Goal: Task Accomplishment & Management: Manage account settings

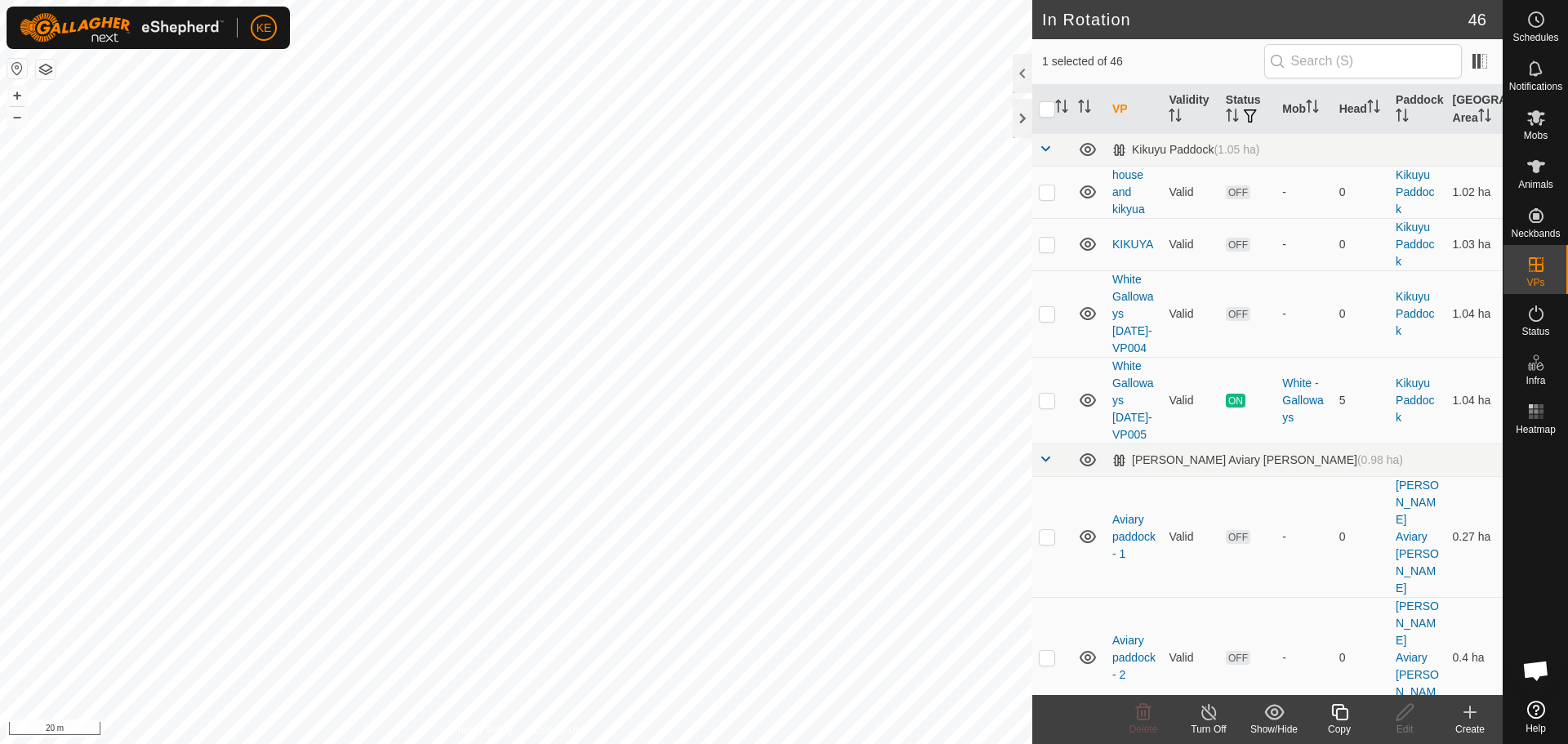
click at [1340, 710] on icon at bounding box center [1339, 711] width 16 height 16
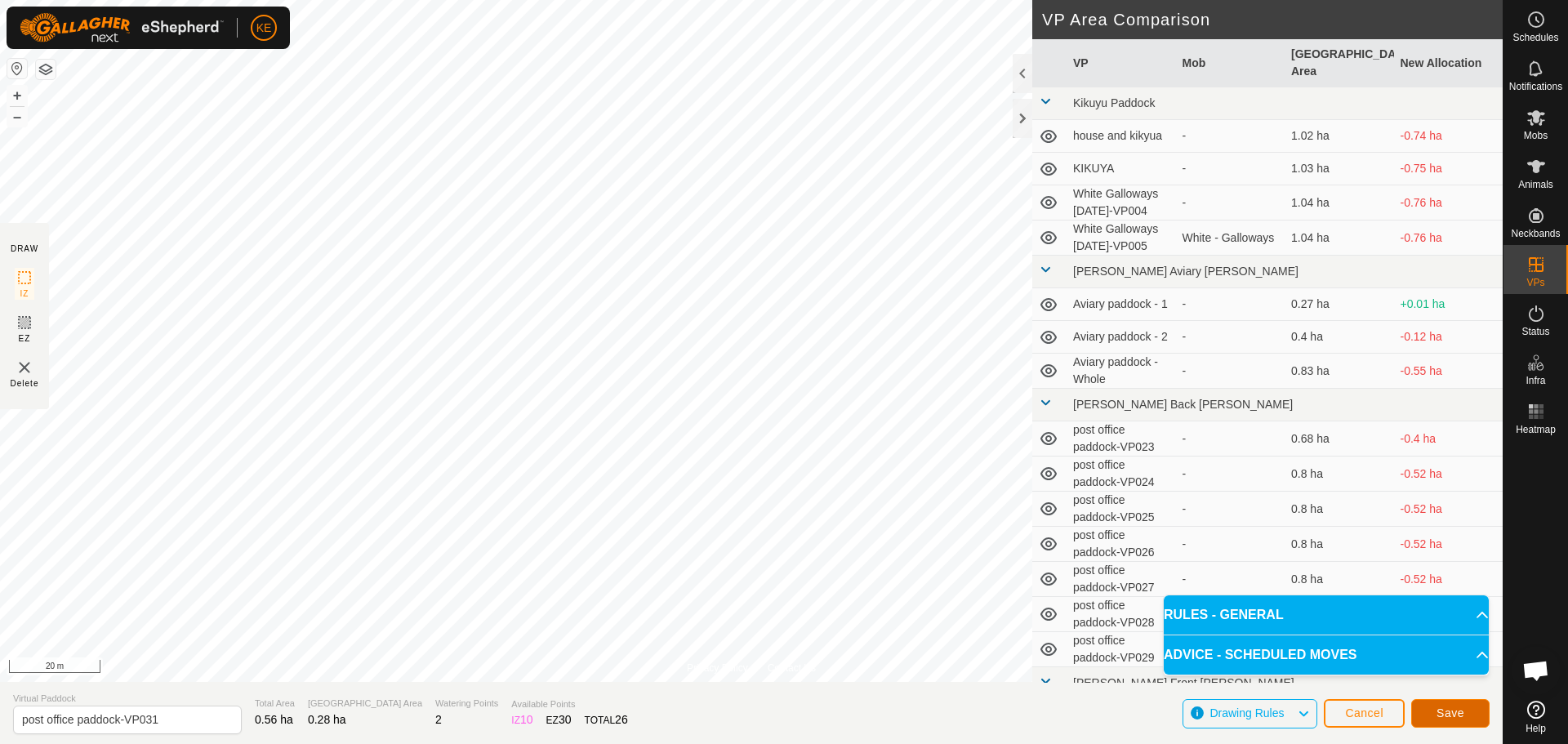
click at [1443, 717] on span "Save" at bounding box center [1450, 712] width 28 height 13
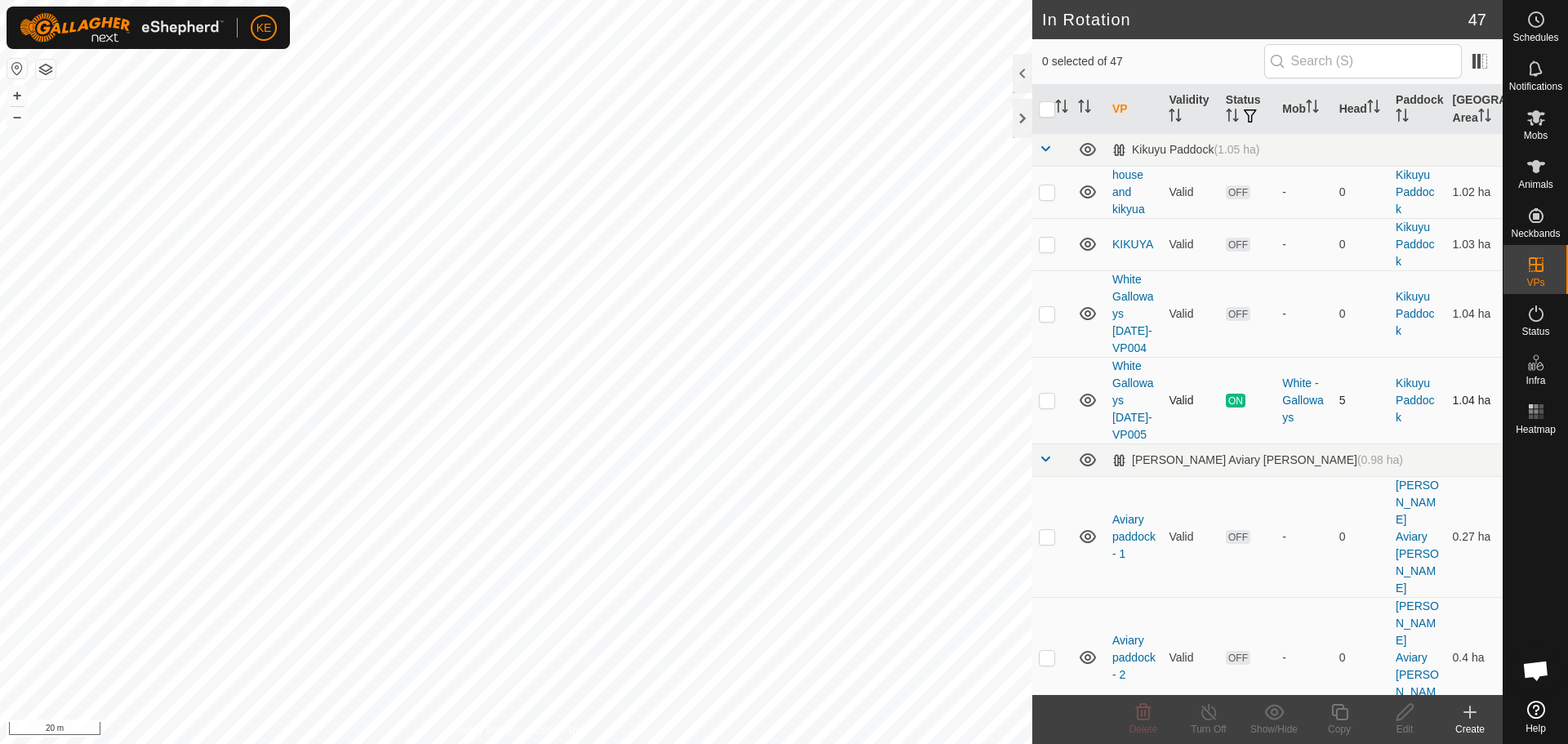
scroll to position [326, 0]
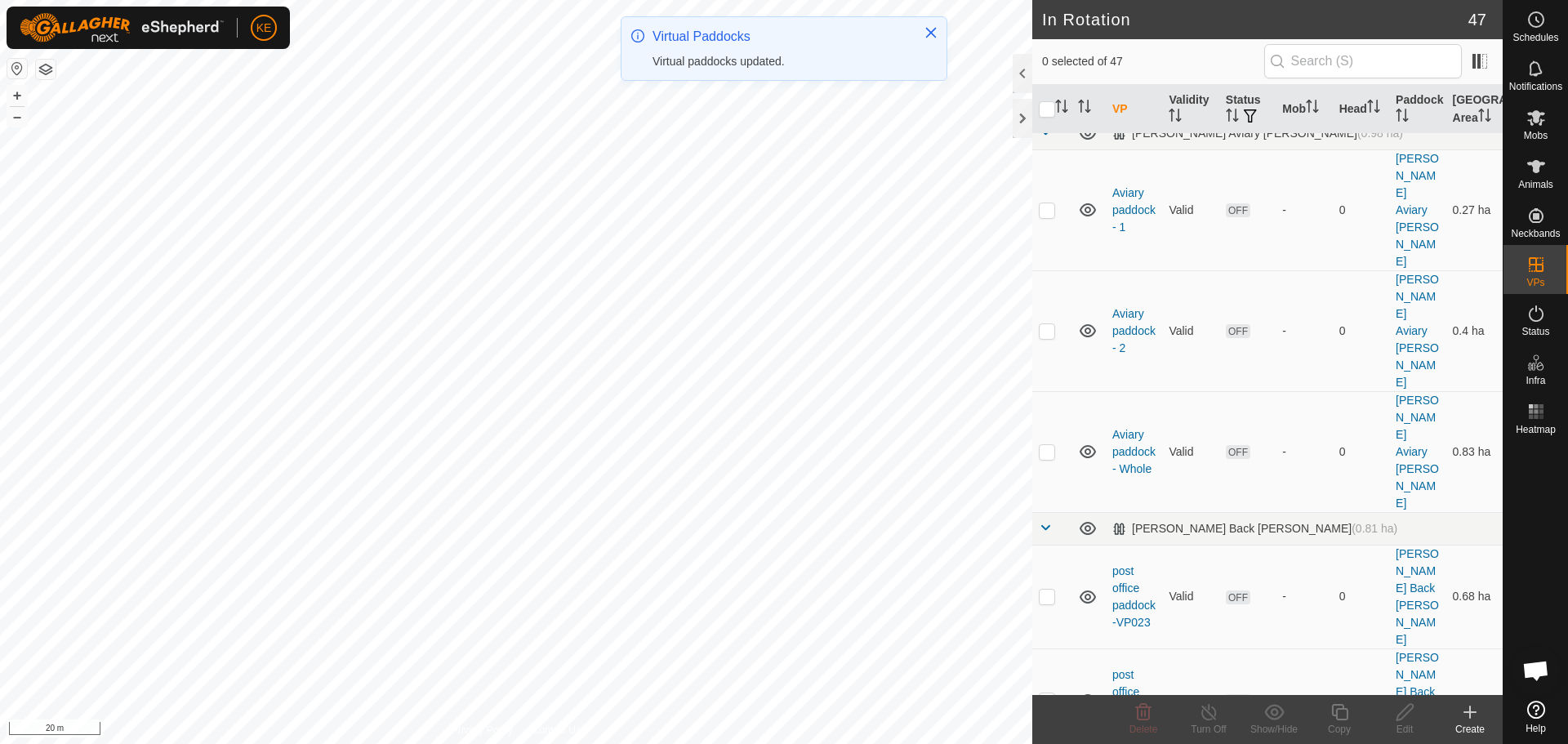
click at [49, 71] on button "button" at bounding box center [46, 69] width 20 height 20
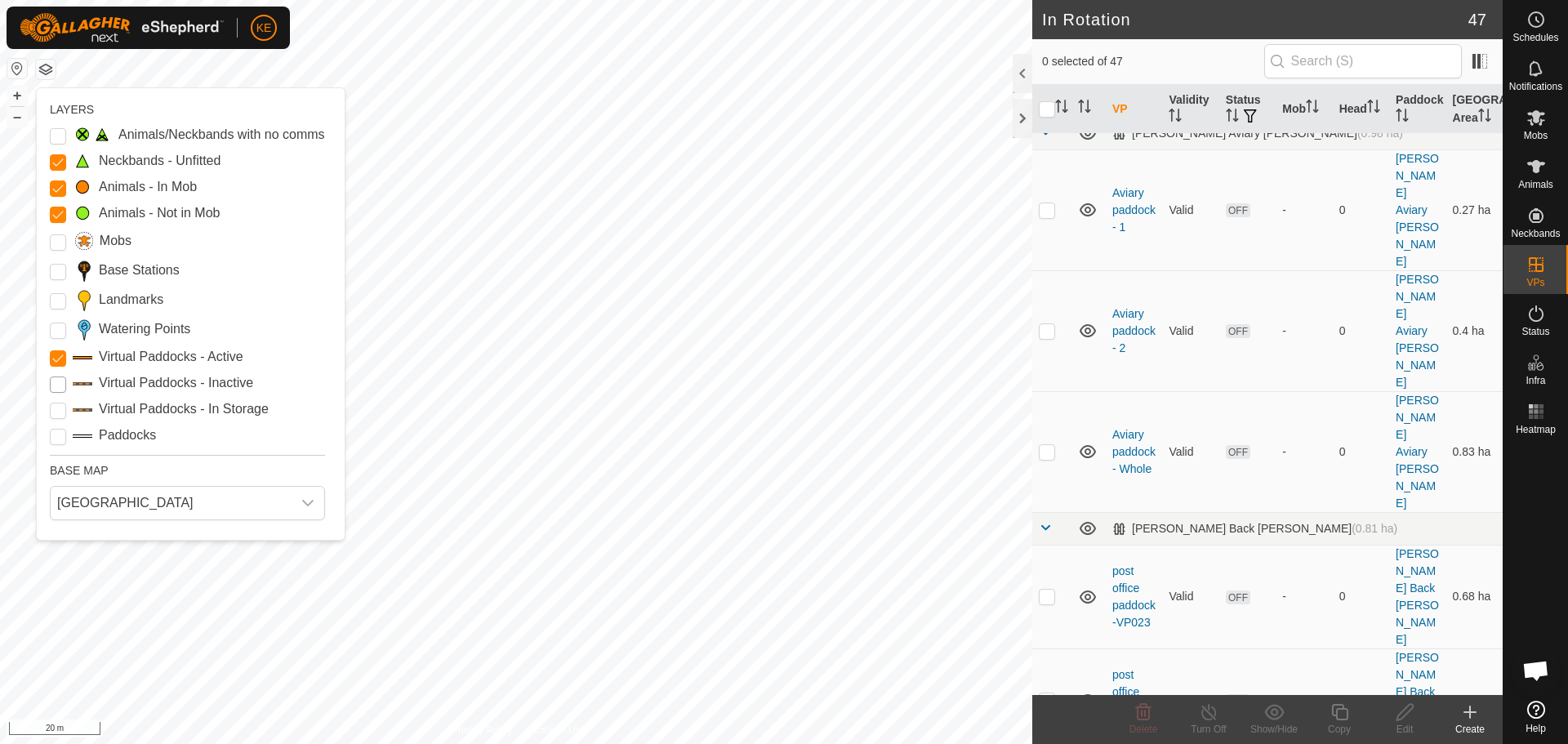
click at [55, 390] on Inactive "Virtual Paddocks - Inactive" at bounding box center [58, 384] width 16 height 16
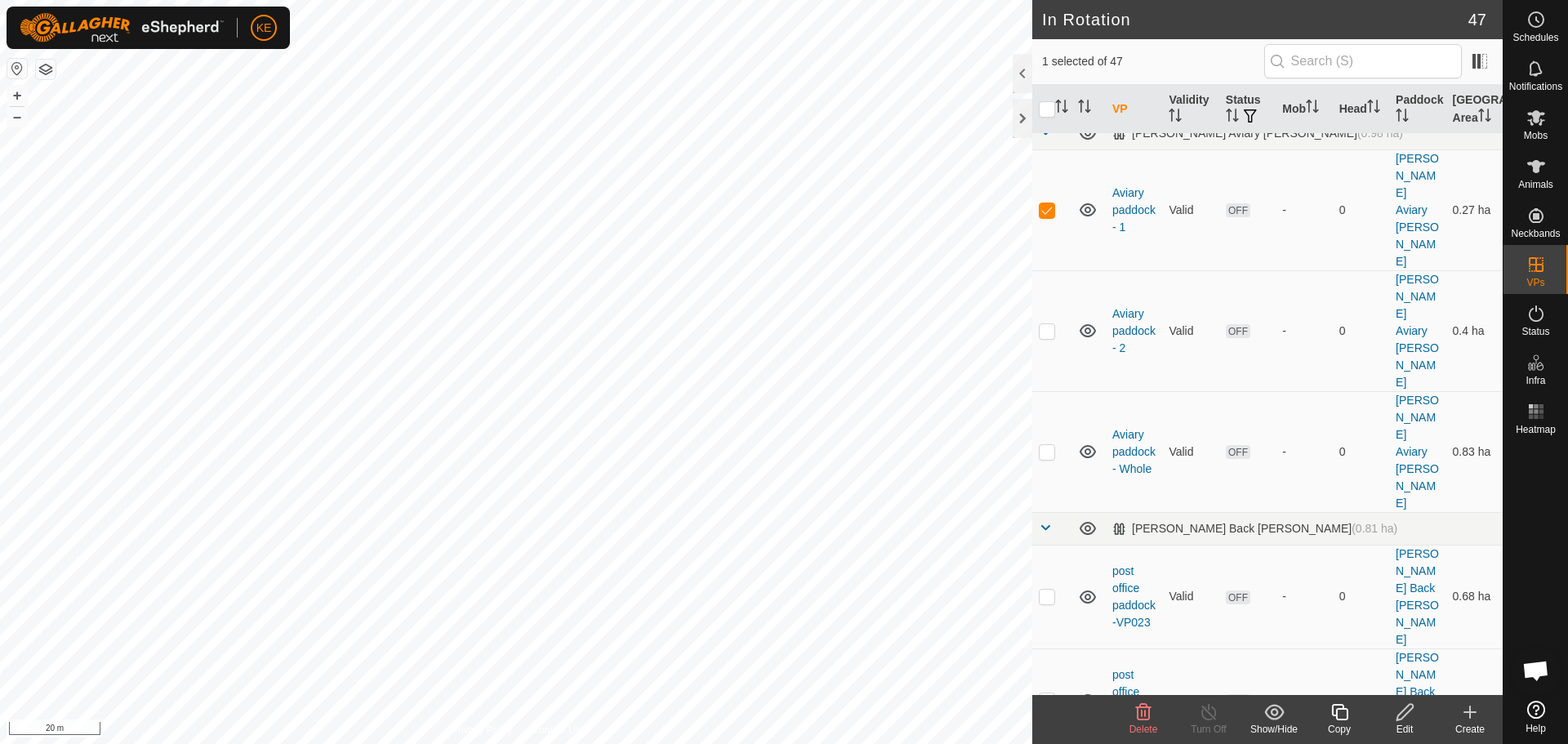
checkbox input "false"
checkbox input "true"
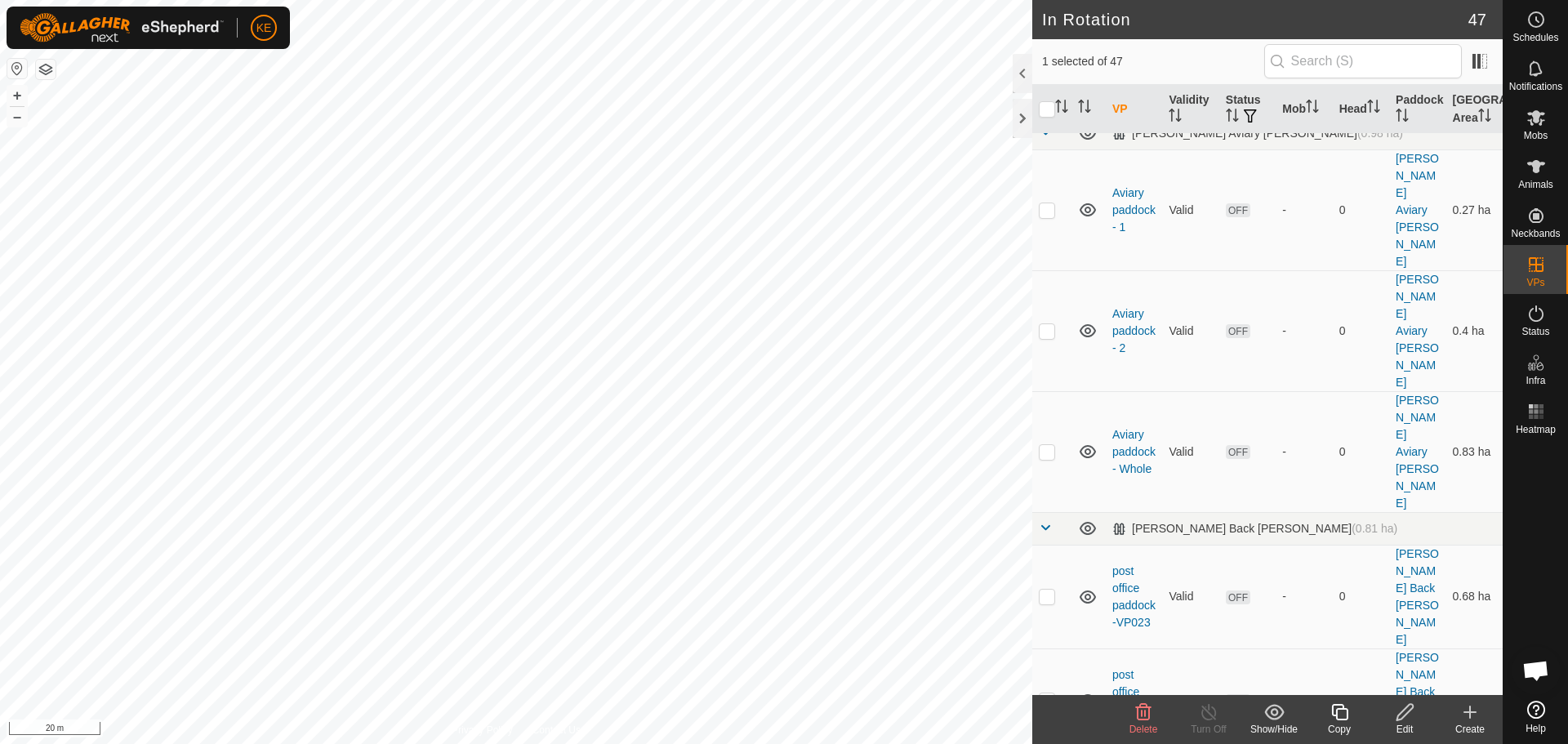
checkbox input "false"
click at [1137, 716] on icon at bounding box center [1143, 711] width 15 height 16
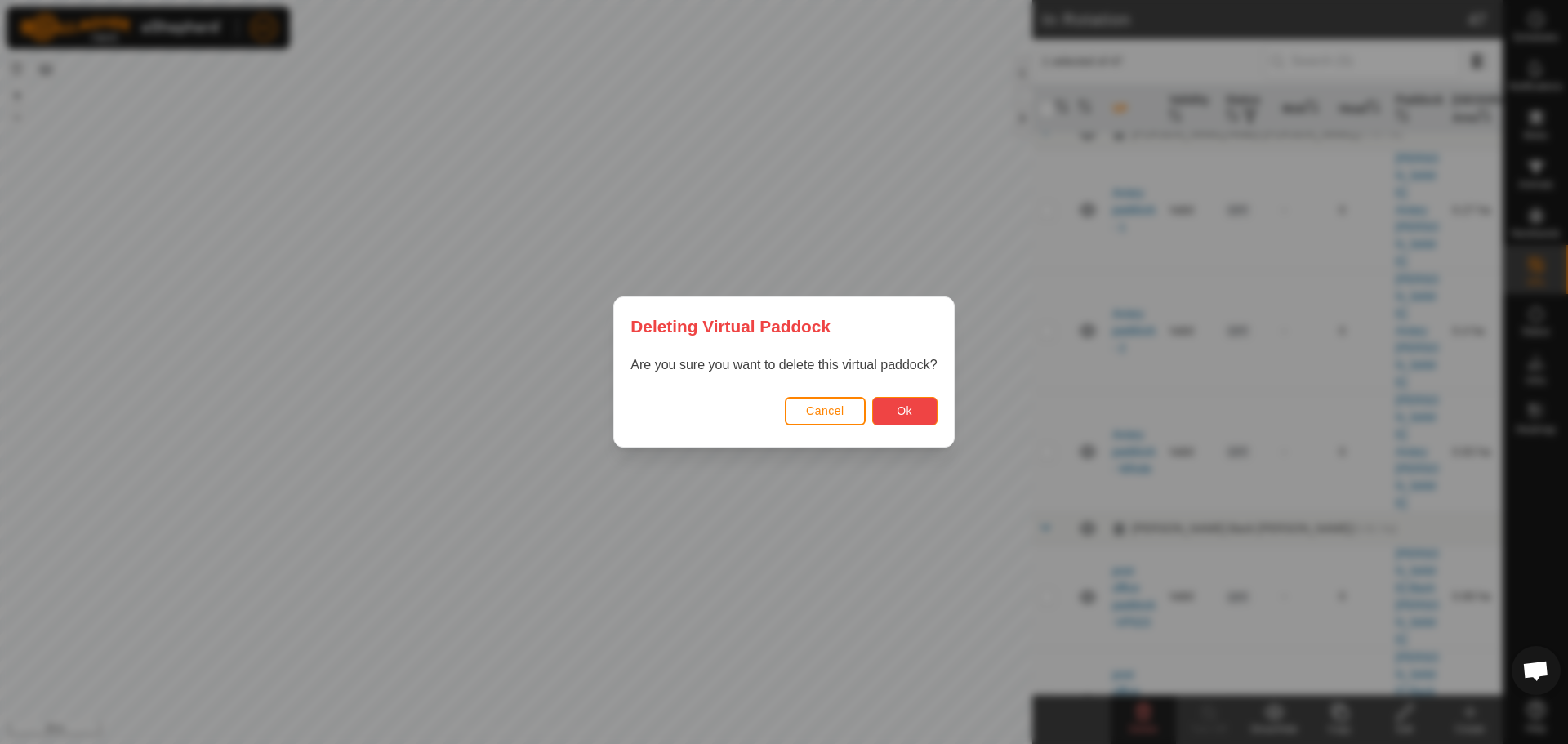
click at [914, 408] on button "Ok" at bounding box center [905, 411] width 65 height 28
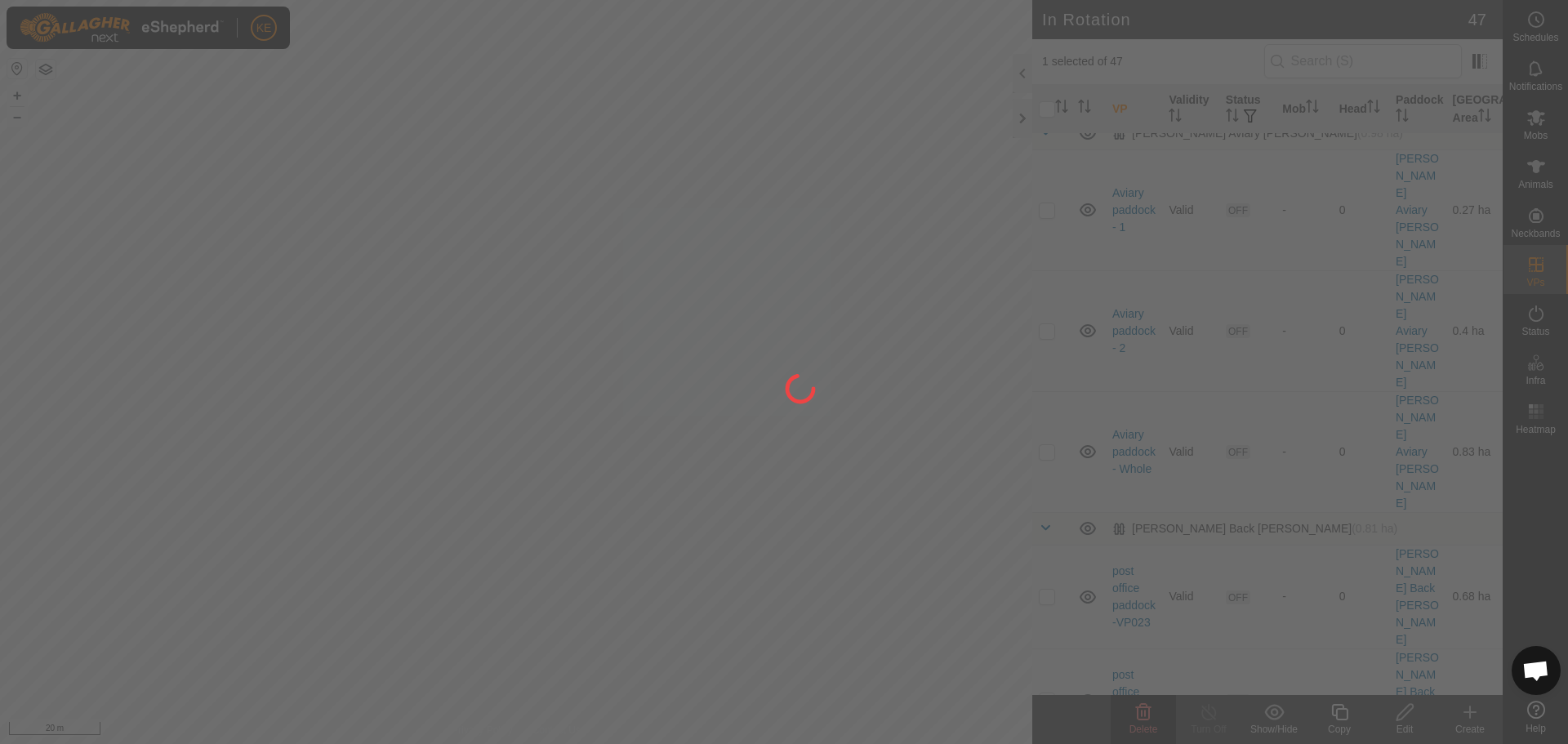
checkbox input "false"
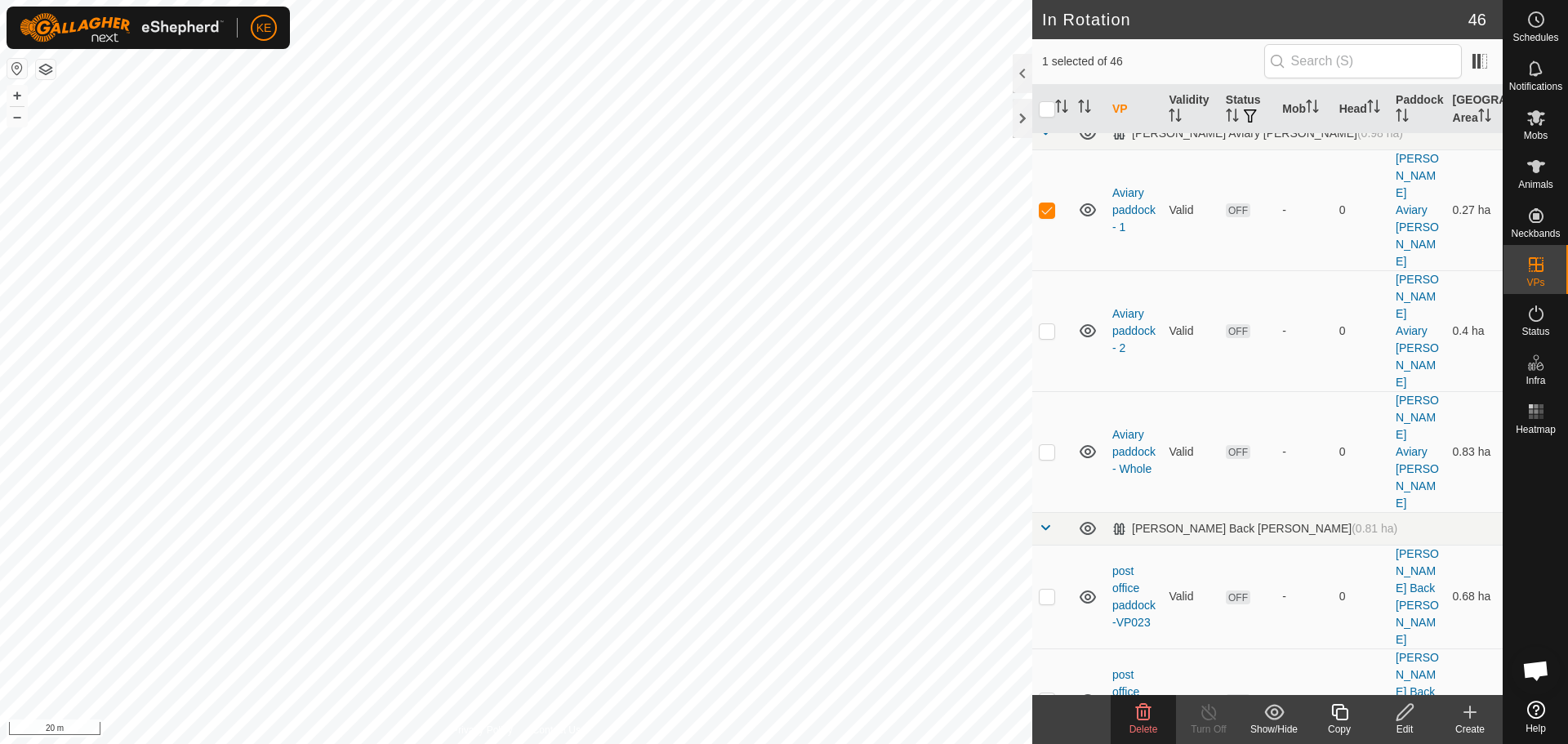
click at [1143, 716] on icon at bounding box center [1143, 712] width 20 height 20
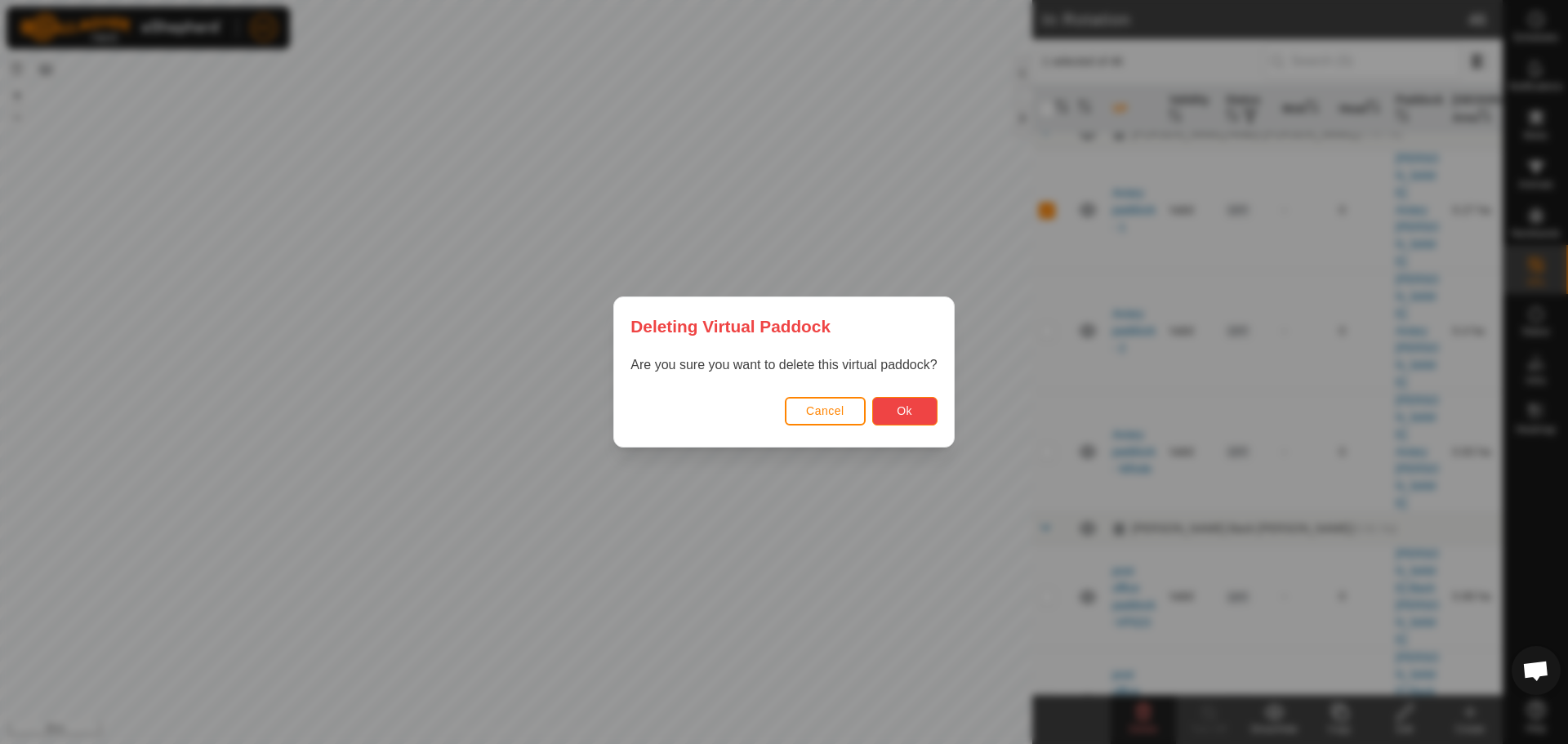
click at [911, 404] on span "Ok" at bounding box center [904, 410] width 15 height 13
checkbox input "false"
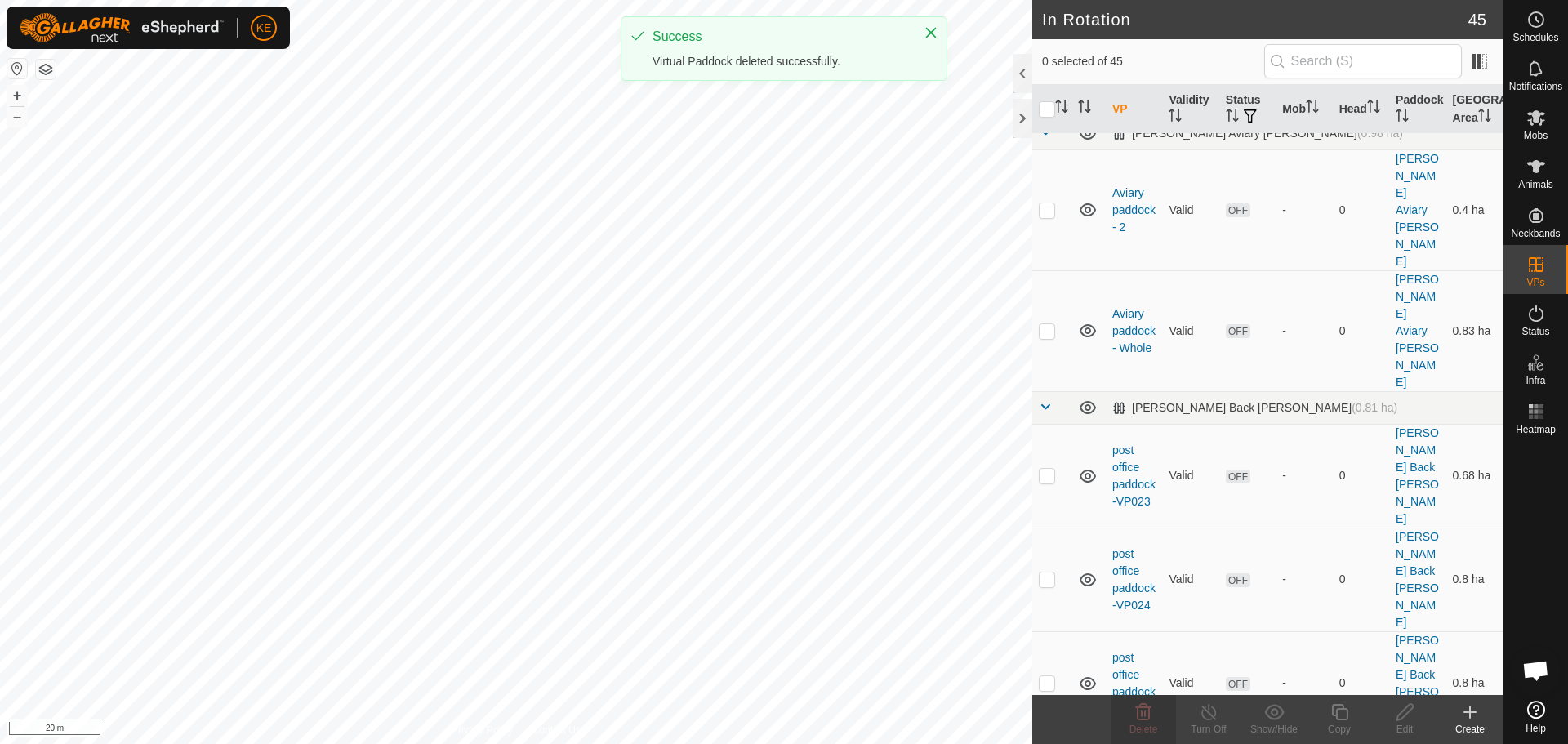
checkbox input "true"
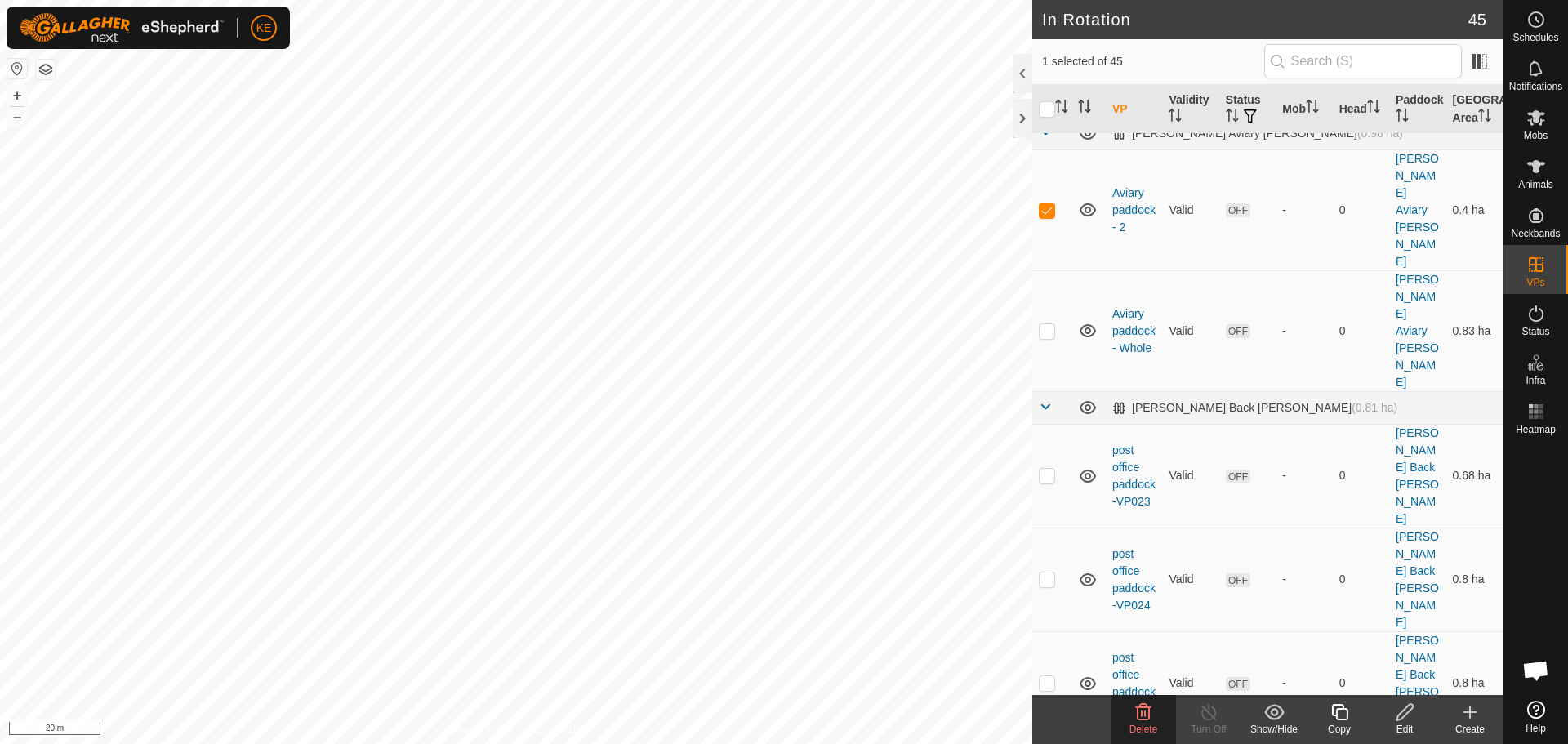
click at [1143, 720] on icon at bounding box center [1143, 711] width 15 height 16
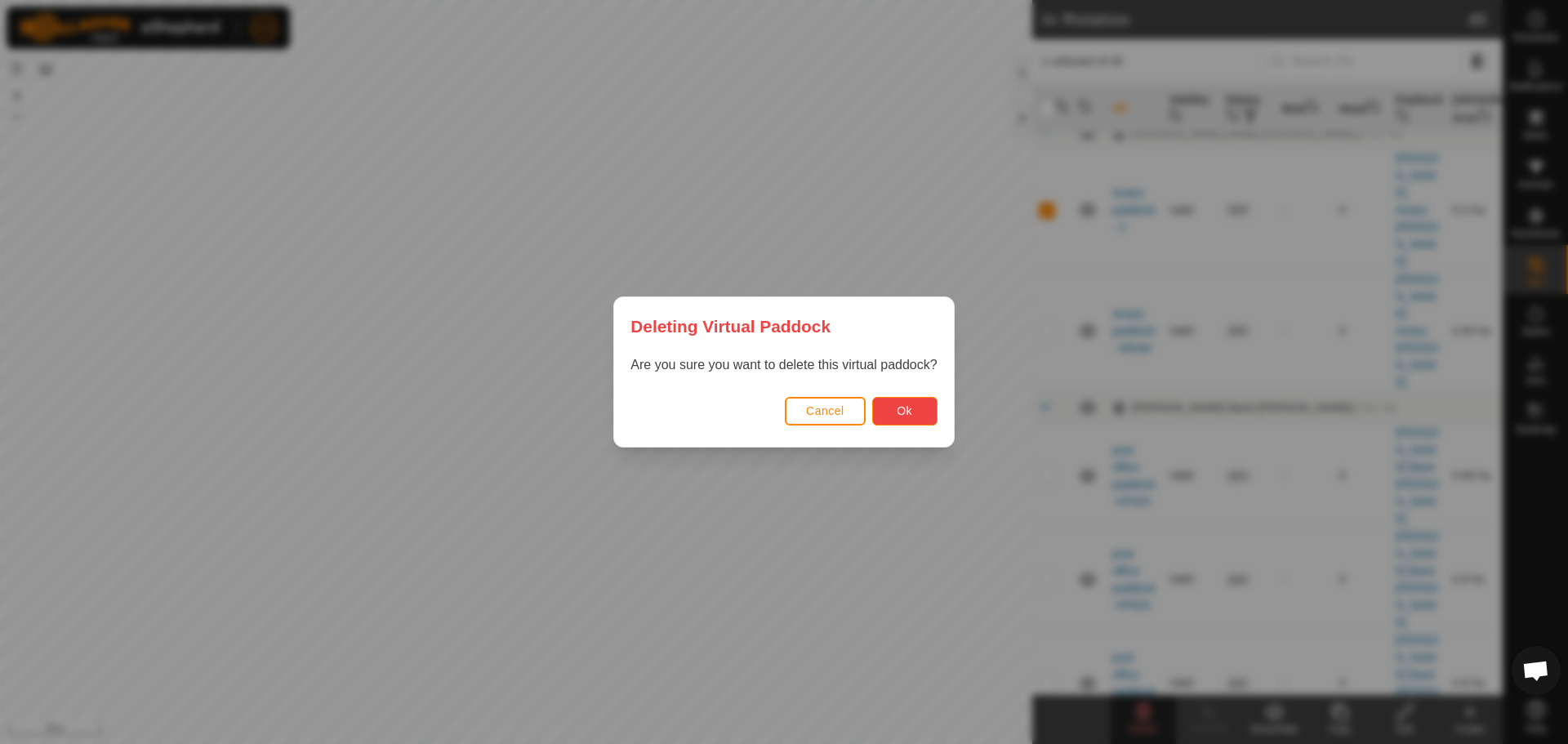
click at [908, 413] on span "Ok" at bounding box center [904, 410] width 15 height 13
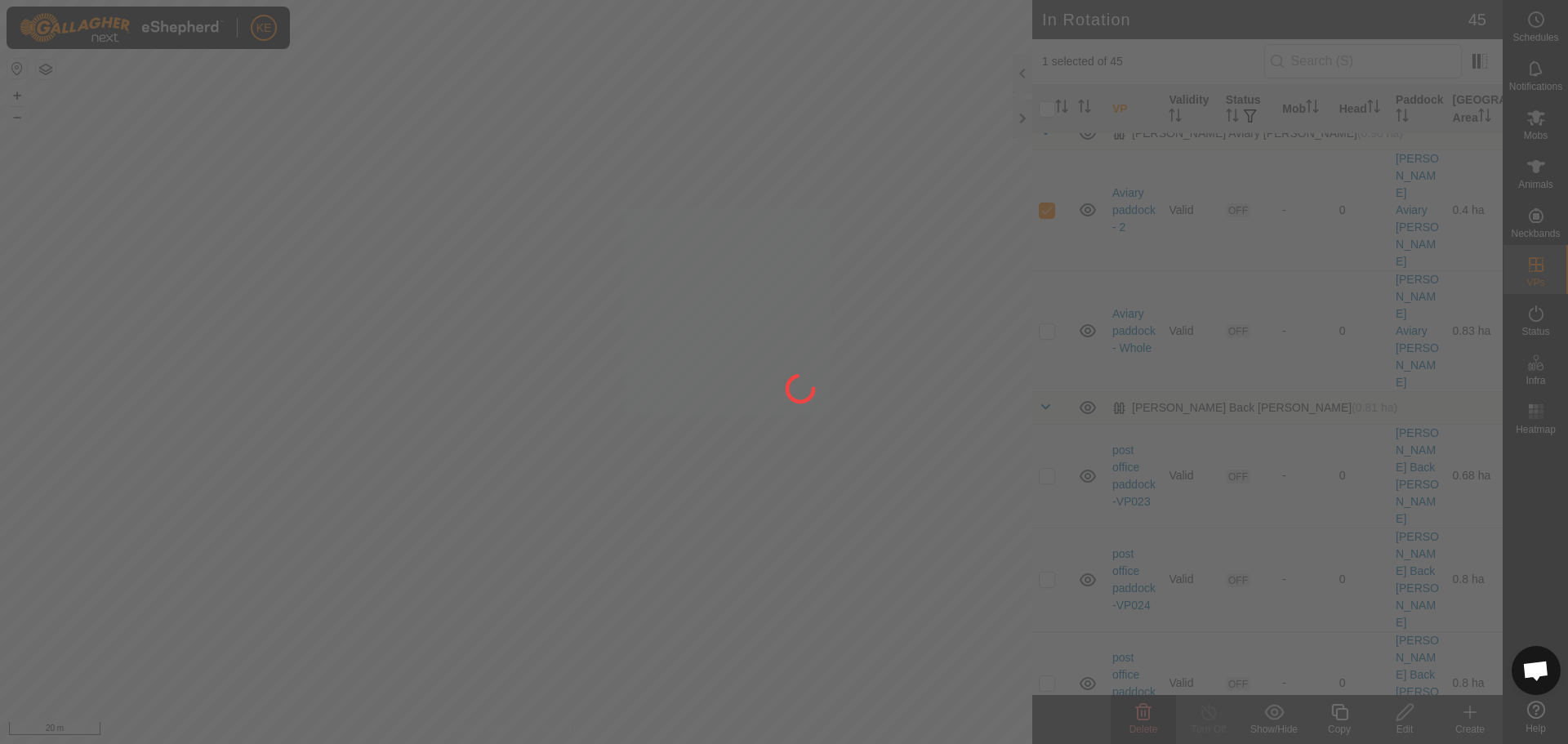
checkbox input "false"
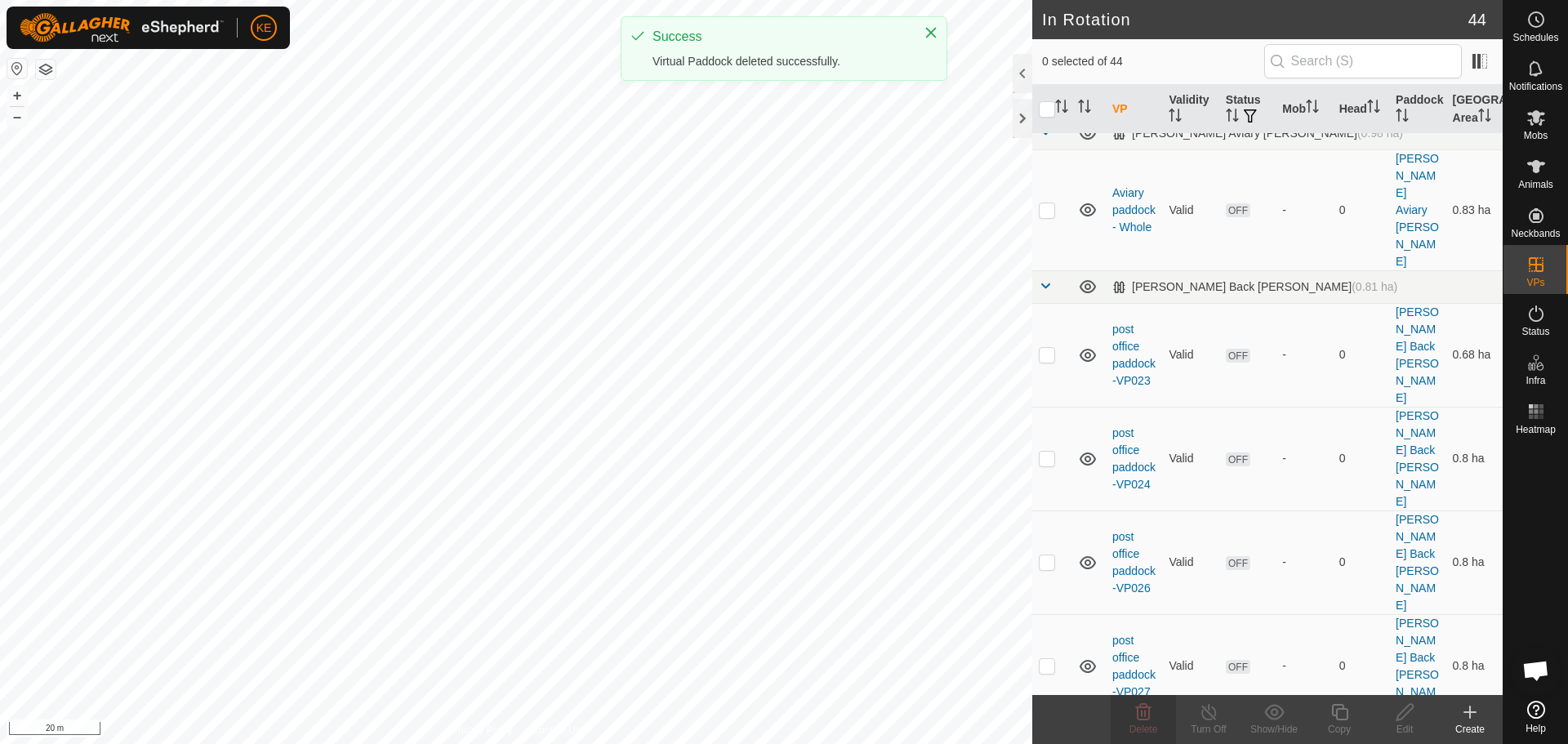
checkbox input "true"
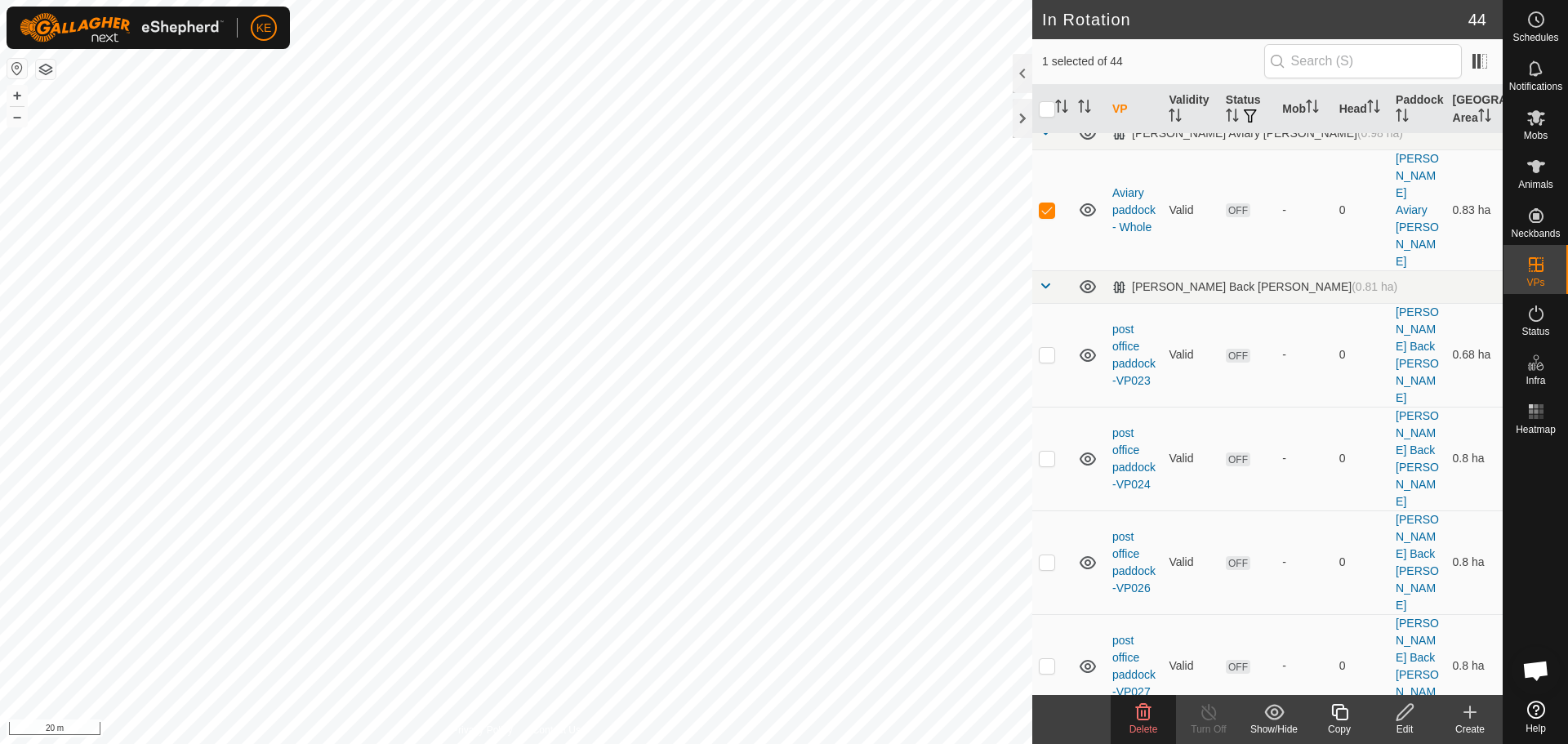
checkbox input "false"
checkbox input "true"
click at [1341, 713] on icon at bounding box center [1340, 712] width 21 height 20
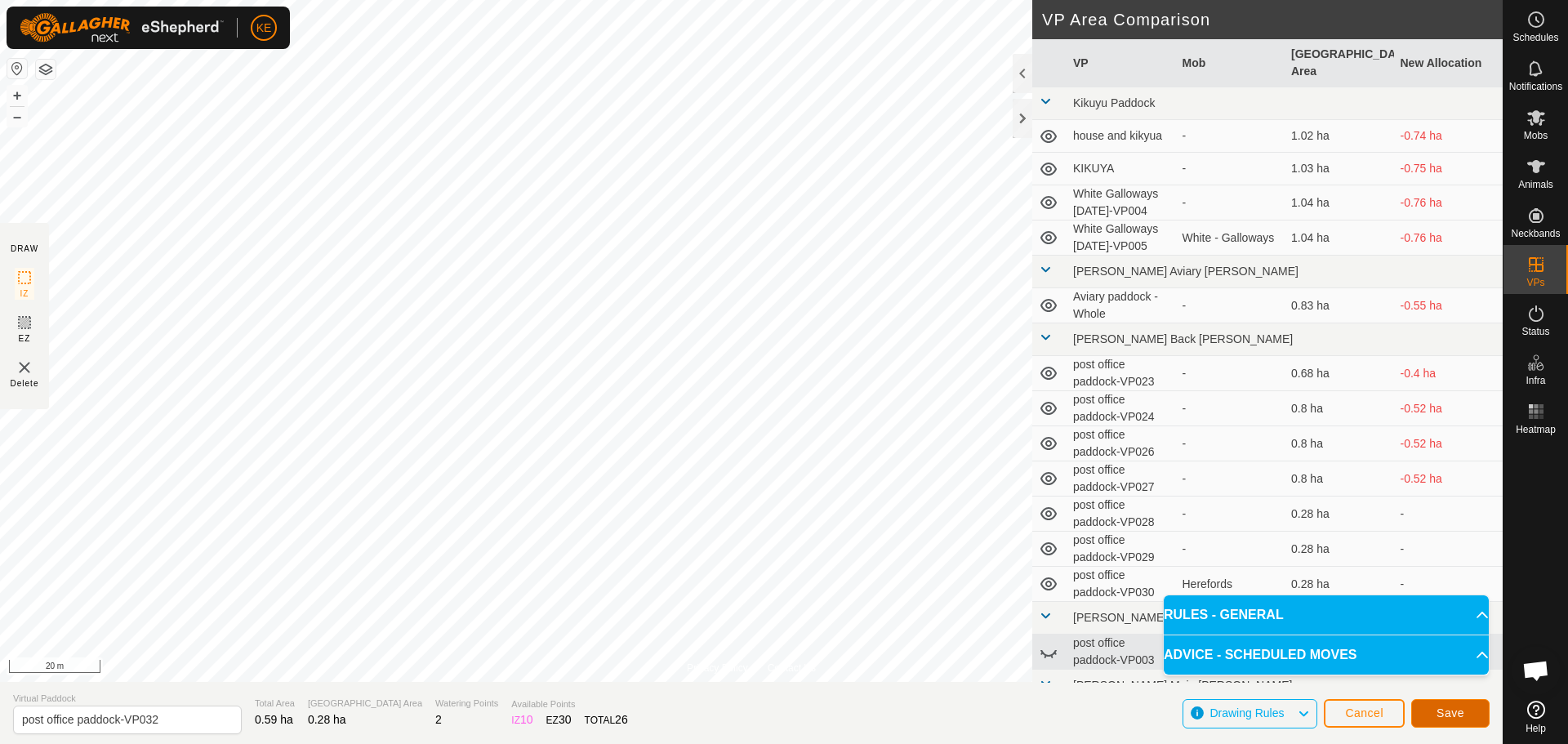
click at [1456, 720] on button "Save" at bounding box center [1450, 713] width 78 height 28
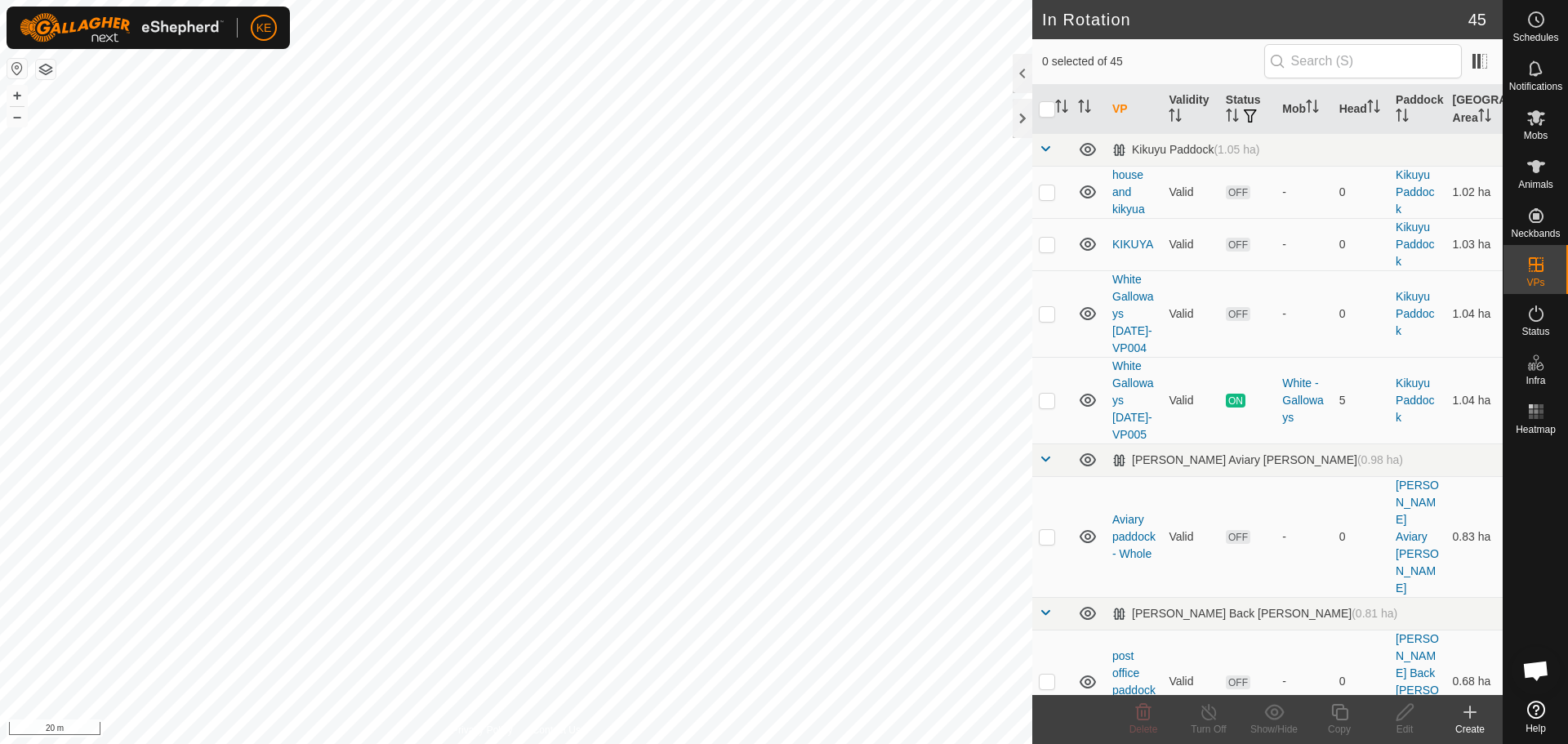
checkbox input "true"
click at [1337, 719] on icon at bounding box center [1339, 711] width 16 height 16
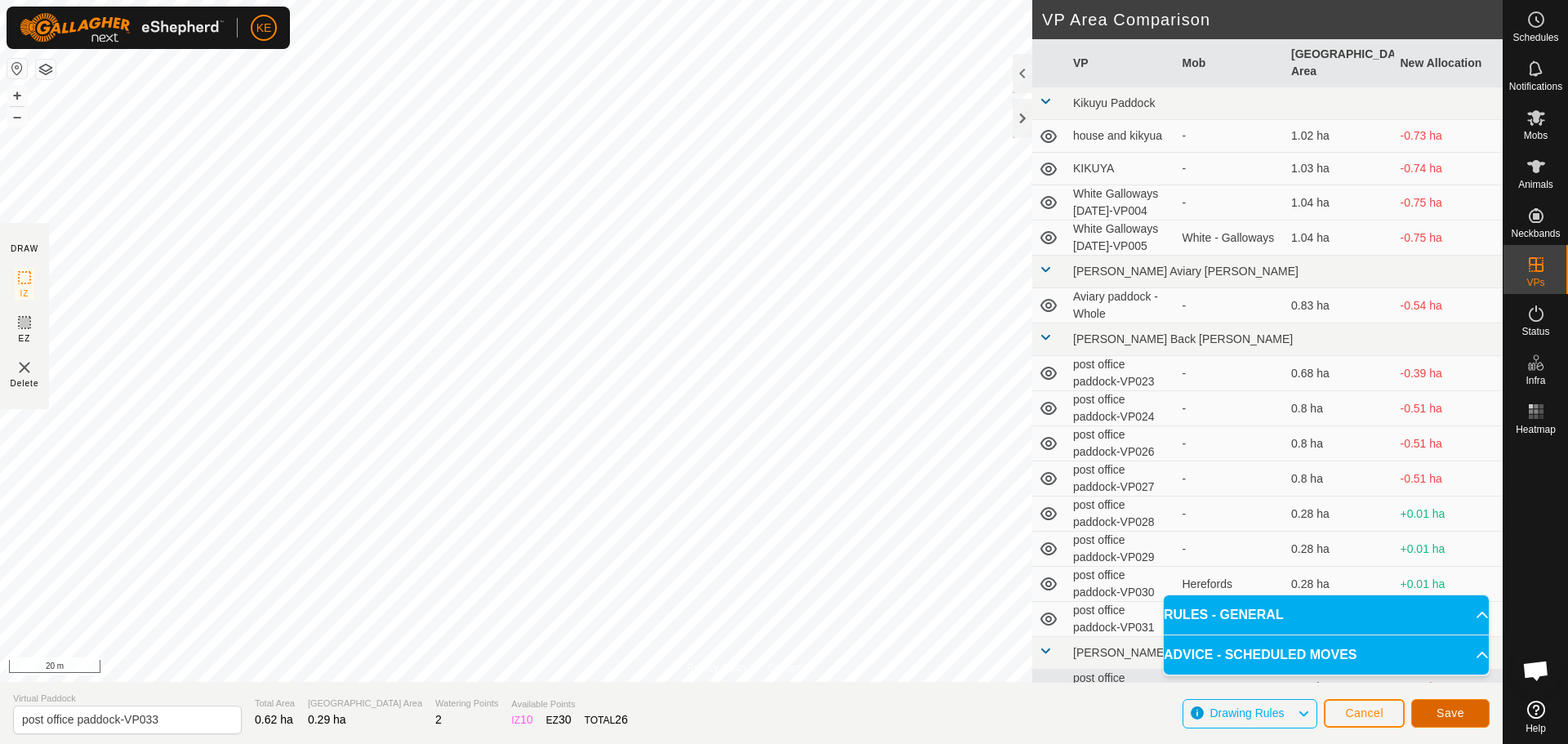
click at [1455, 717] on span "Save" at bounding box center [1450, 712] width 28 height 13
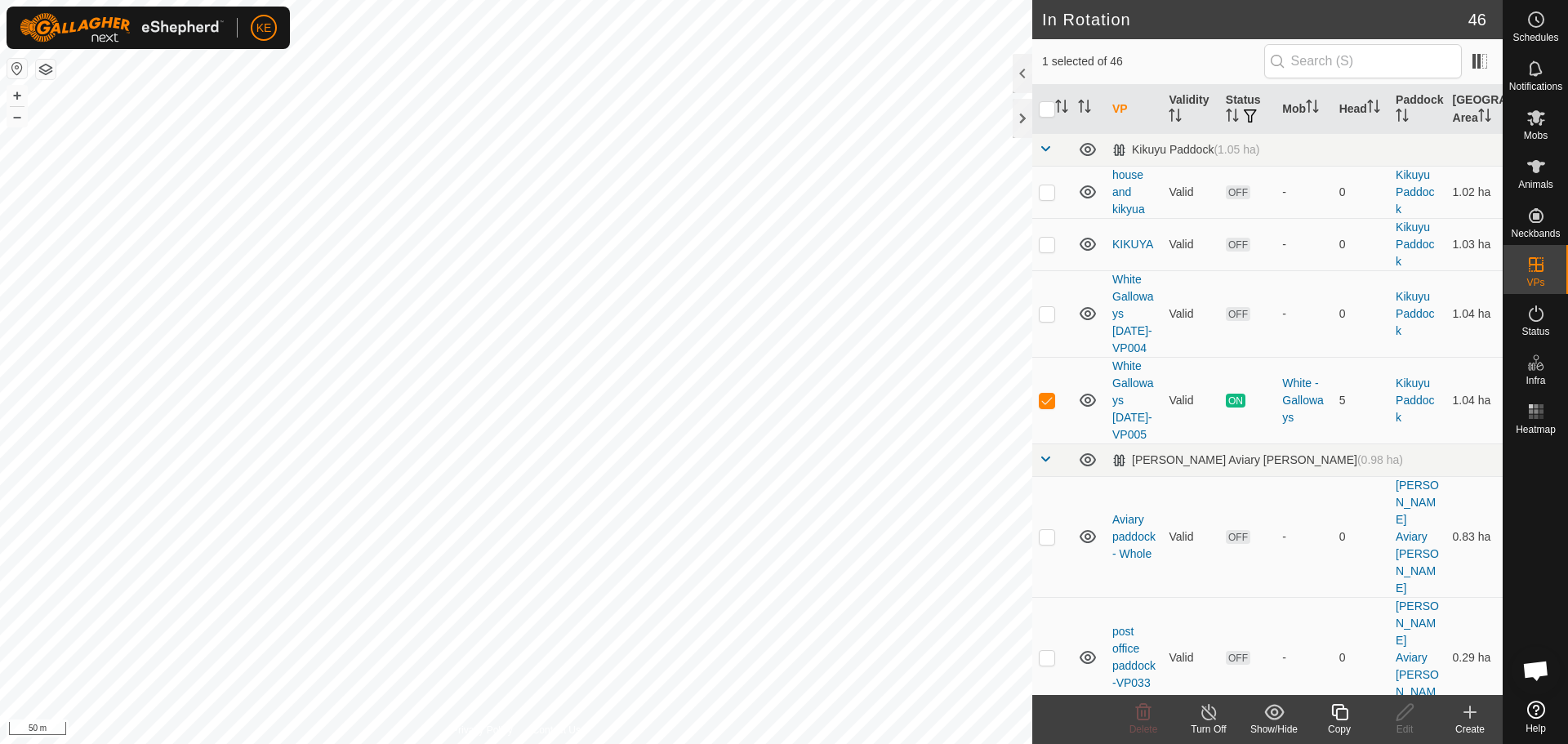
checkbox input "false"
click at [1141, 721] on icon at bounding box center [1143, 712] width 20 height 20
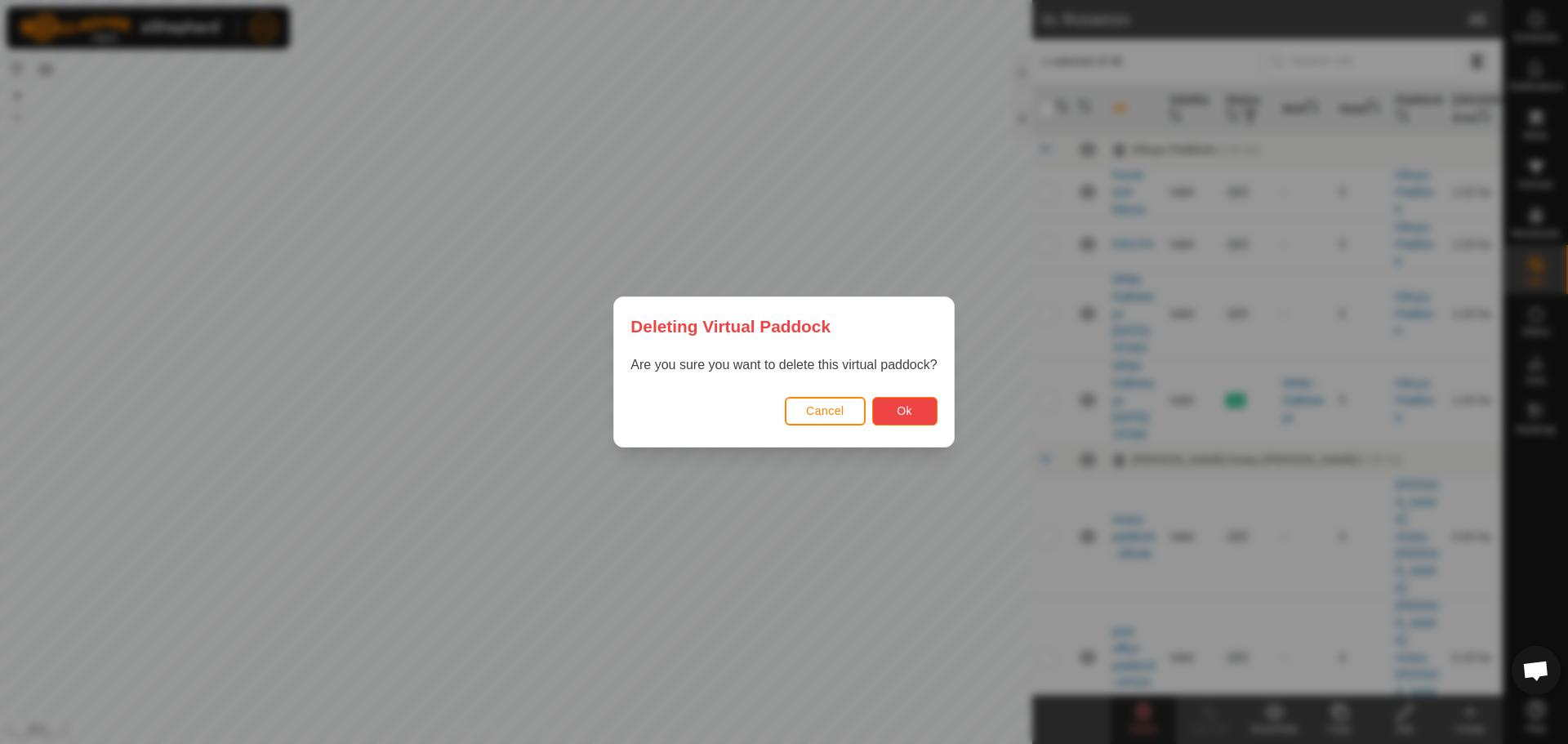
click at [920, 418] on button "Ok" at bounding box center [905, 411] width 65 height 28
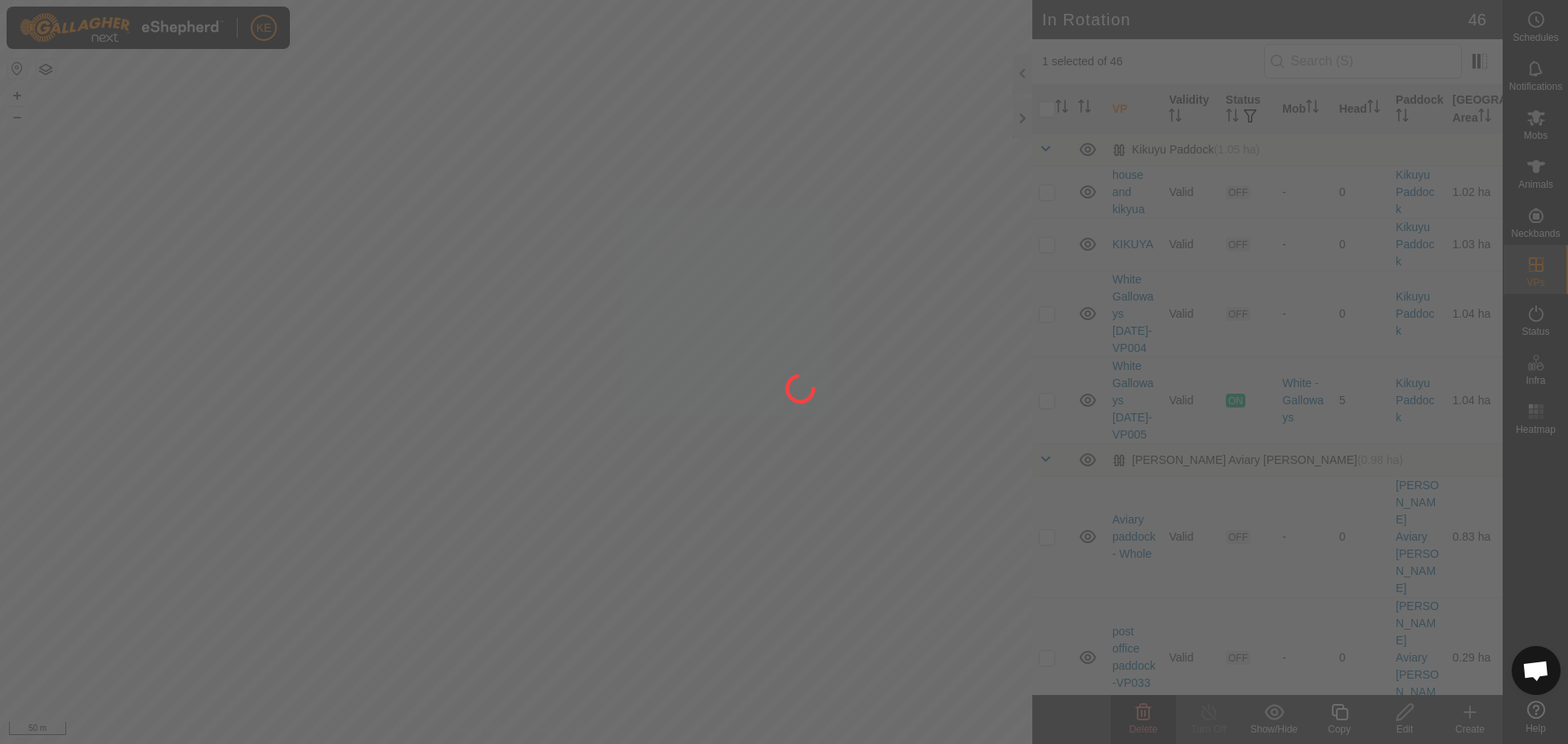
checkbox input "false"
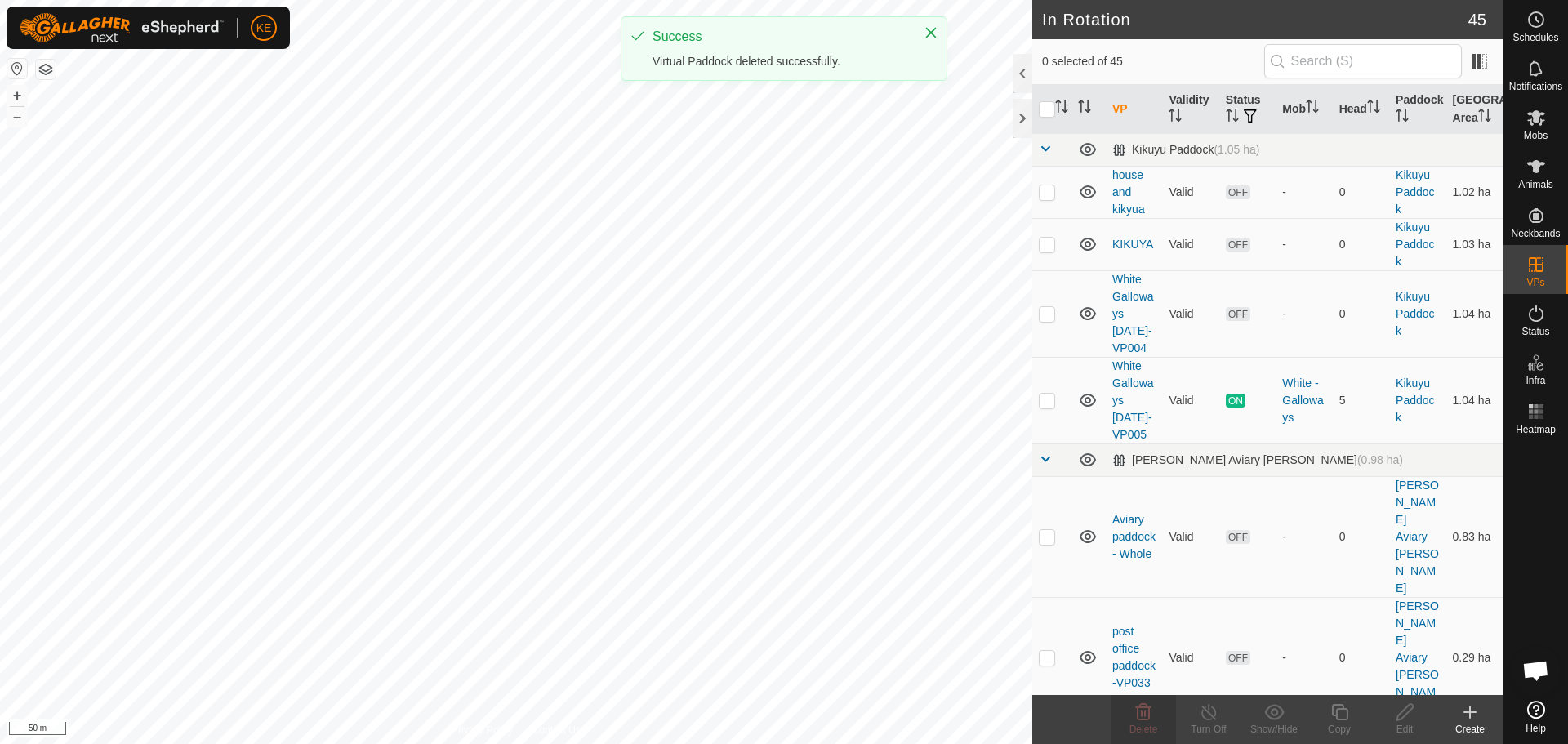
checkbox input "true"
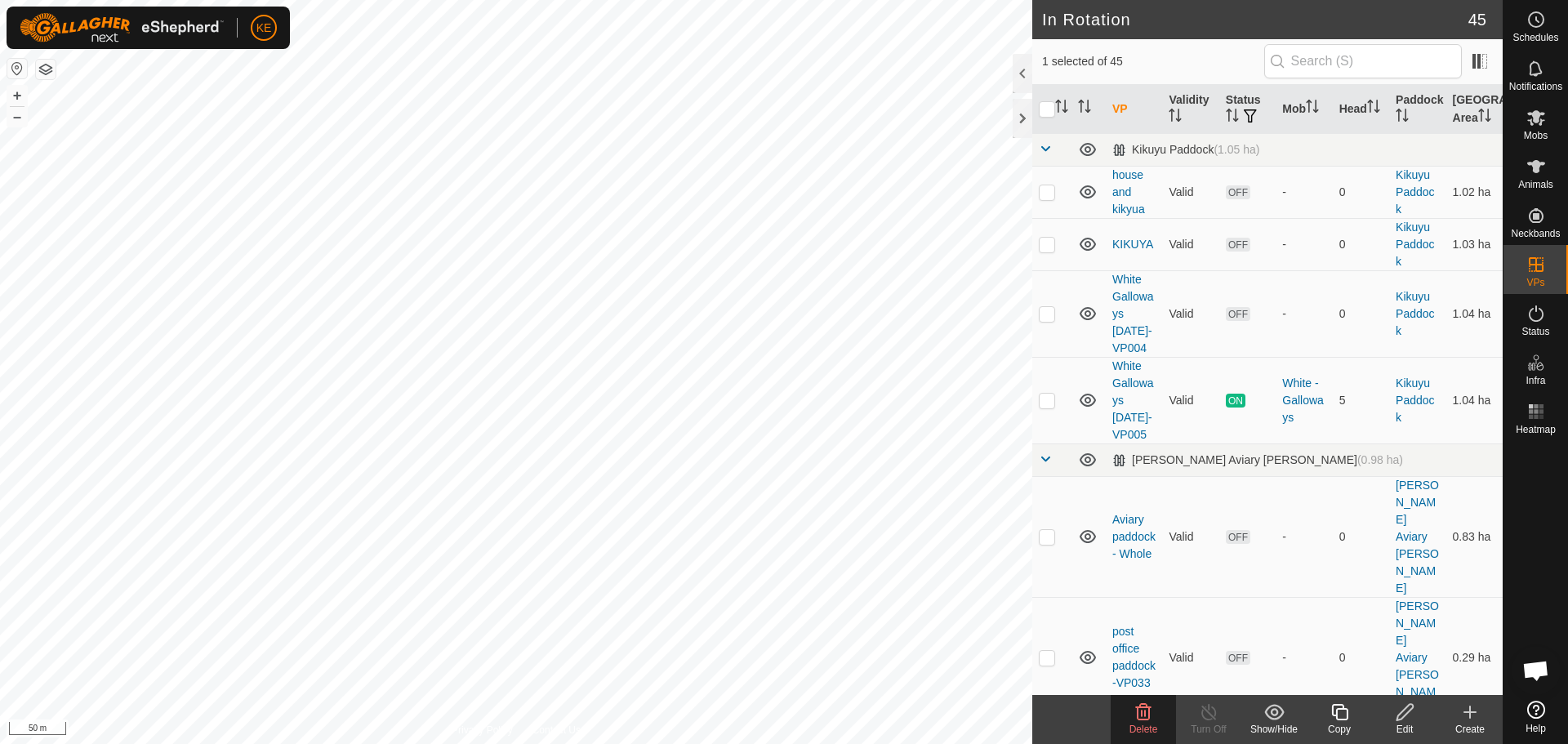
click at [1139, 719] on icon at bounding box center [1143, 711] width 15 height 16
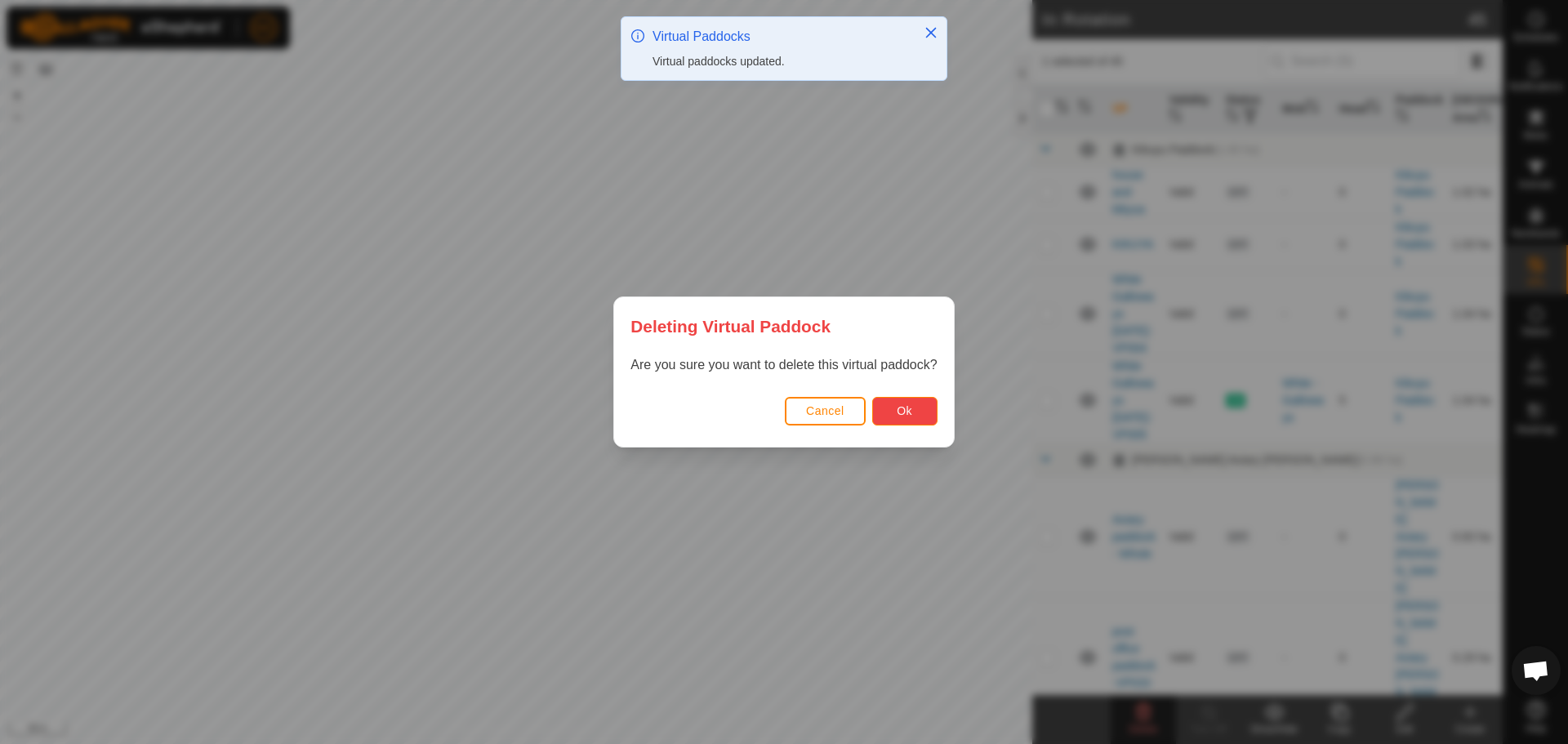
click at [898, 417] on span "Ok" at bounding box center [904, 410] width 15 height 13
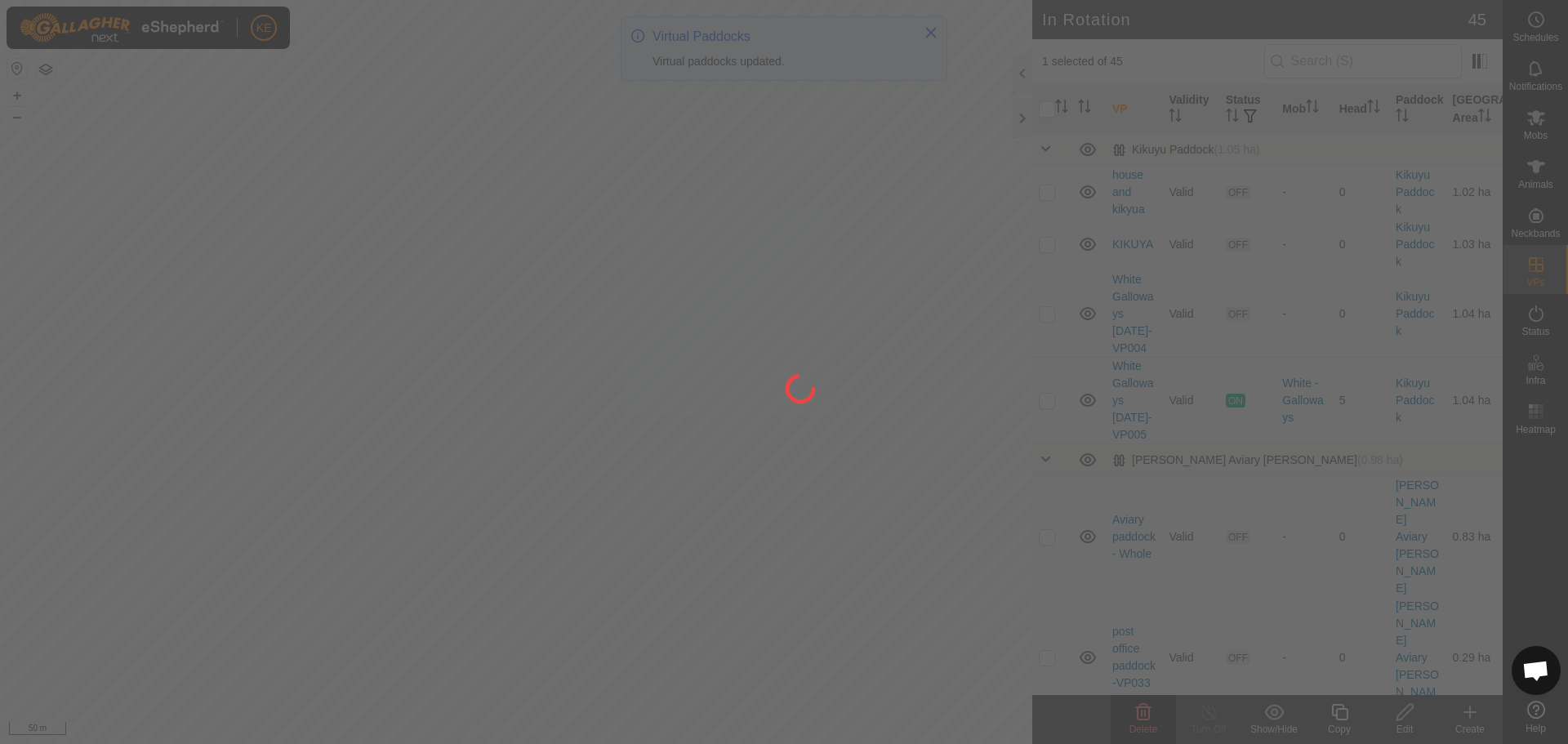
checkbox input "false"
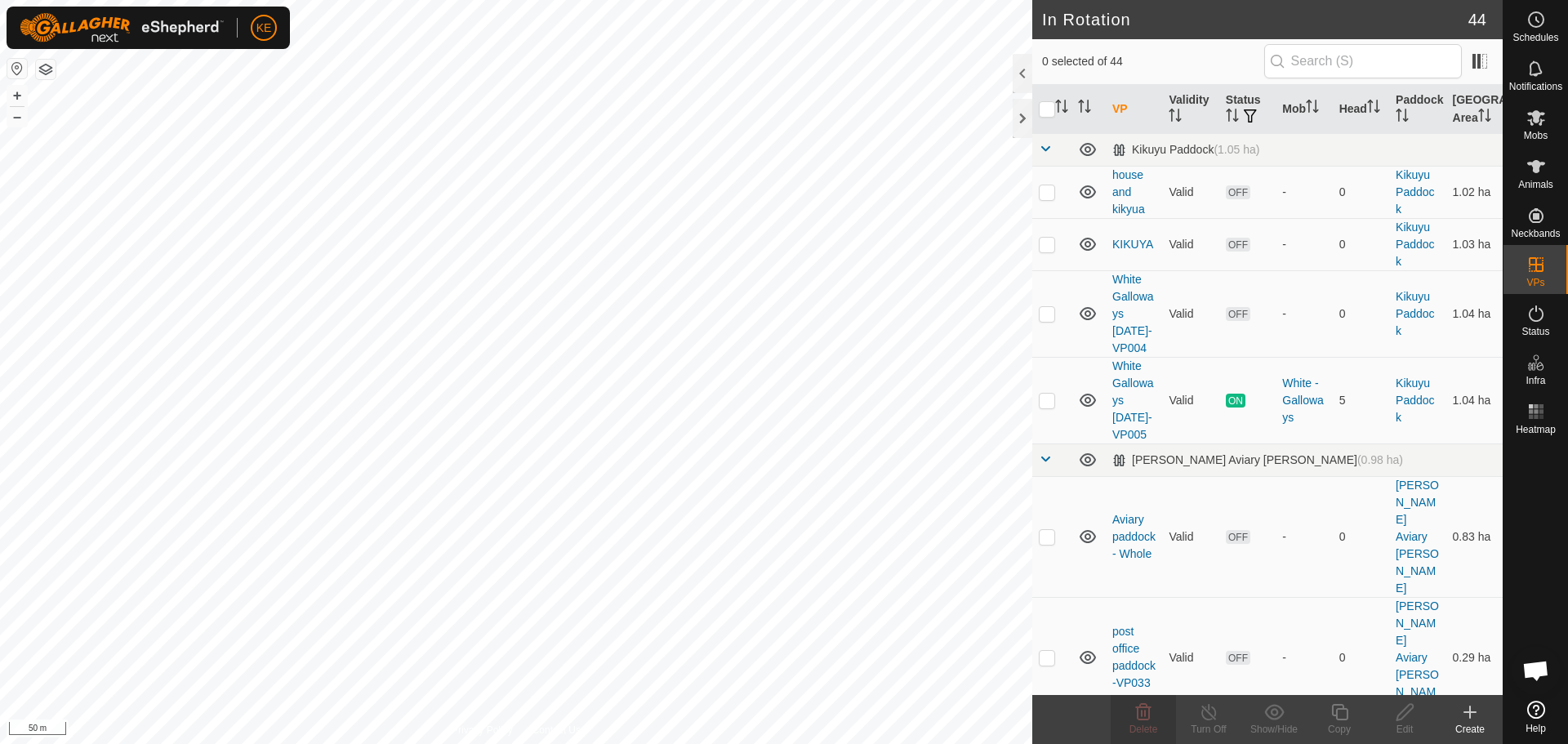
checkbox input "true"
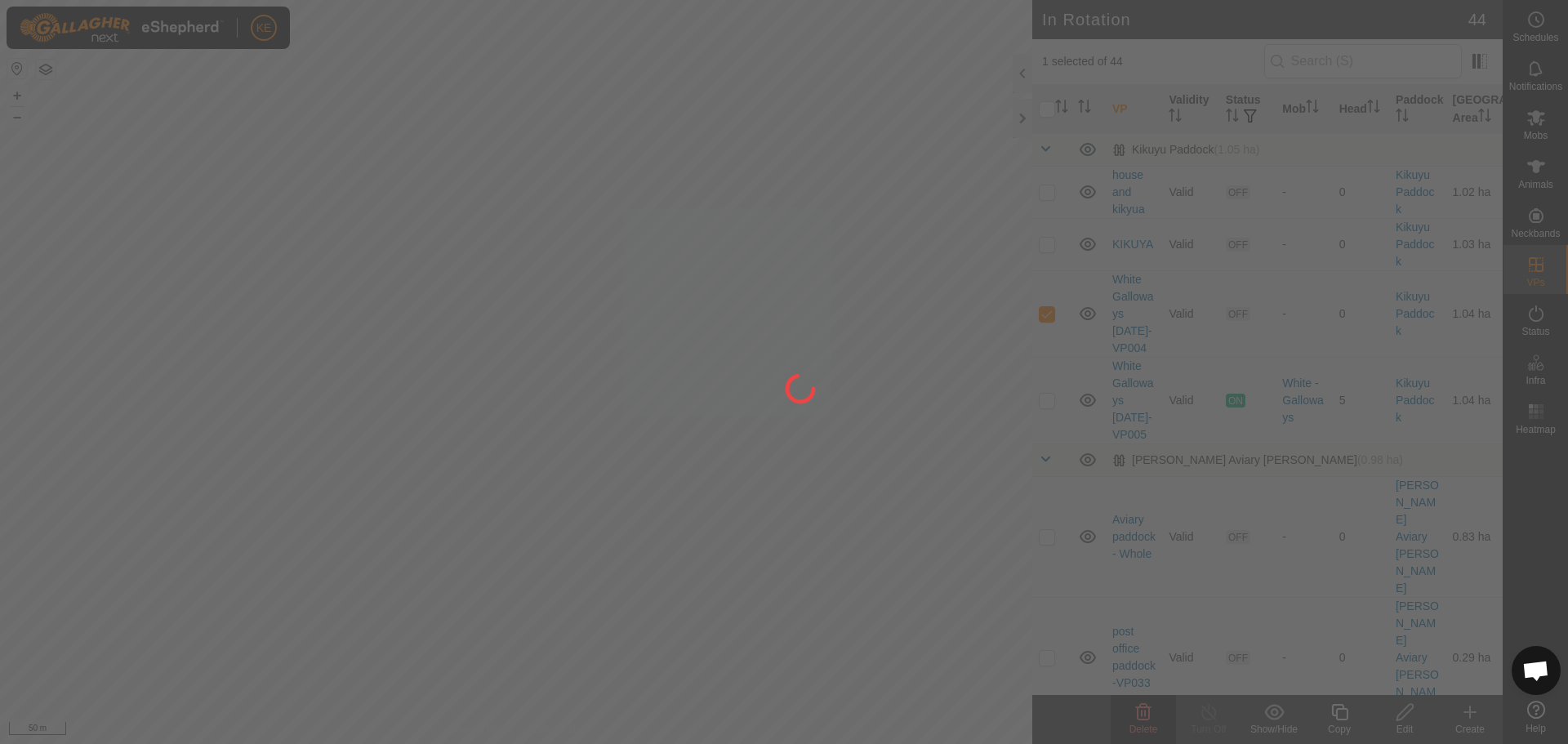
click at [1152, 718] on div at bounding box center [784, 372] width 1568 height 744
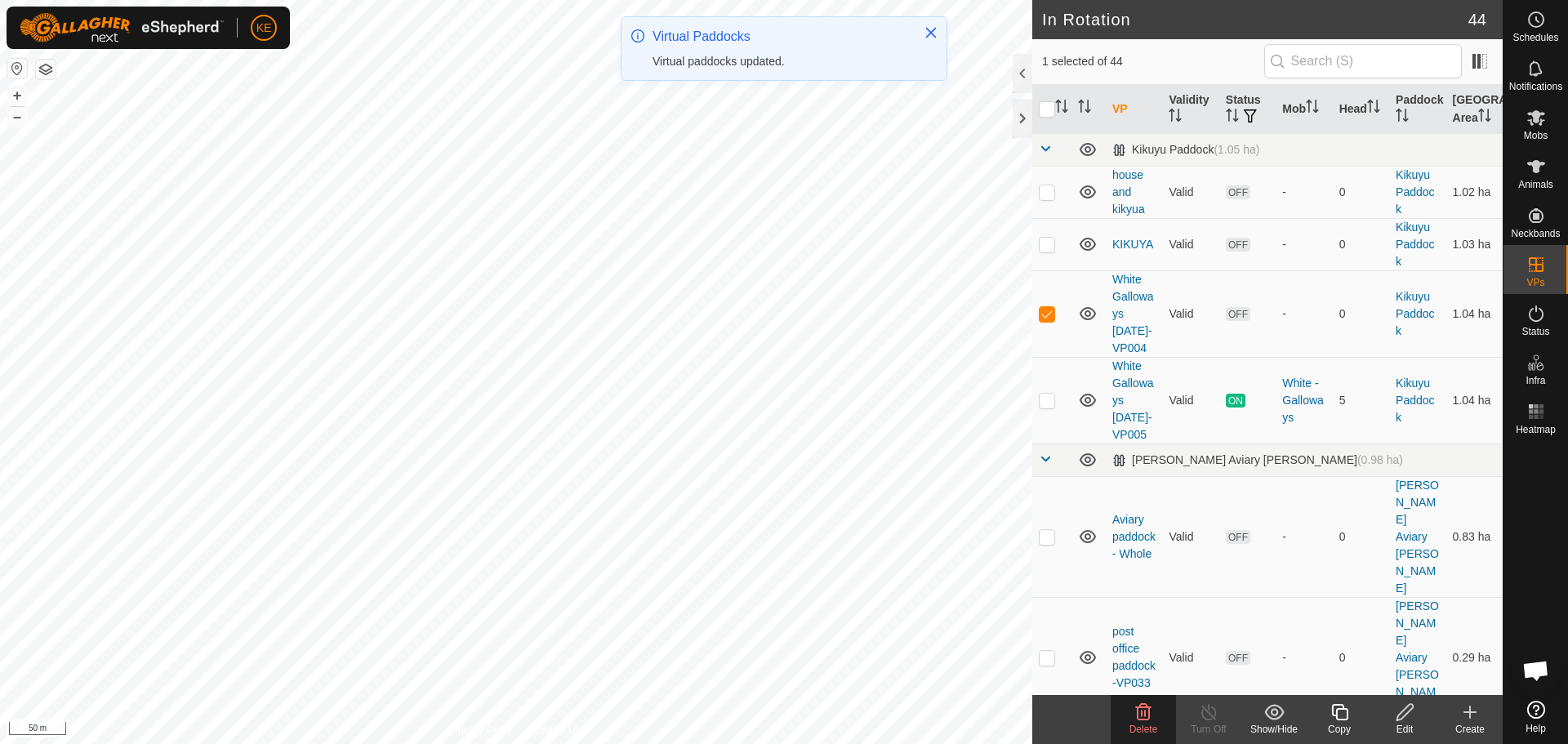
click at [1143, 719] on icon at bounding box center [1143, 711] width 15 height 16
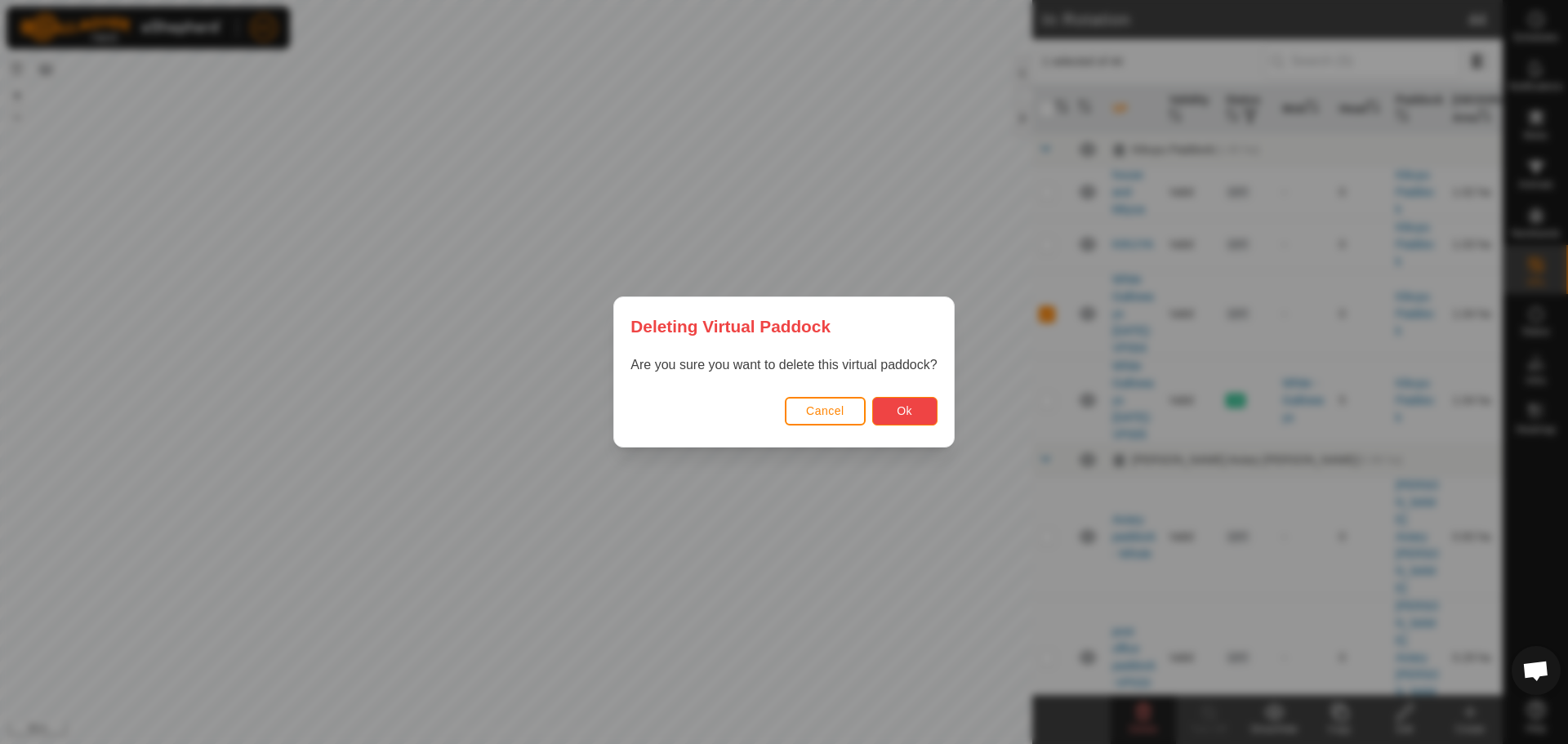
click at [877, 418] on button "Ok" at bounding box center [905, 411] width 65 height 28
checkbox input "false"
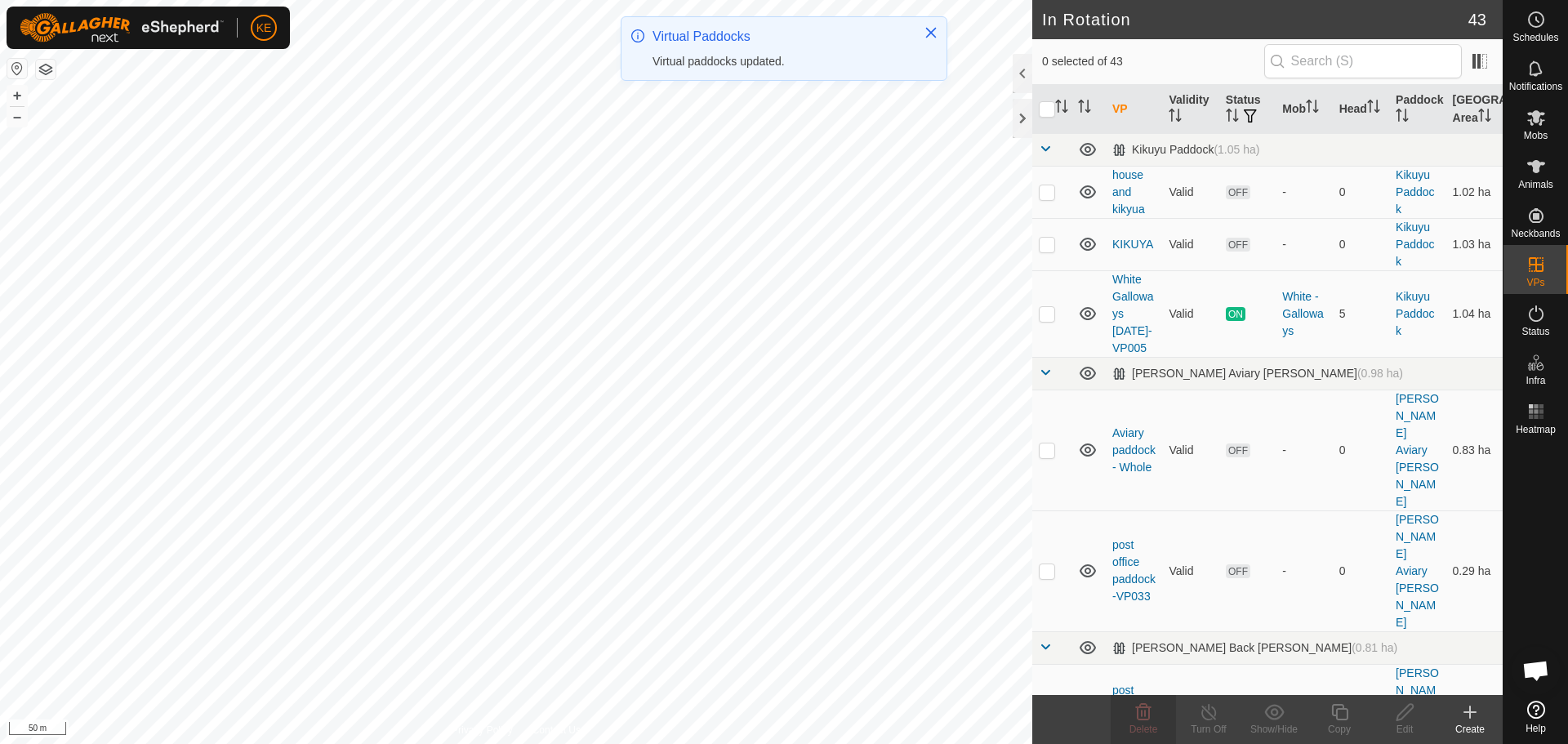
checkbox input "true"
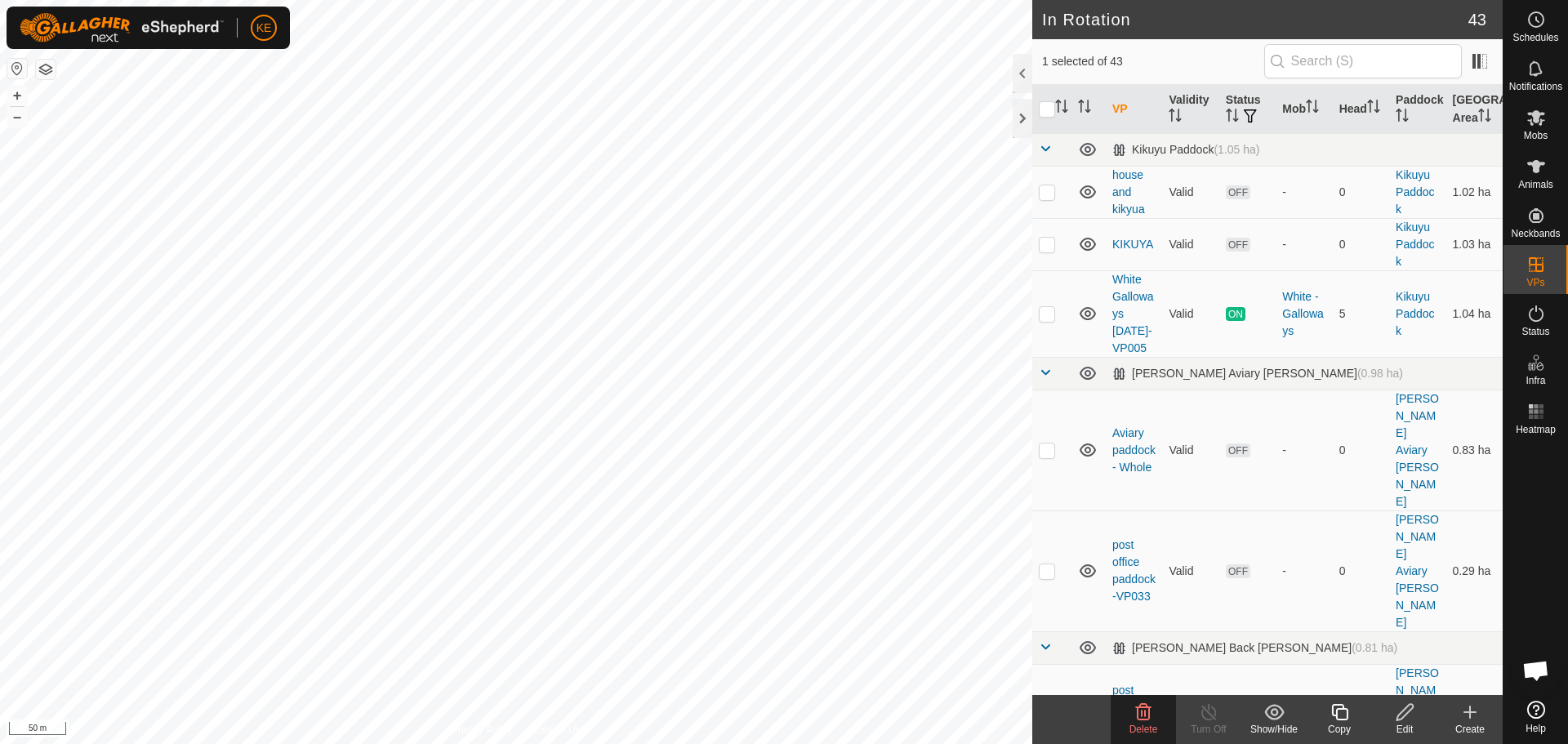
checkbox input "true"
checkbox input "false"
checkbox input "true"
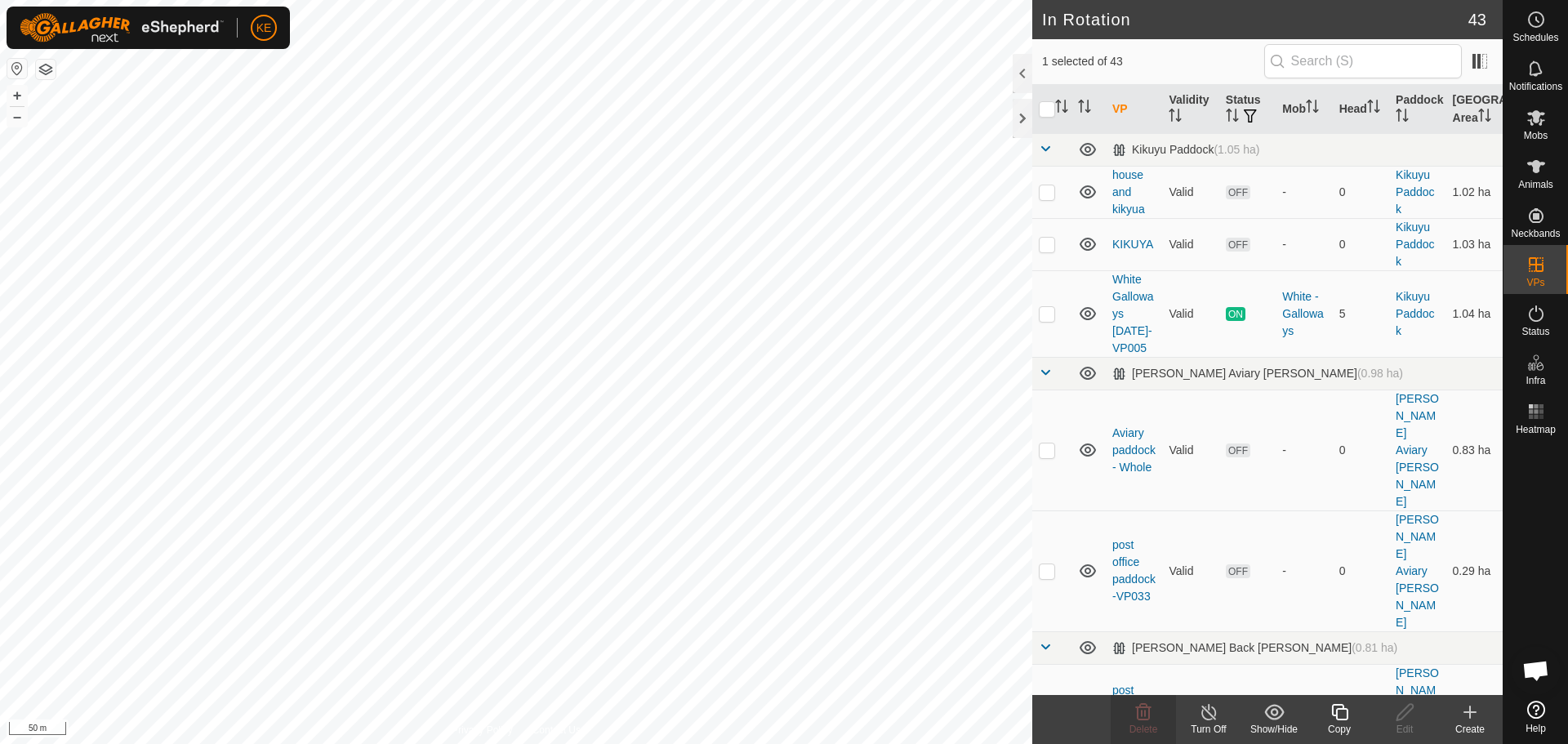
checkbox input "true"
checkbox input "false"
click at [1144, 722] on div "Delete" at bounding box center [1143, 728] width 65 height 15
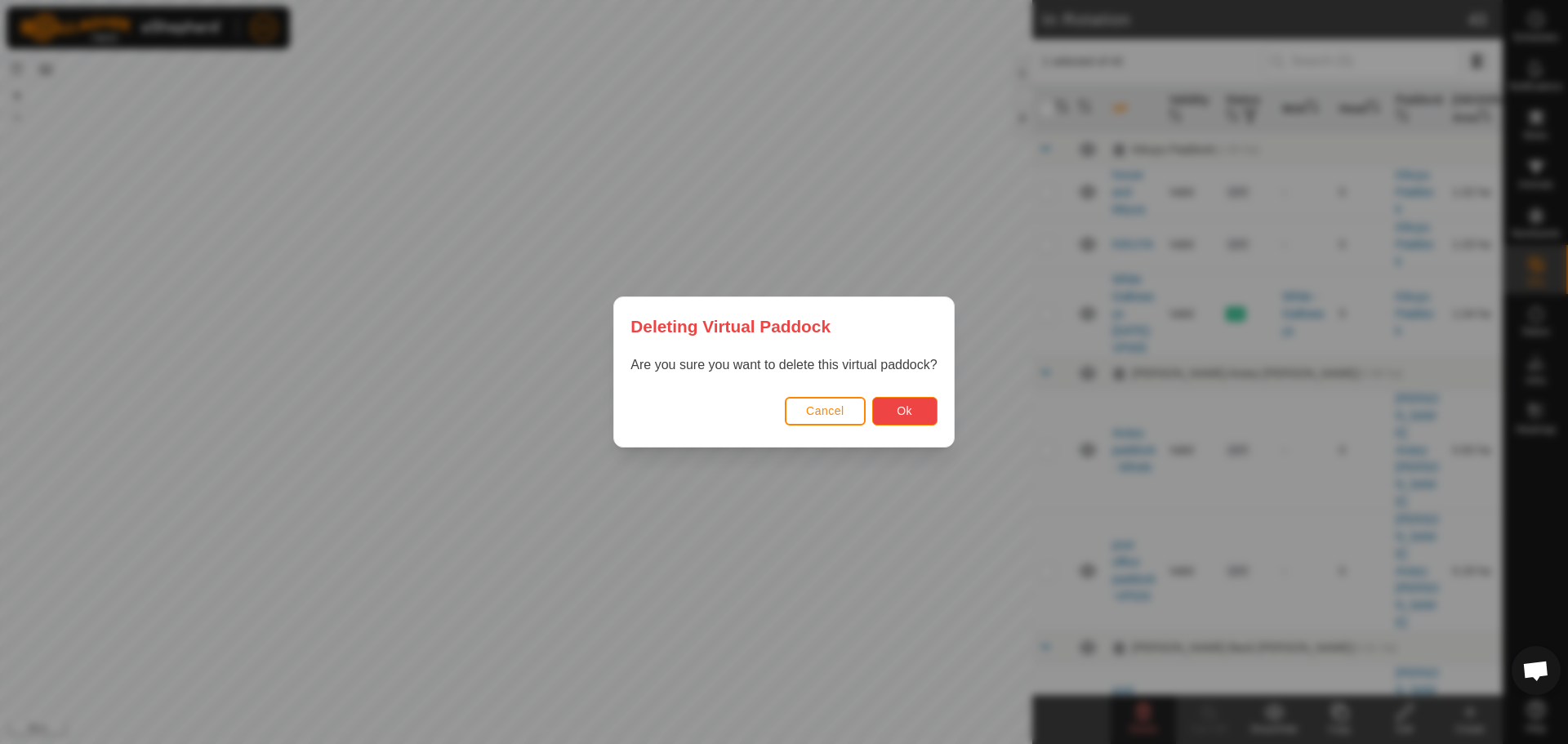
click at [923, 413] on button "Ok" at bounding box center [905, 411] width 65 height 28
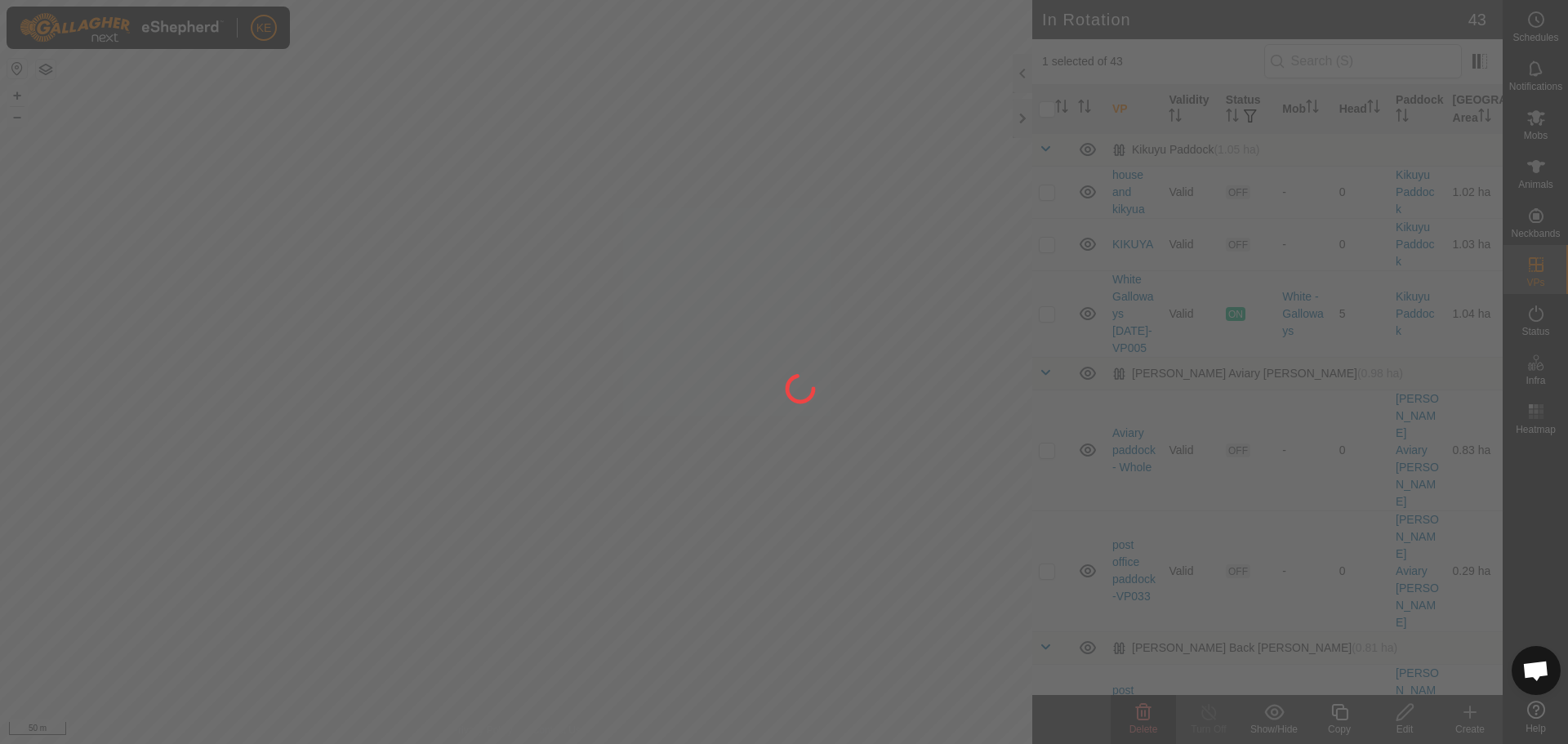
checkbox input "false"
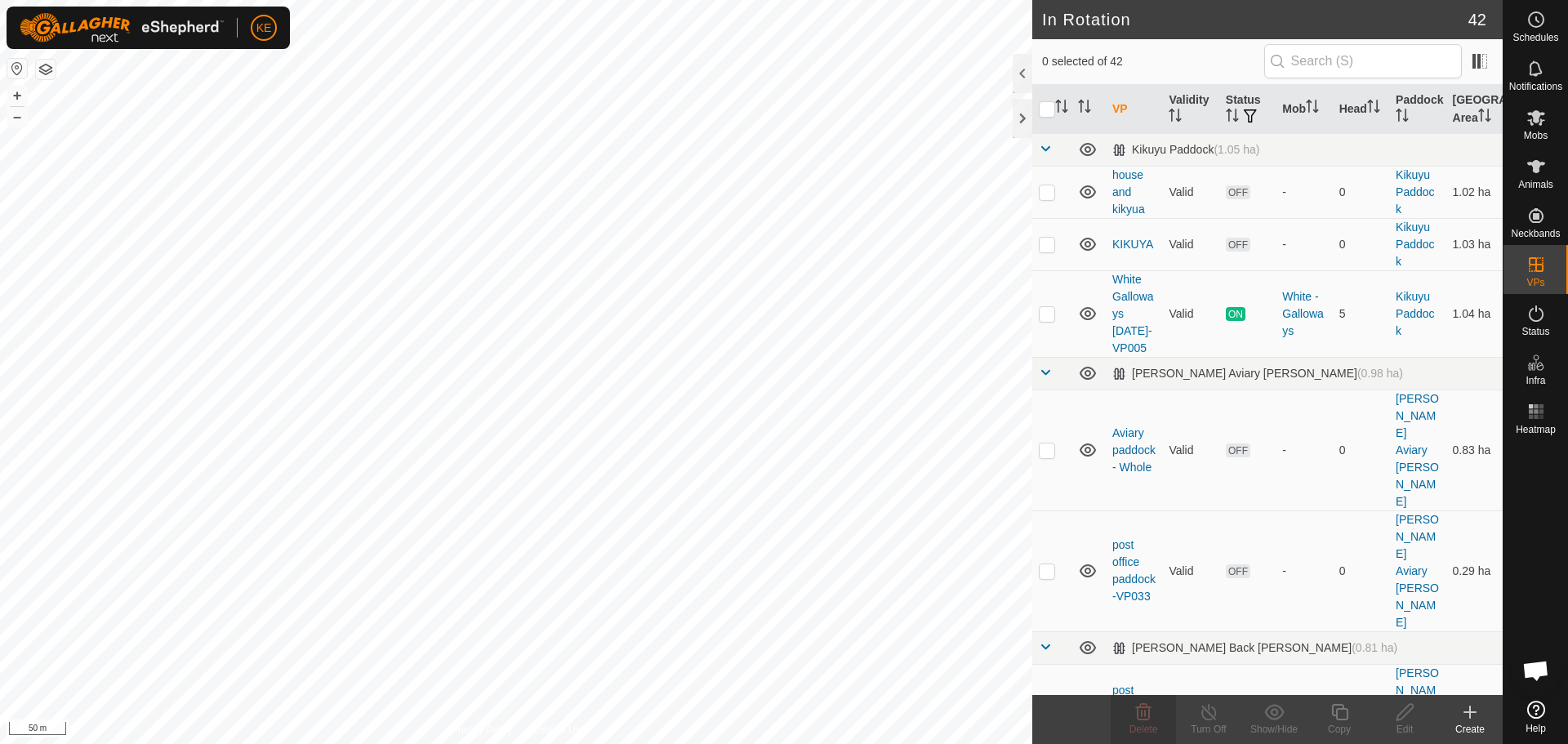
checkbox input "true"
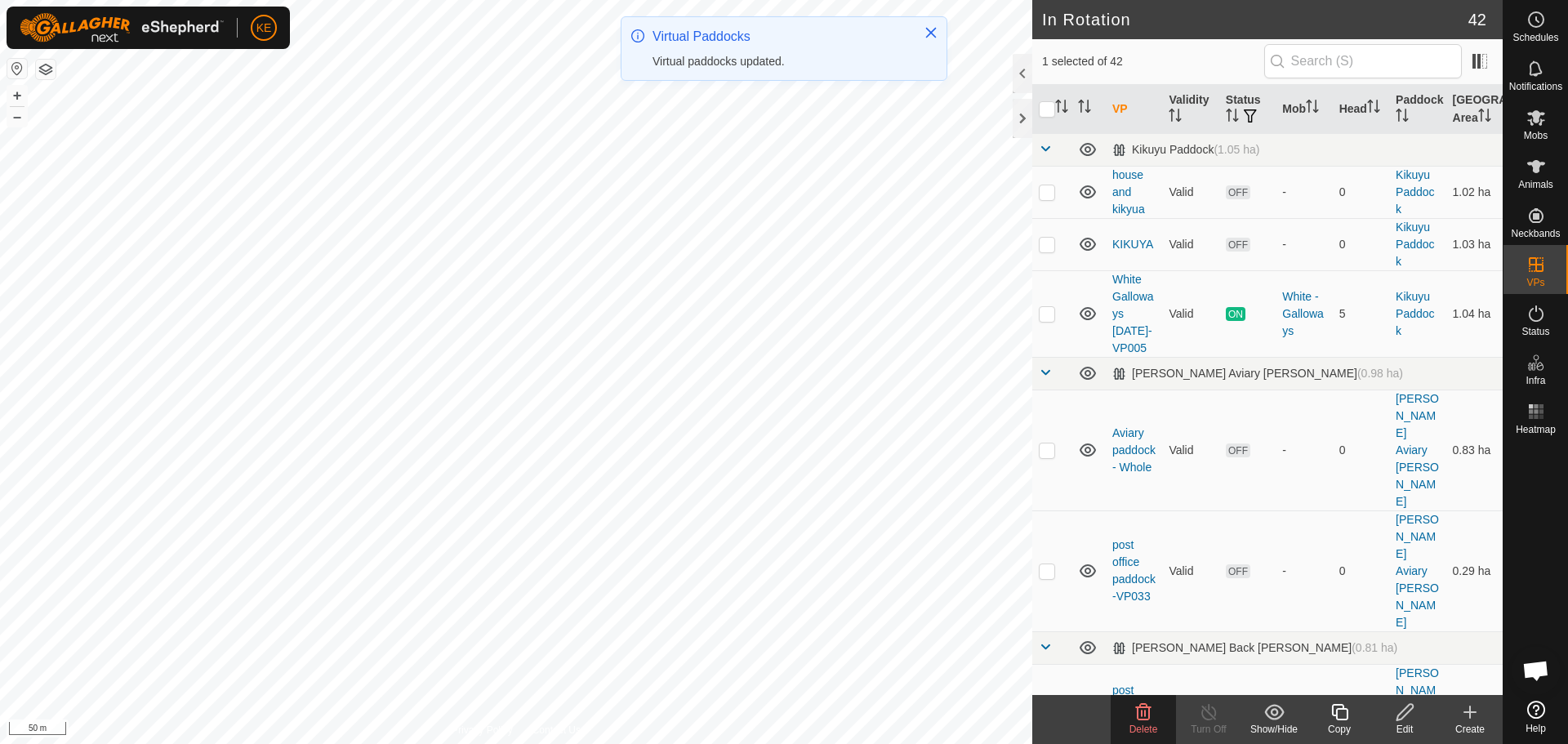
click at [1146, 722] on div "Delete" at bounding box center [1143, 728] width 65 height 15
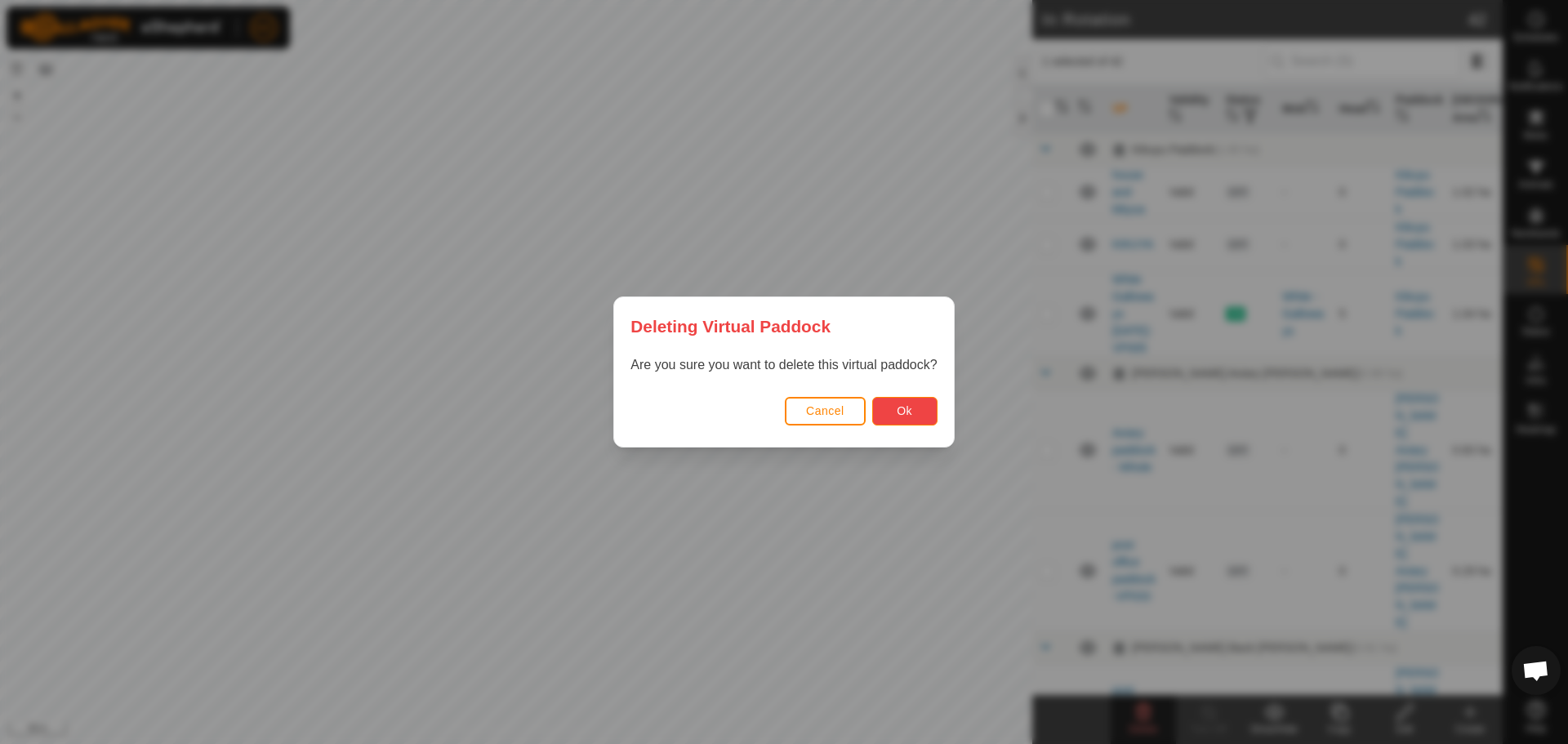
click at [902, 418] on span "Ok" at bounding box center [904, 410] width 15 height 13
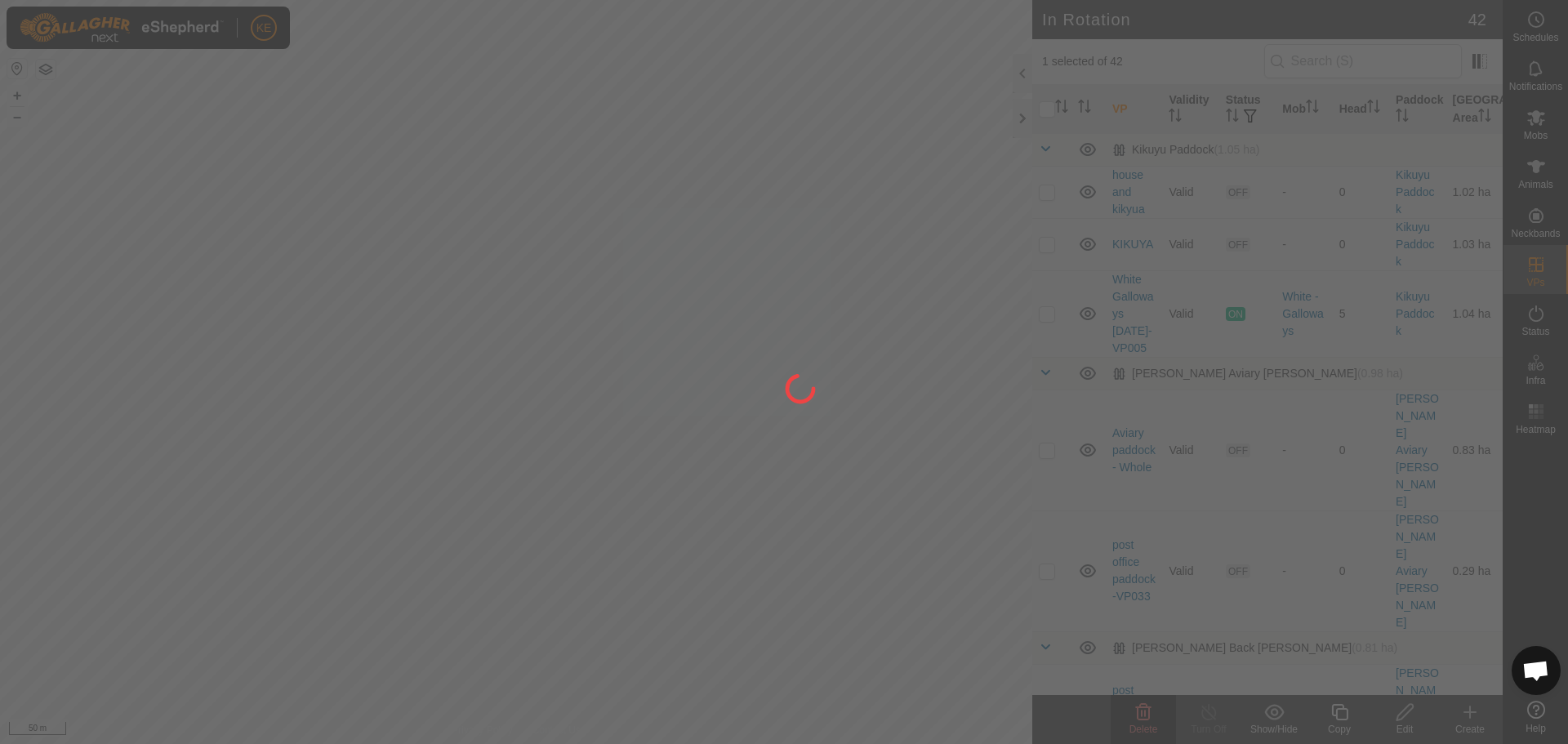
checkbox input "false"
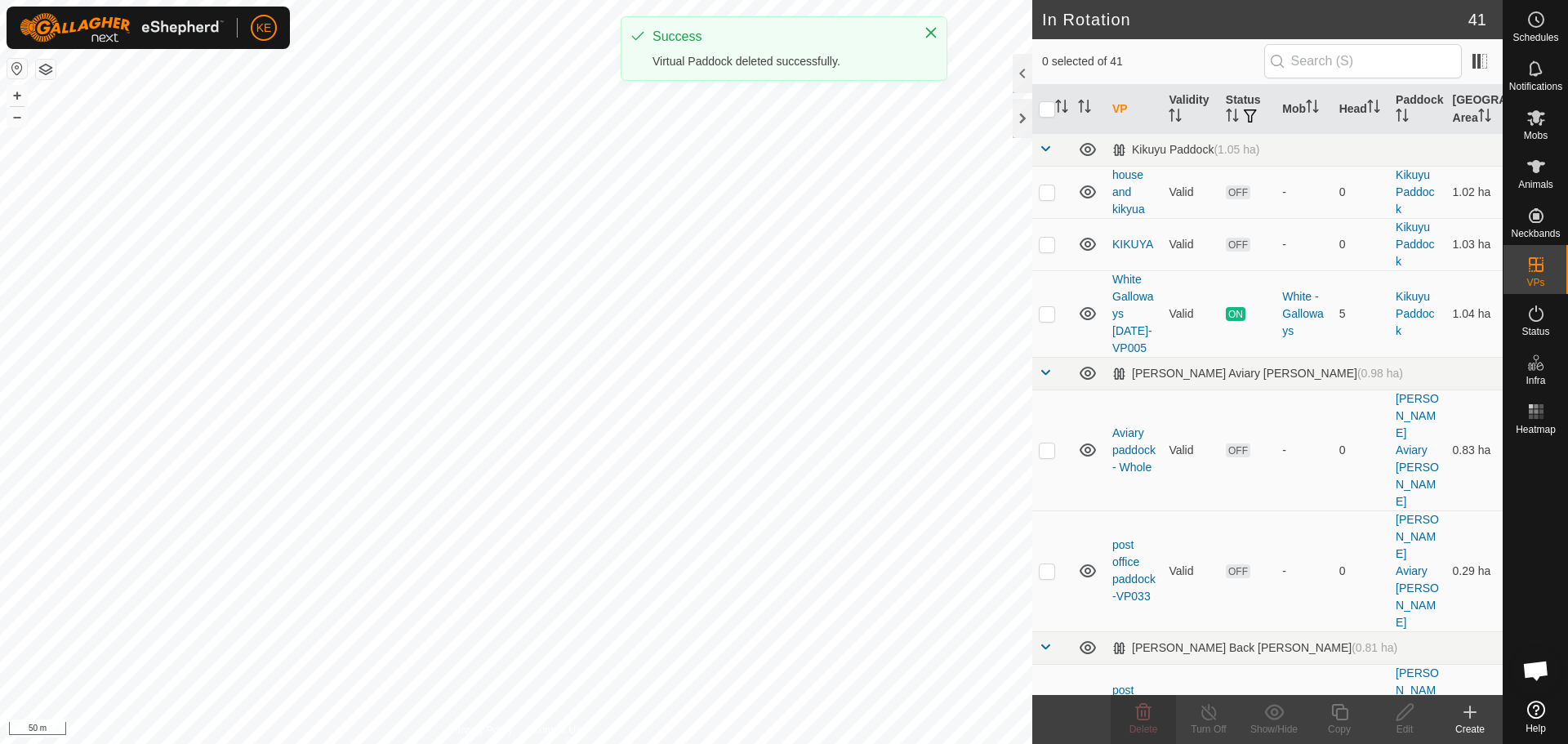
checkbox input "true"
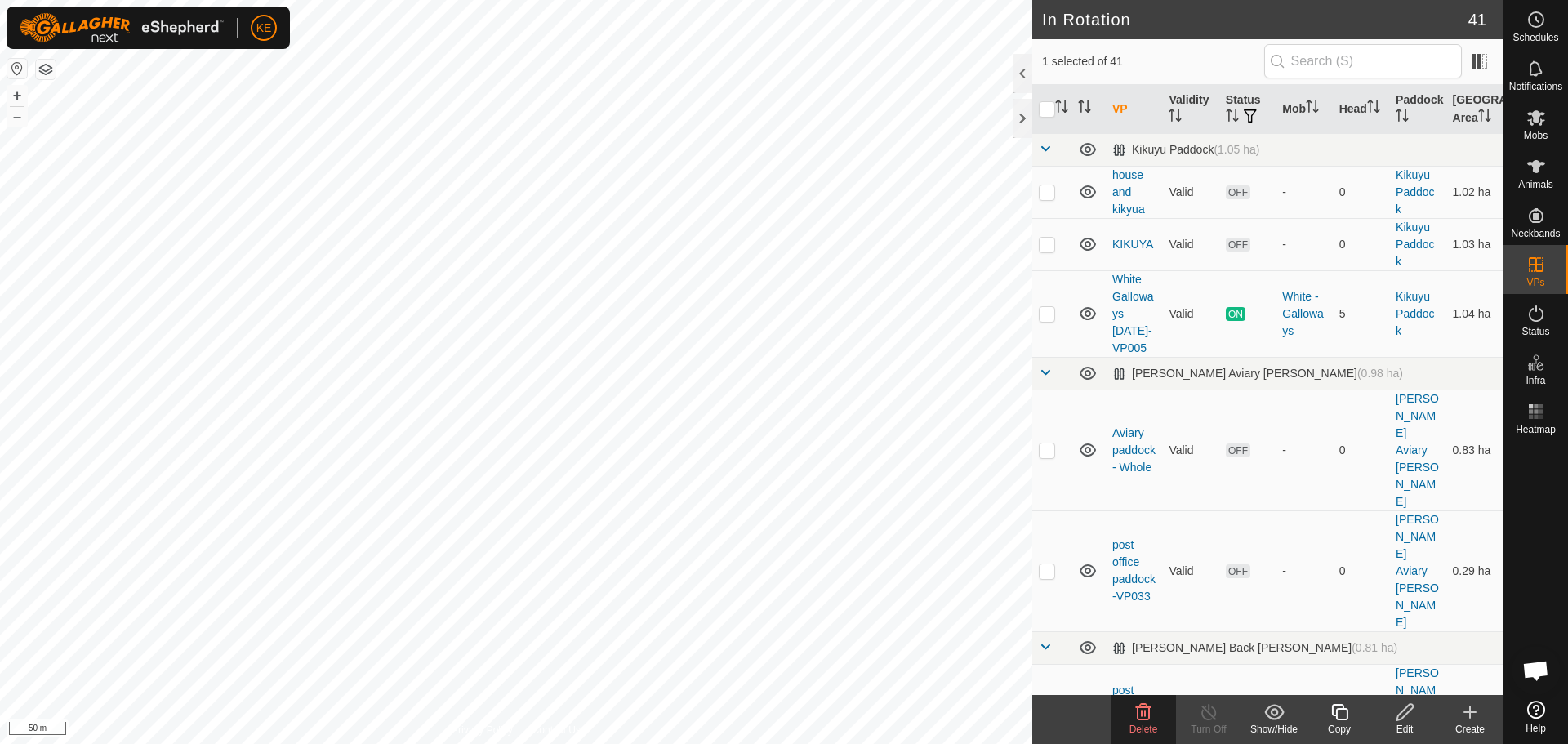
click at [1139, 712] on icon at bounding box center [1143, 712] width 20 height 20
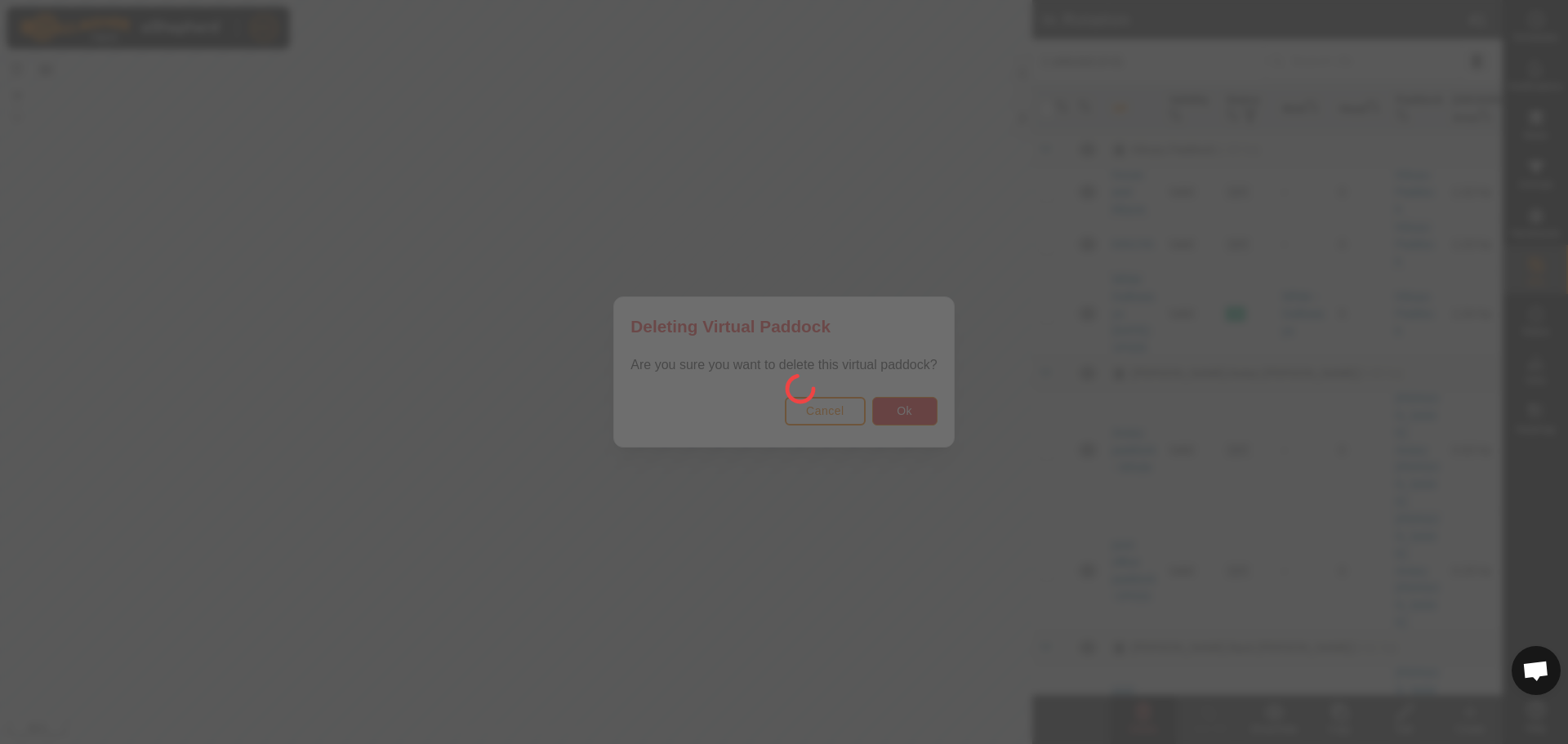
click at [889, 421] on div at bounding box center [784, 372] width 1568 height 744
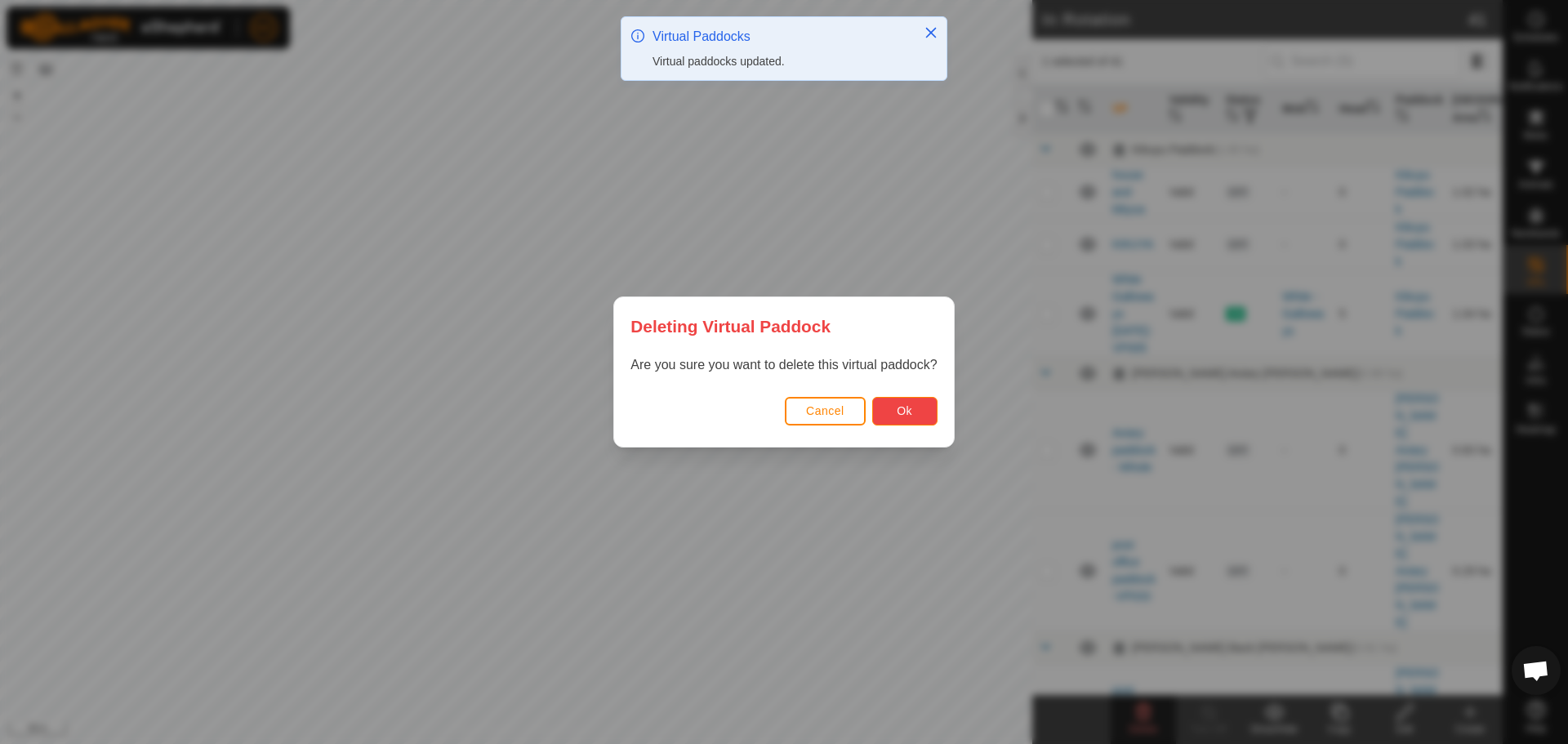
click at [902, 415] on span "Ok" at bounding box center [904, 410] width 15 height 13
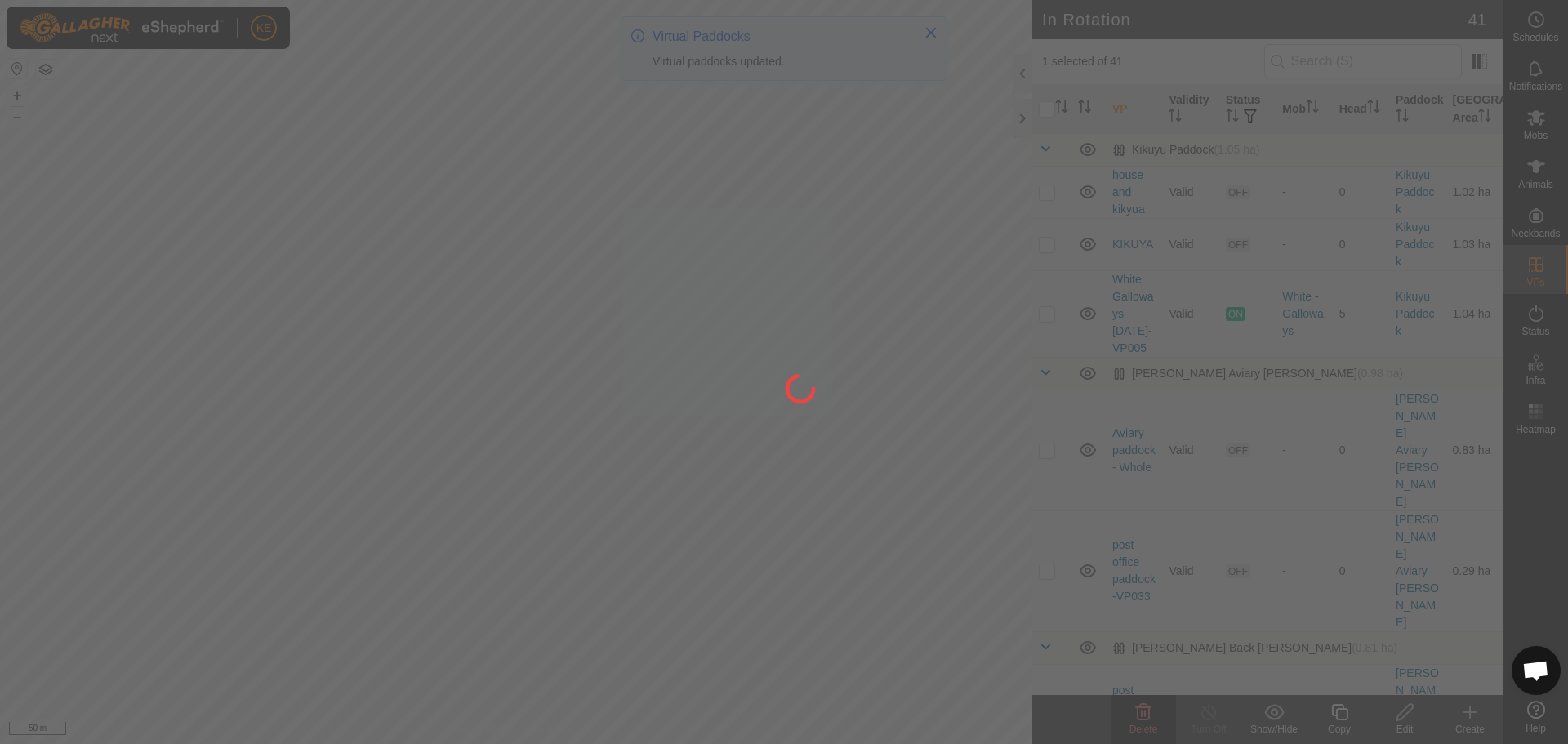
checkbox input "false"
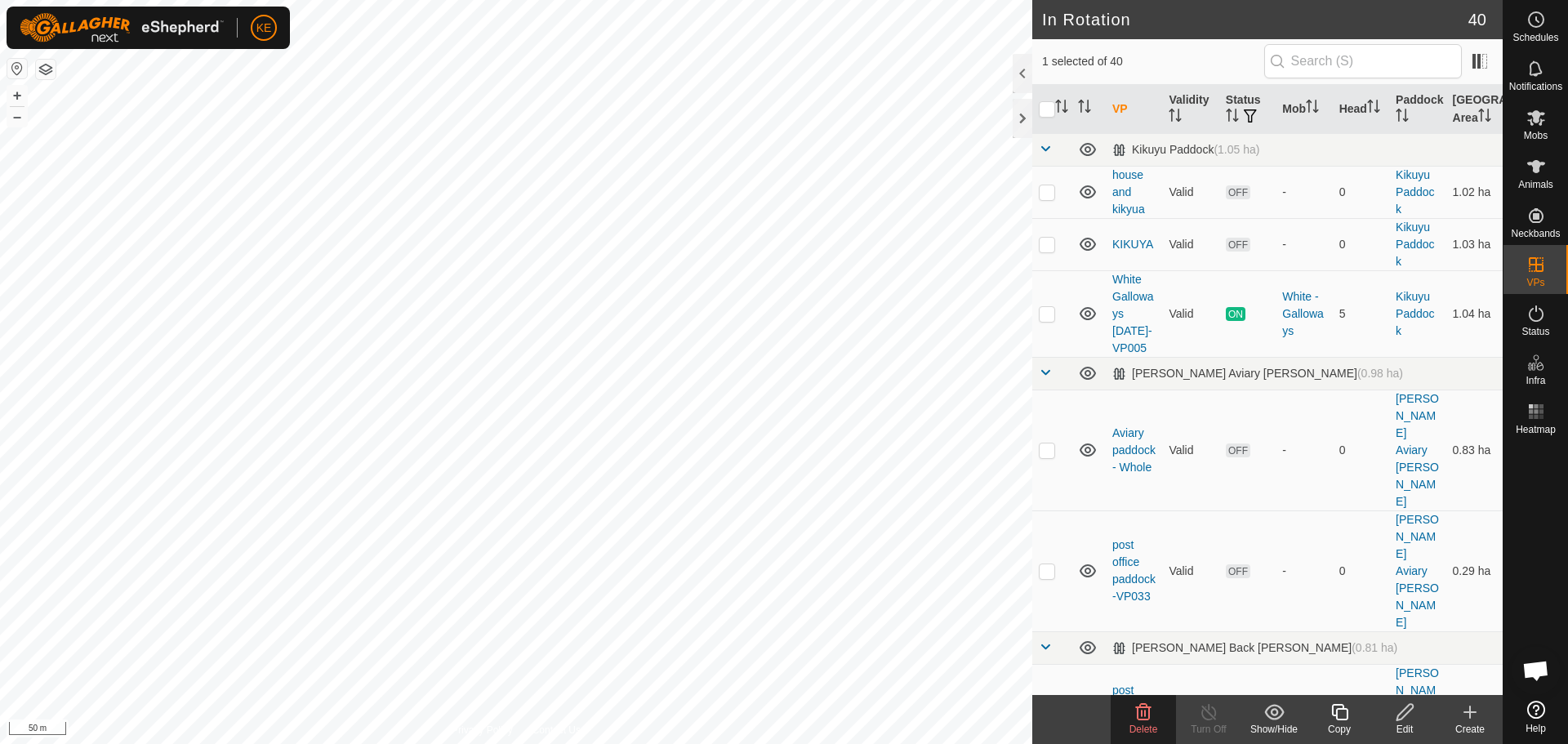
click at [1156, 711] on delete-svg-icon at bounding box center [1143, 712] width 65 height 20
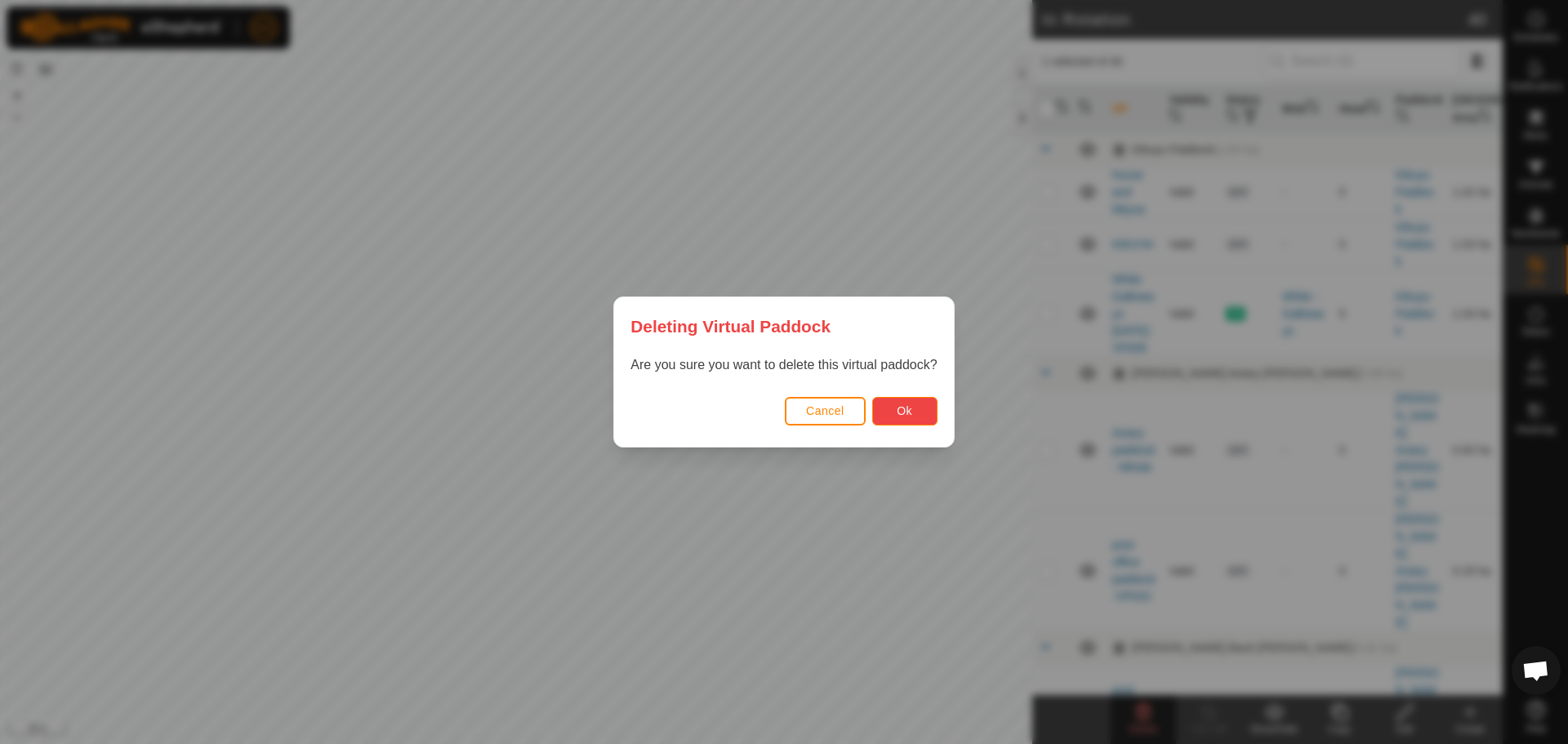
click at [933, 420] on button "Ok" at bounding box center [905, 411] width 65 height 28
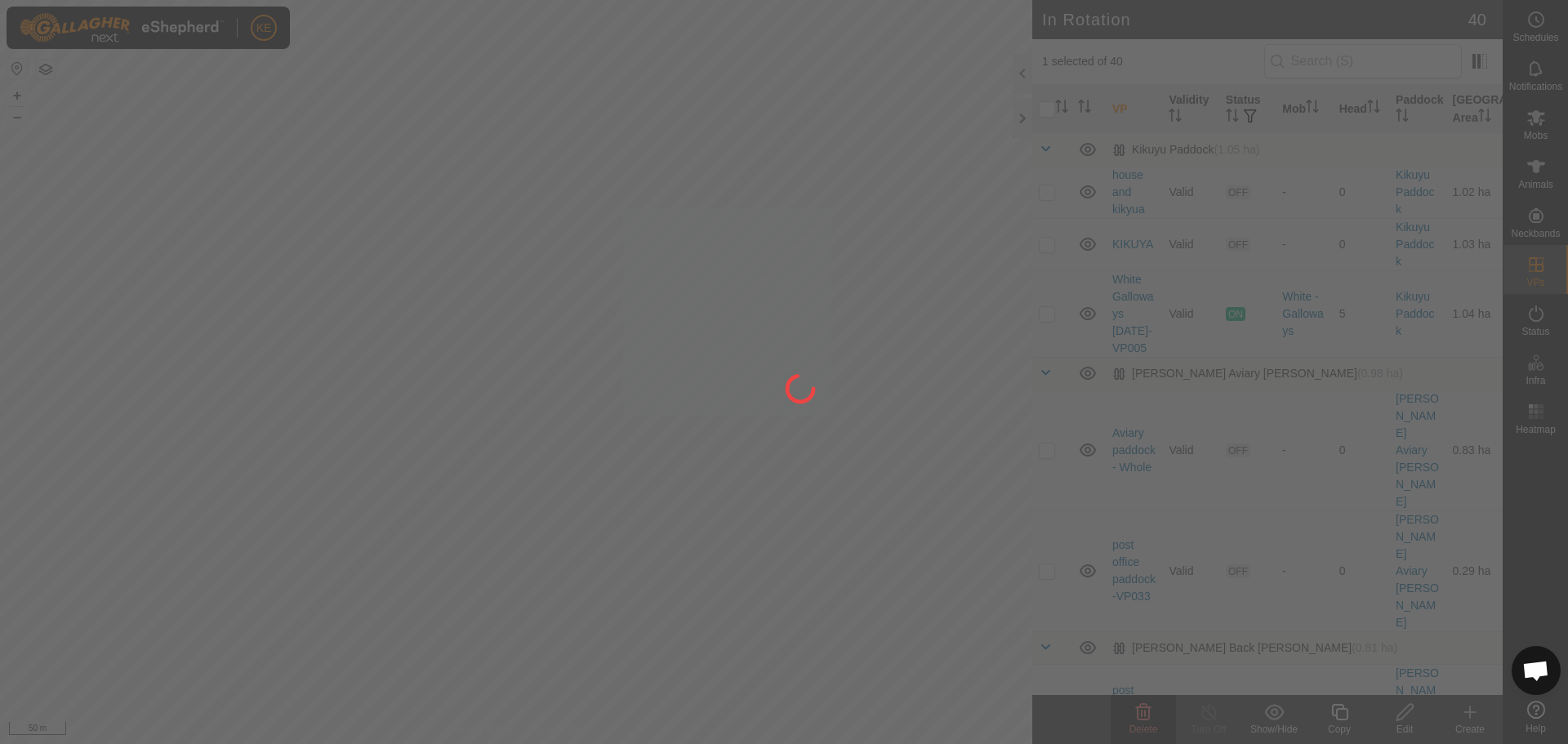
checkbox input "false"
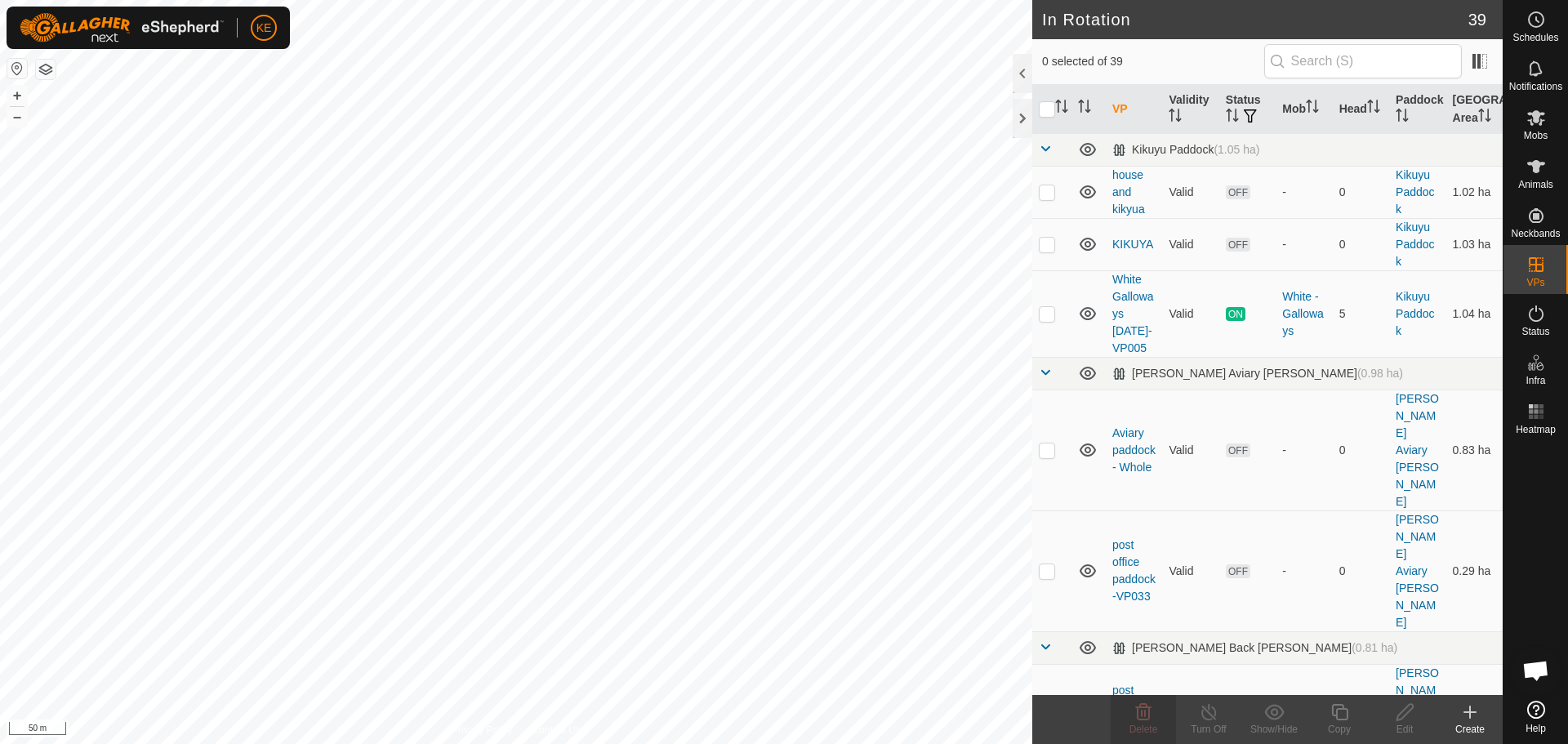
checkbox input "true"
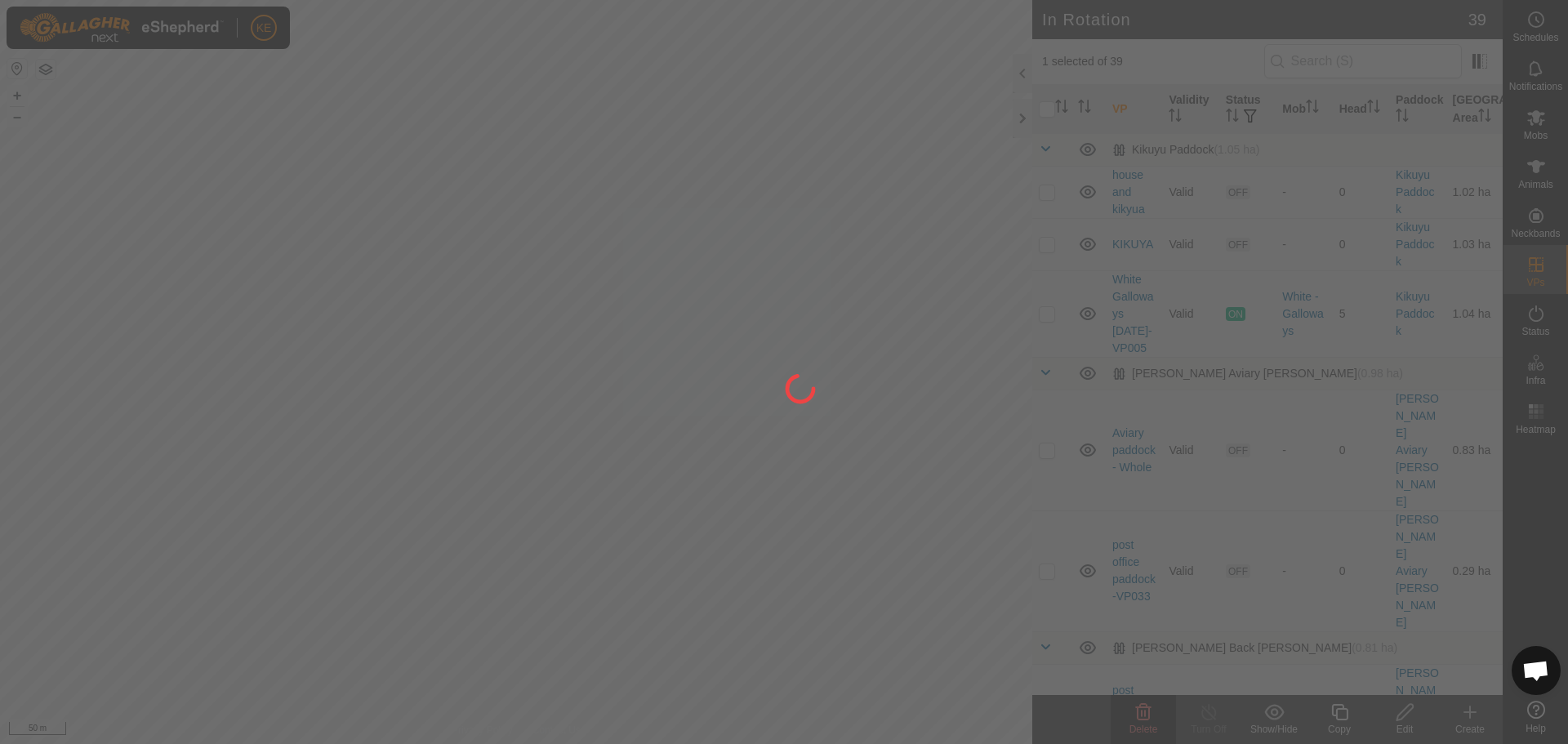
click at [1140, 704] on div at bounding box center [784, 372] width 1568 height 744
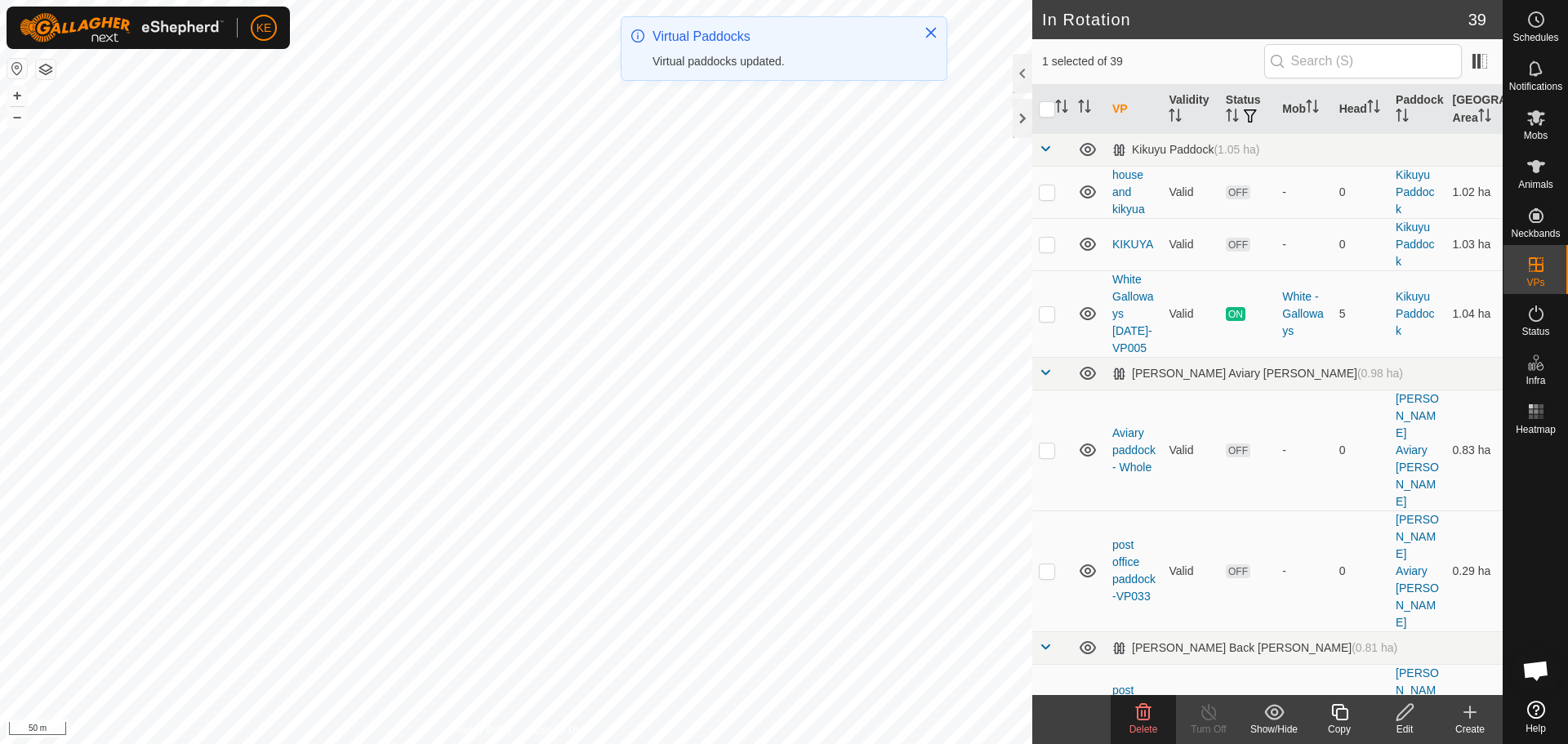
click at [1140, 710] on icon at bounding box center [1143, 712] width 20 height 20
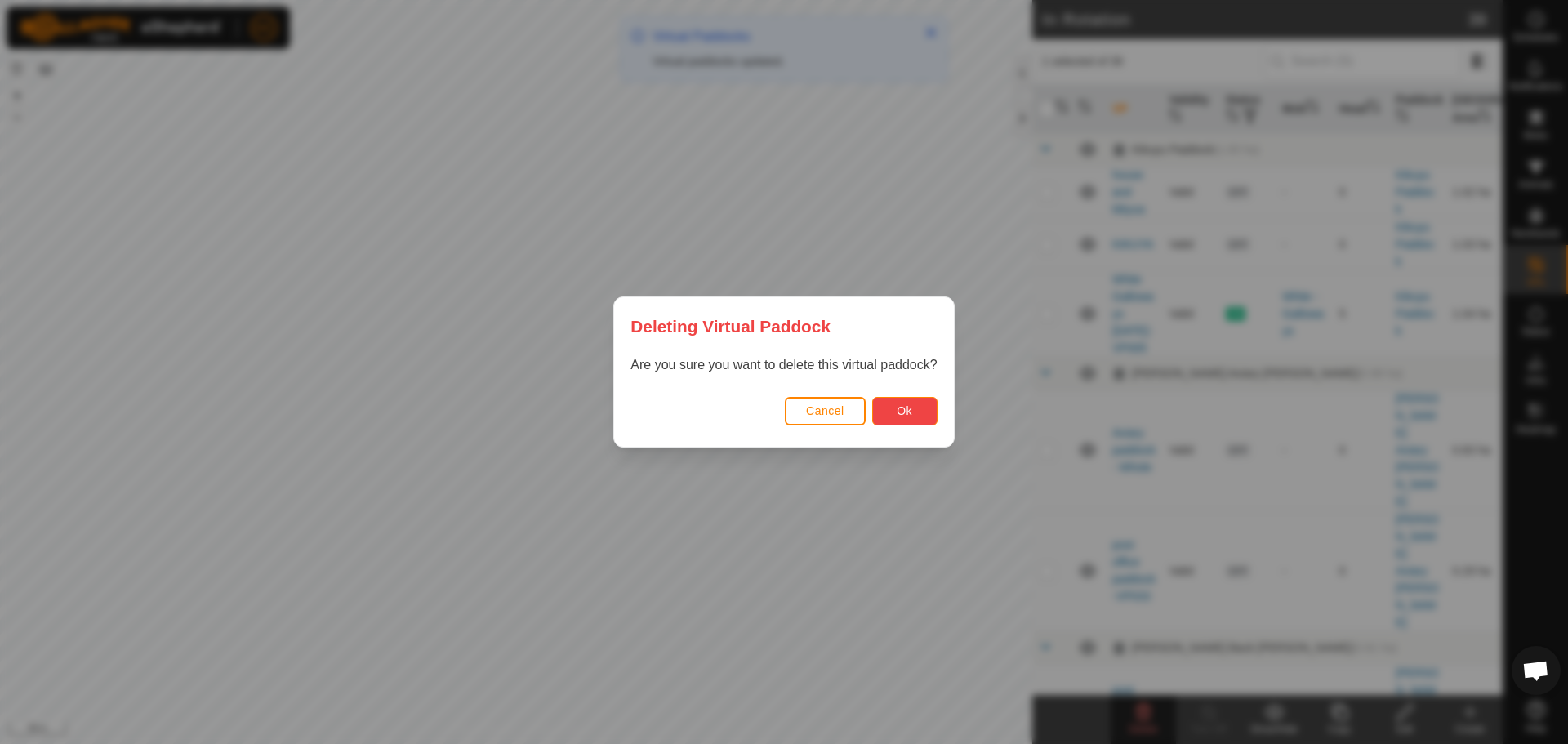
click at [913, 411] on button "Ok" at bounding box center [905, 411] width 65 height 28
checkbox input "false"
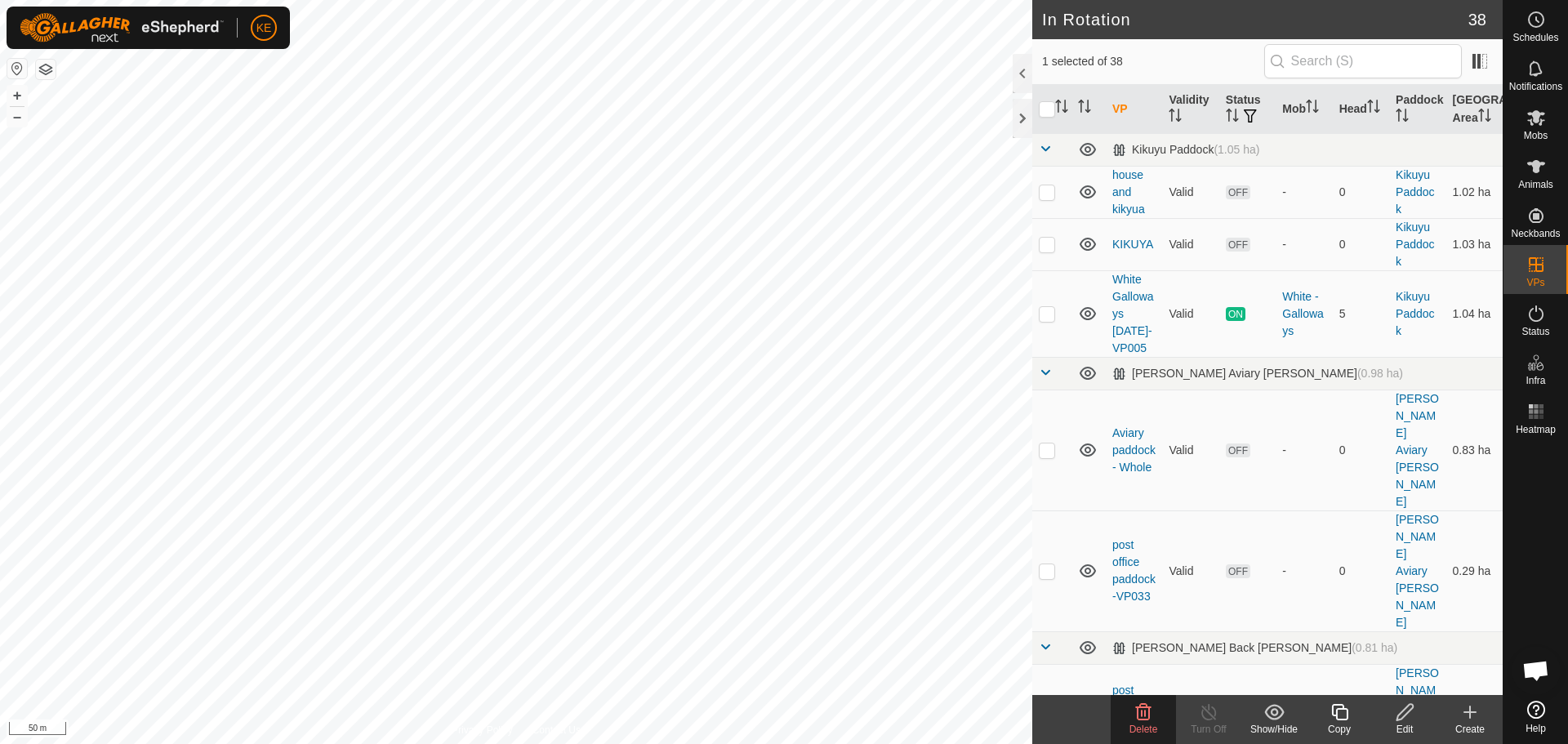
click at [1150, 711] on icon at bounding box center [1143, 712] width 20 height 20
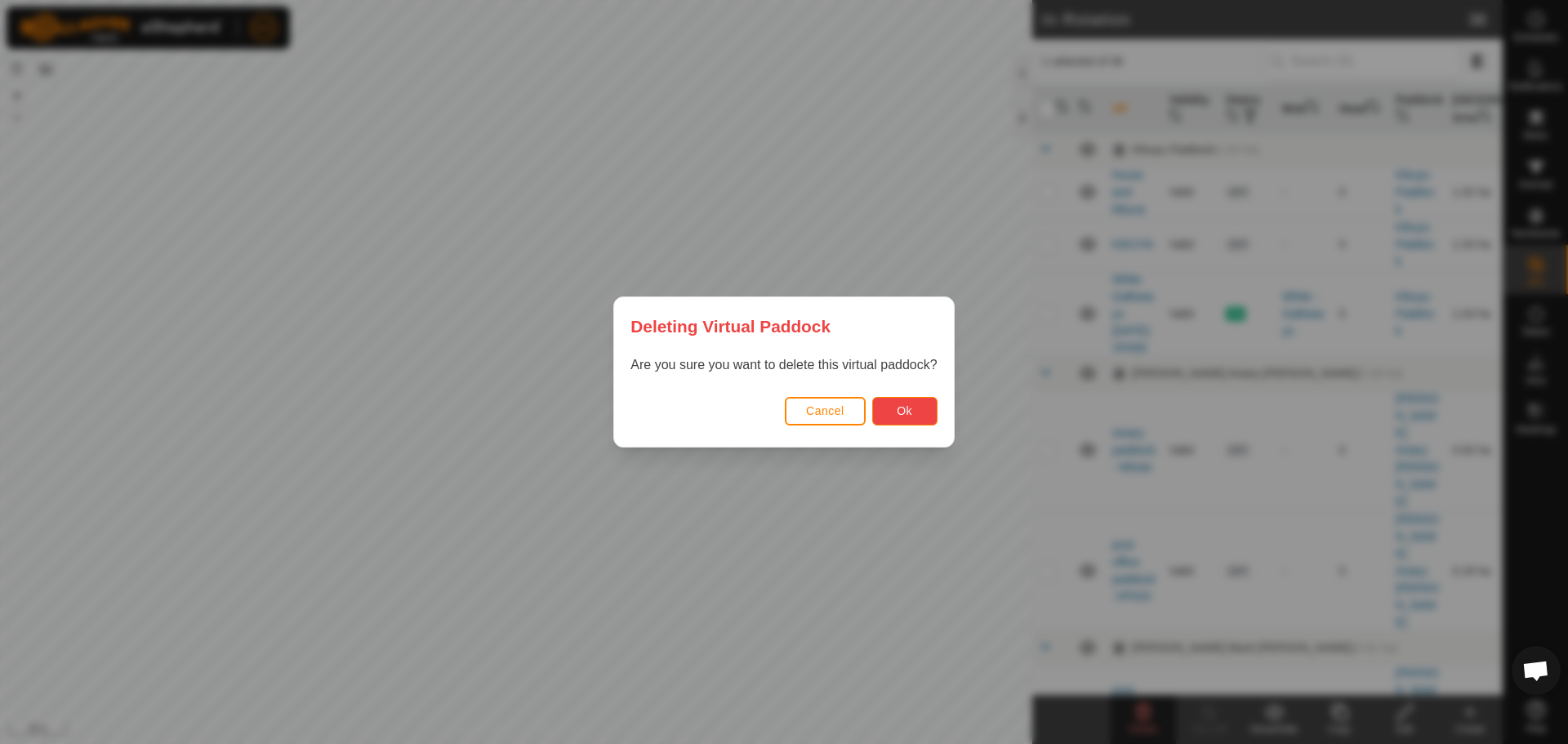
click at [889, 420] on button "Ok" at bounding box center [905, 411] width 65 height 28
checkbox input "false"
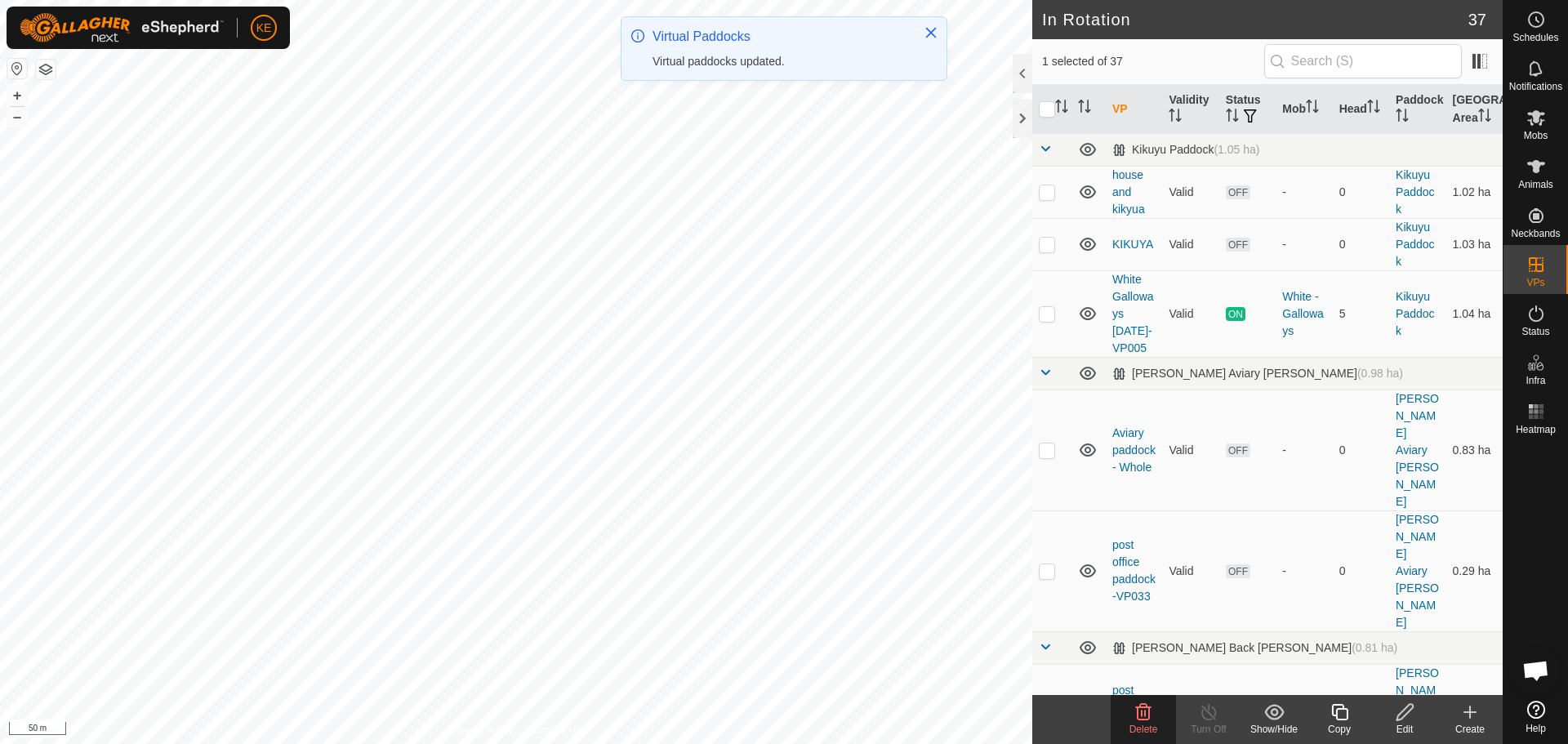
click at [1141, 710] on icon at bounding box center [1143, 712] width 20 height 20
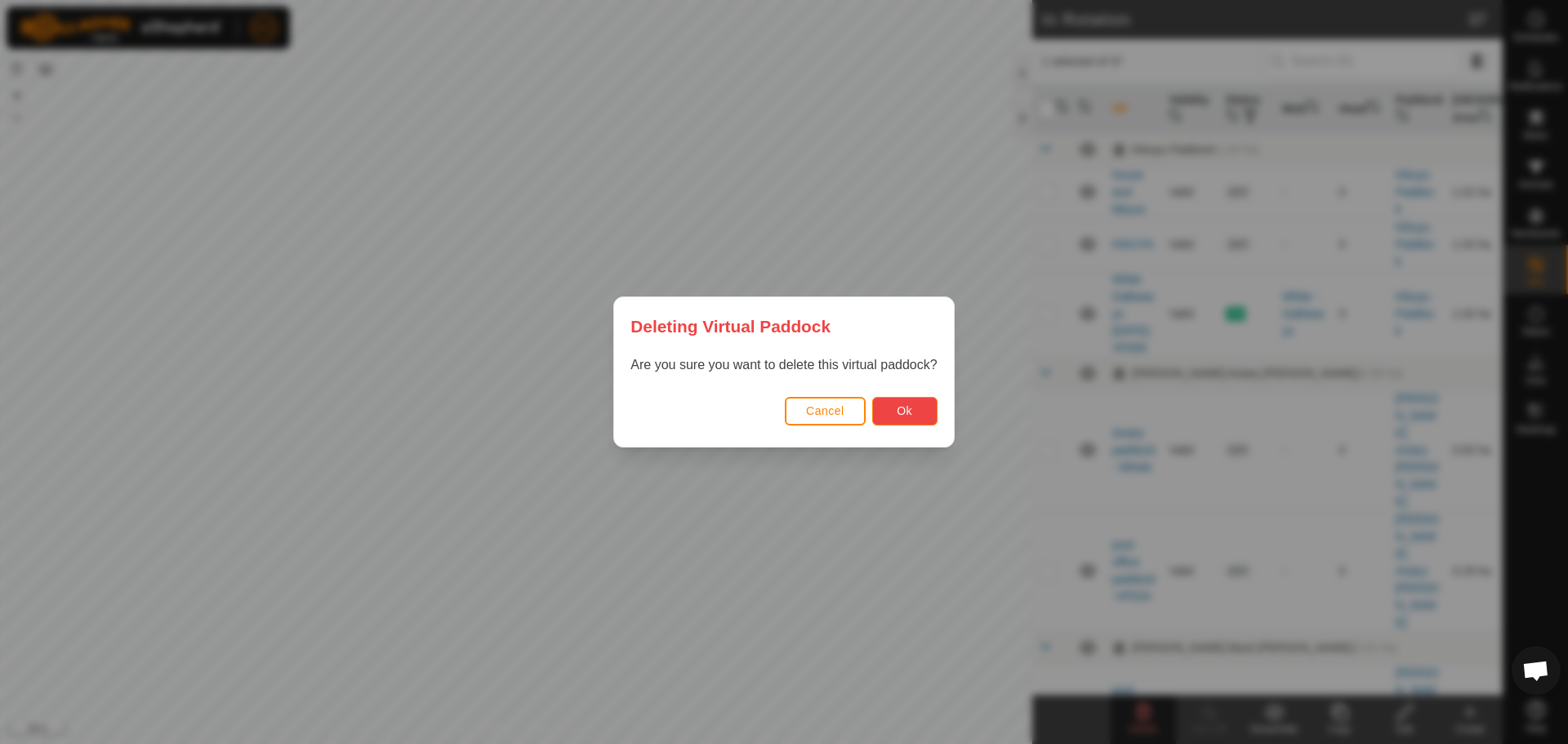
click at [920, 412] on button "Ok" at bounding box center [905, 411] width 65 height 28
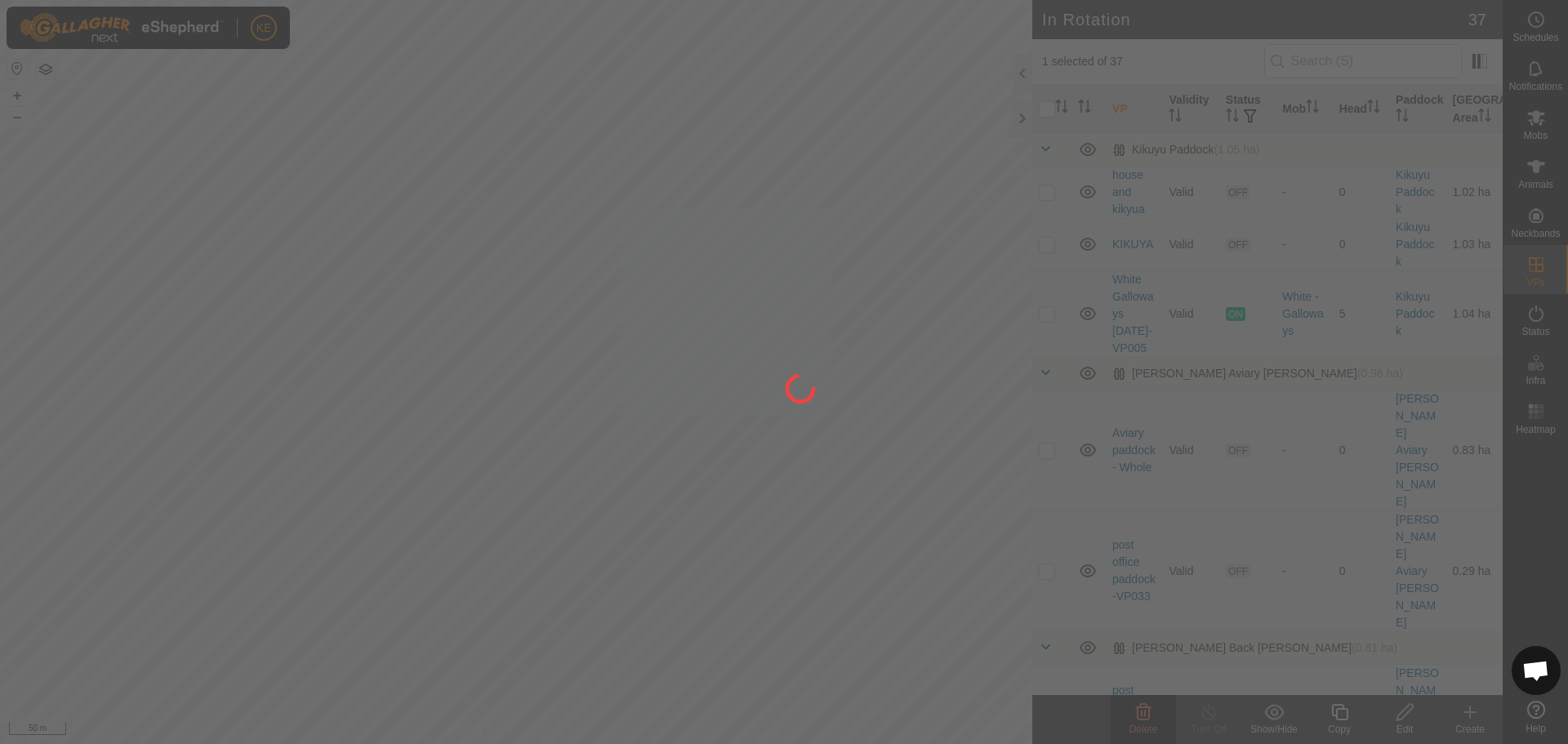
checkbox input "false"
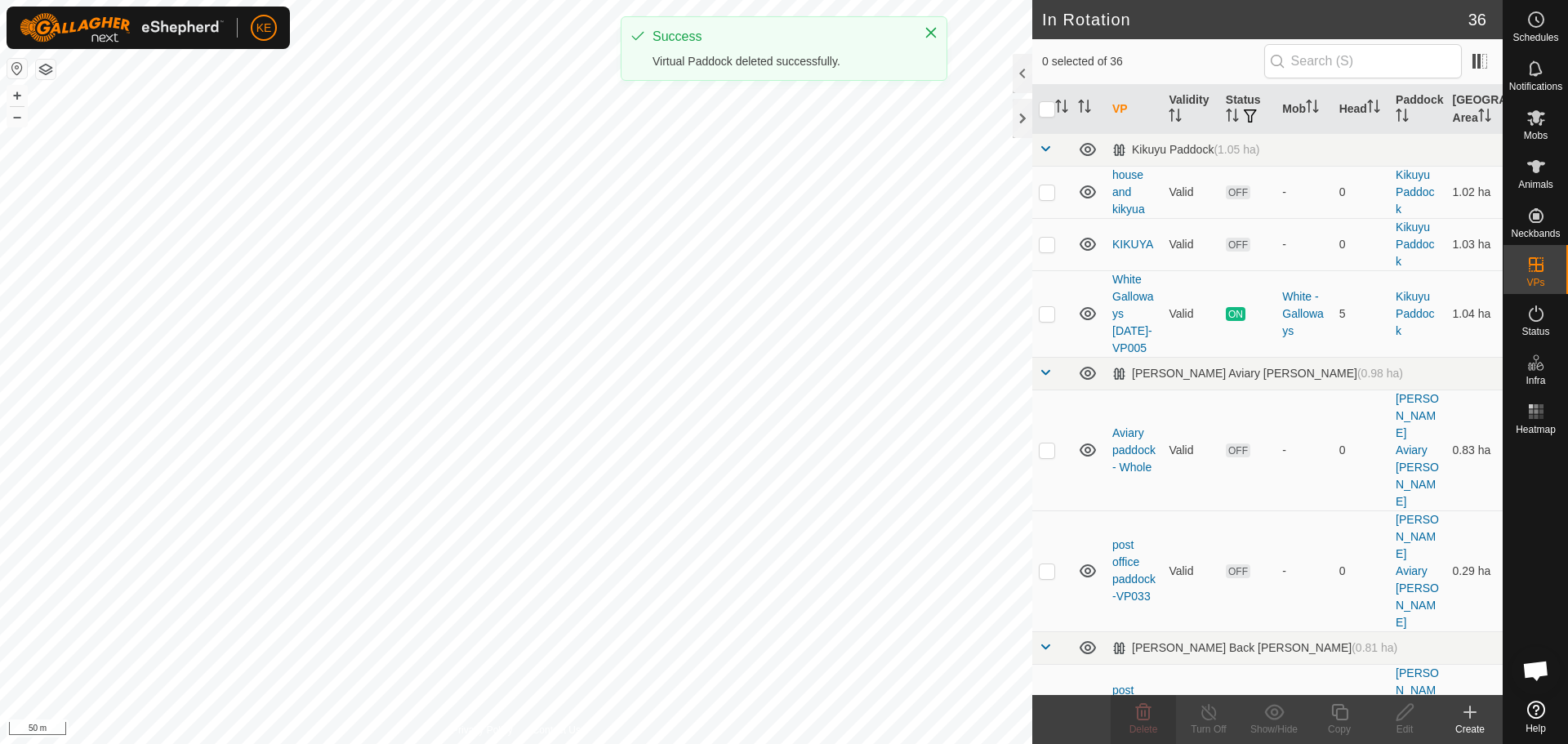
checkbox input "true"
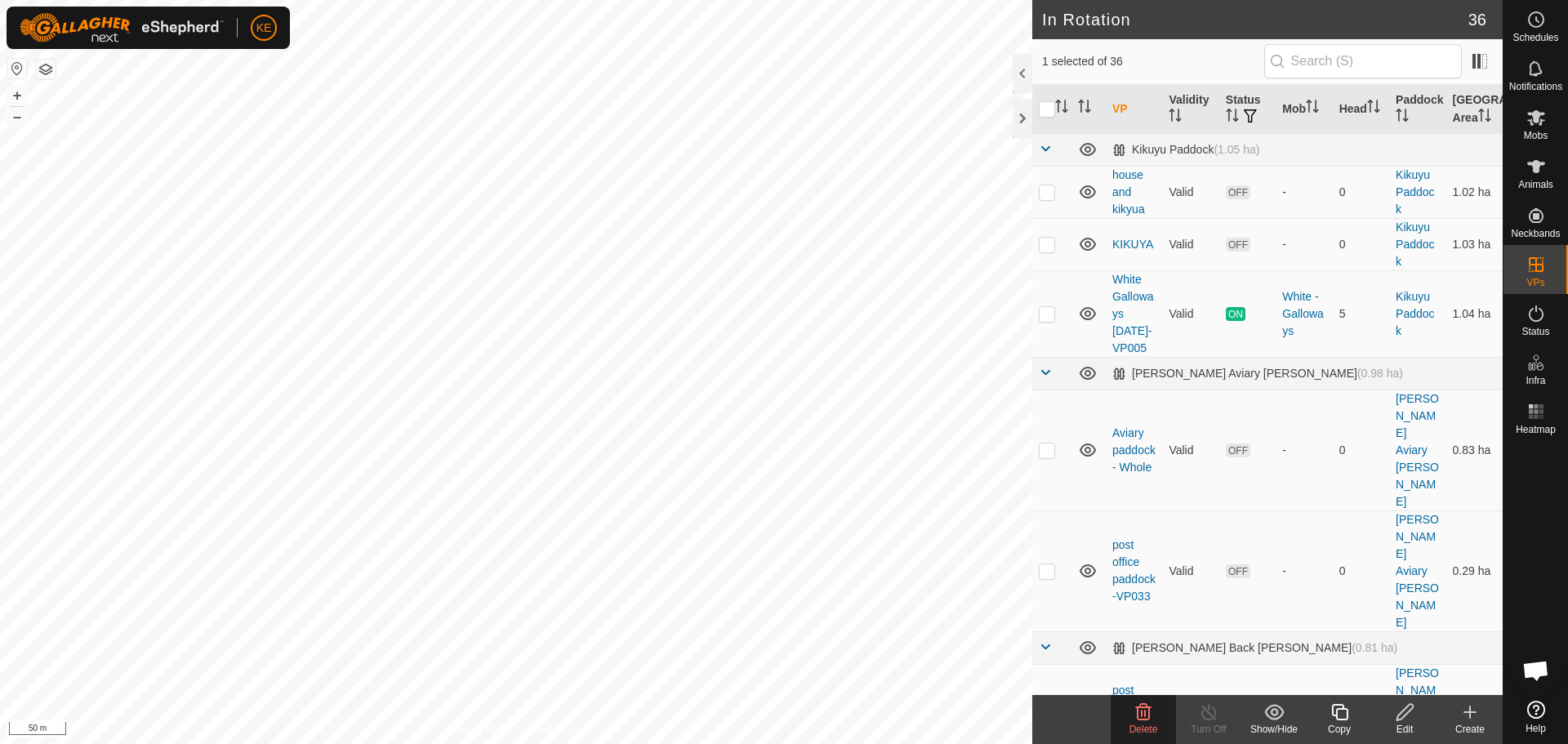
click at [1135, 718] on icon at bounding box center [1143, 712] width 20 height 20
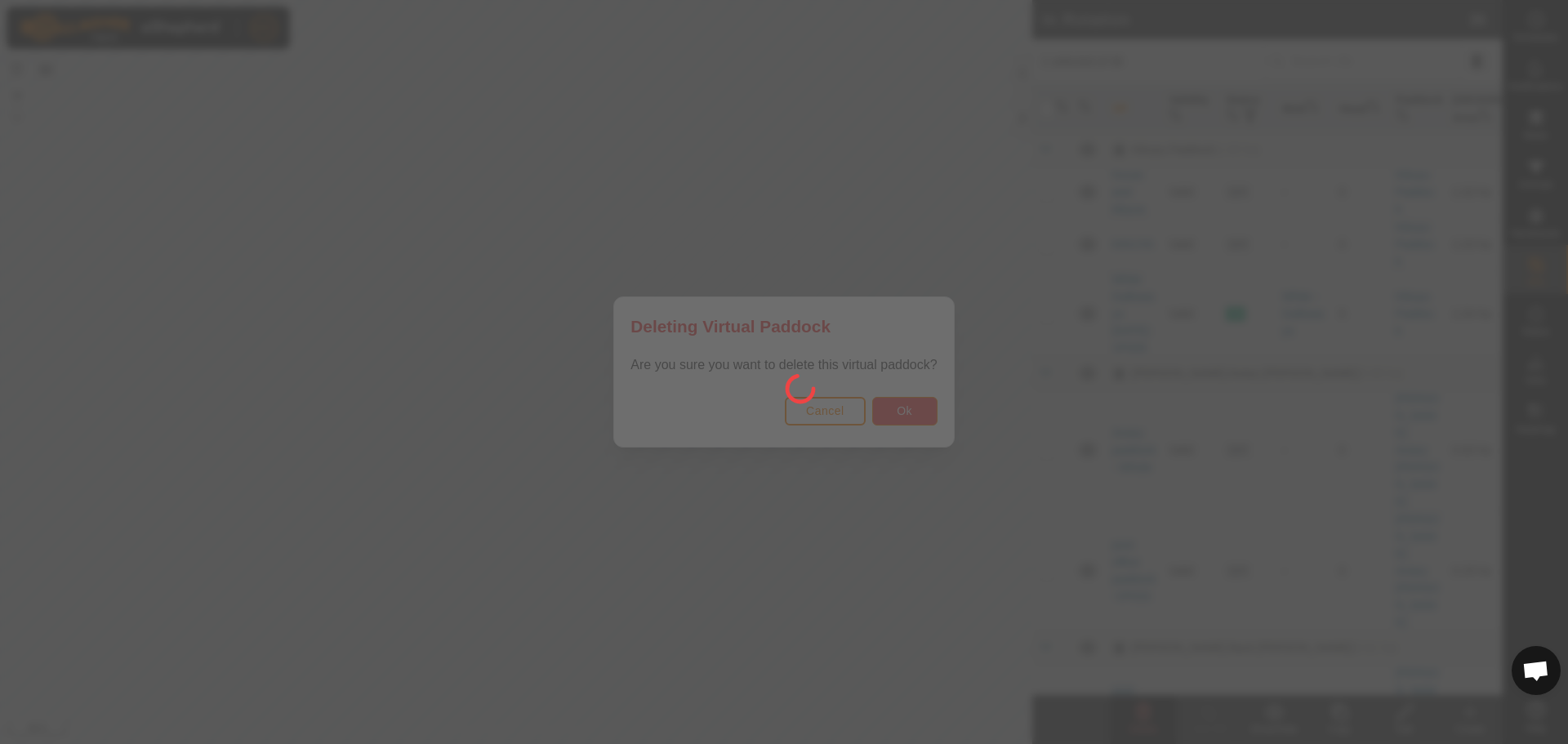
click at [896, 410] on button "Ok" at bounding box center [905, 411] width 65 height 28
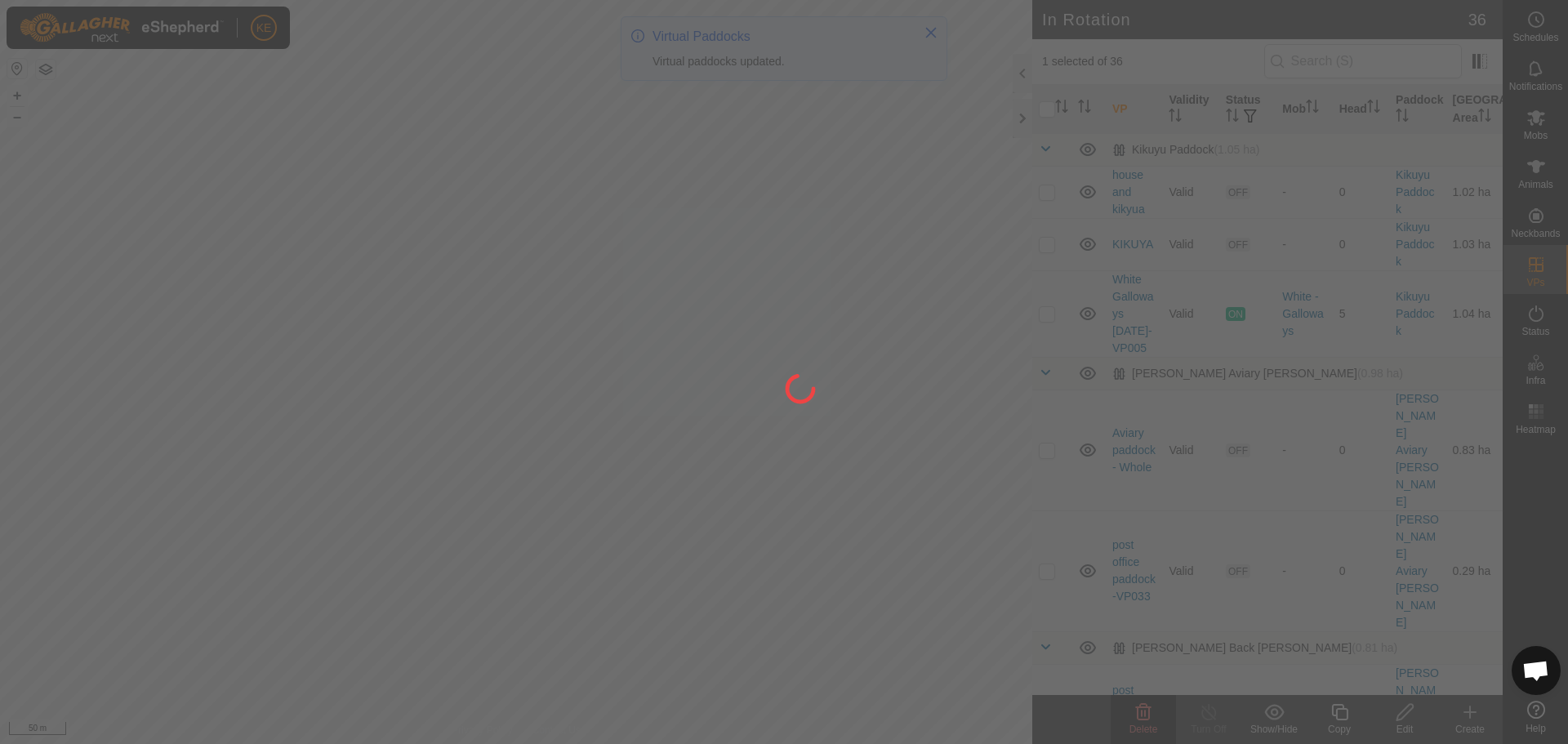
checkbox input "false"
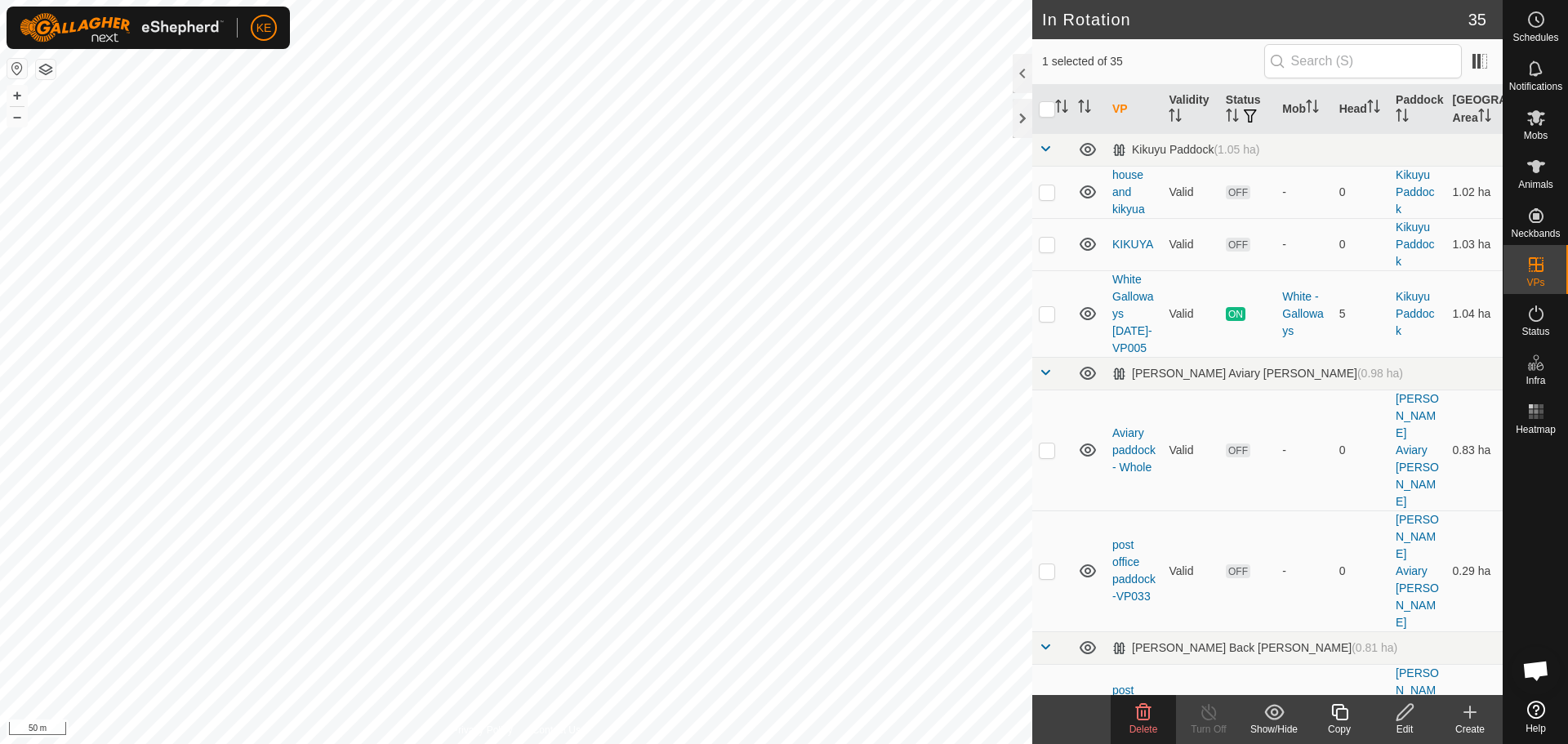
click at [1137, 724] on span "Delete" at bounding box center [1143, 728] width 28 height 11
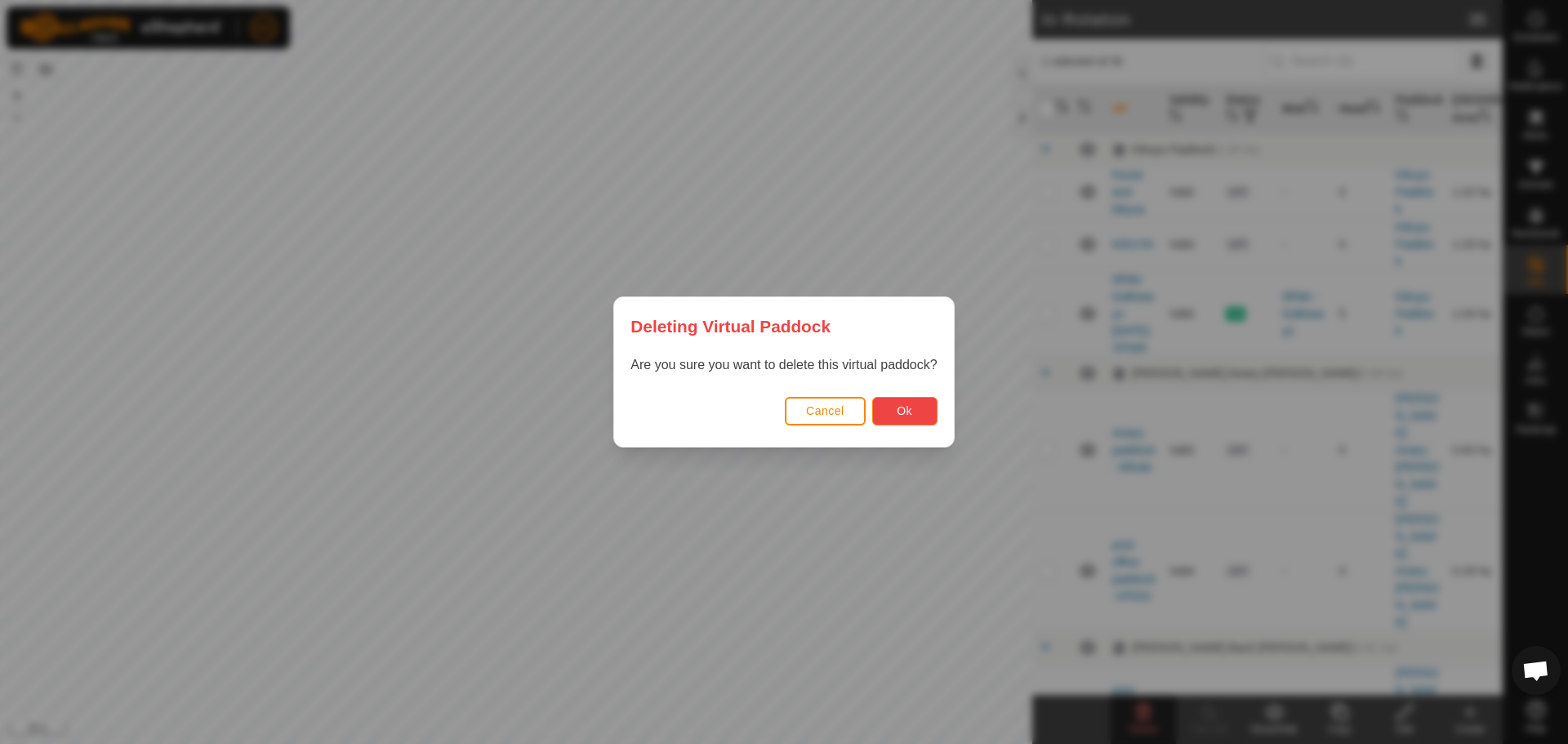
click at [900, 409] on span "Ok" at bounding box center [904, 410] width 15 height 13
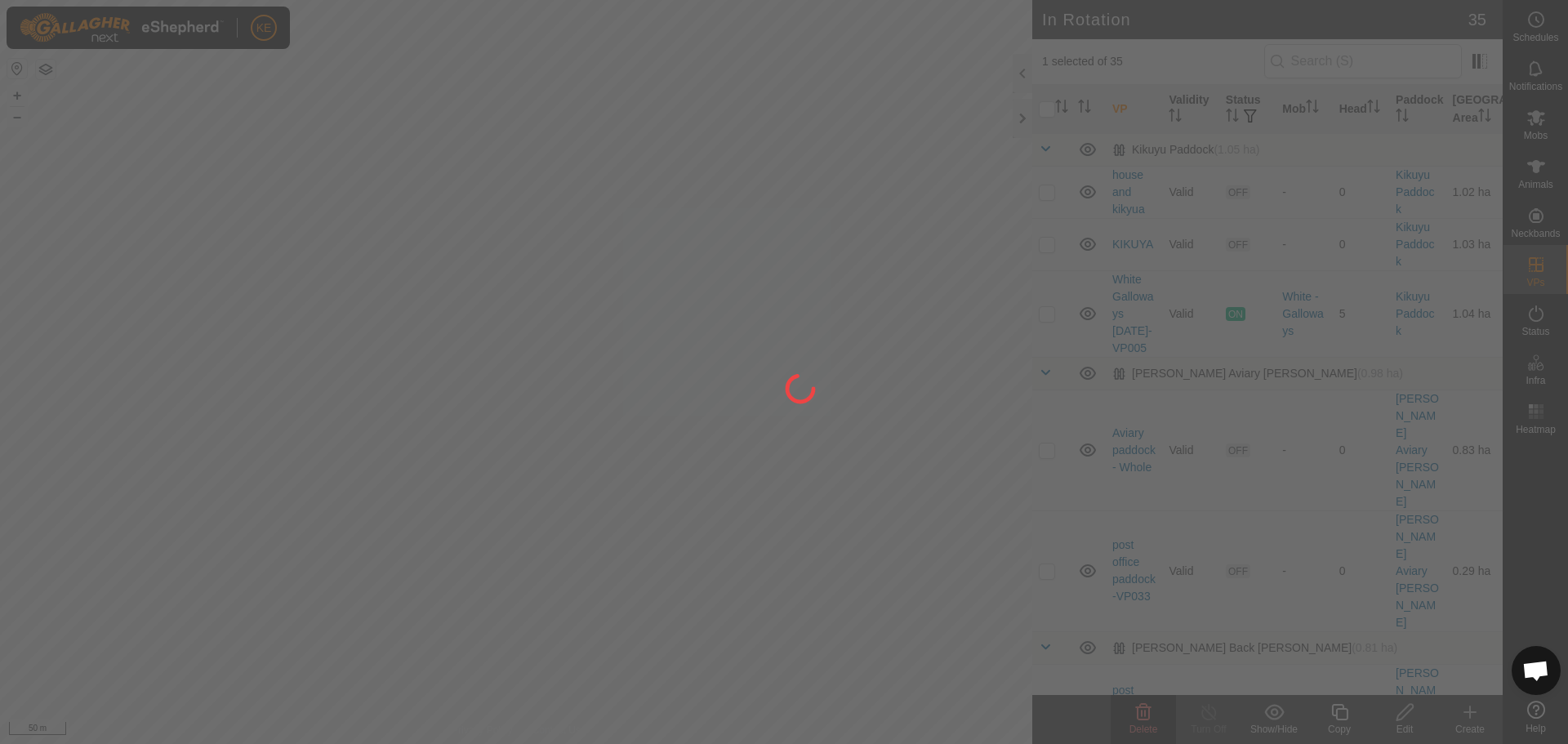
checkbox input "false"
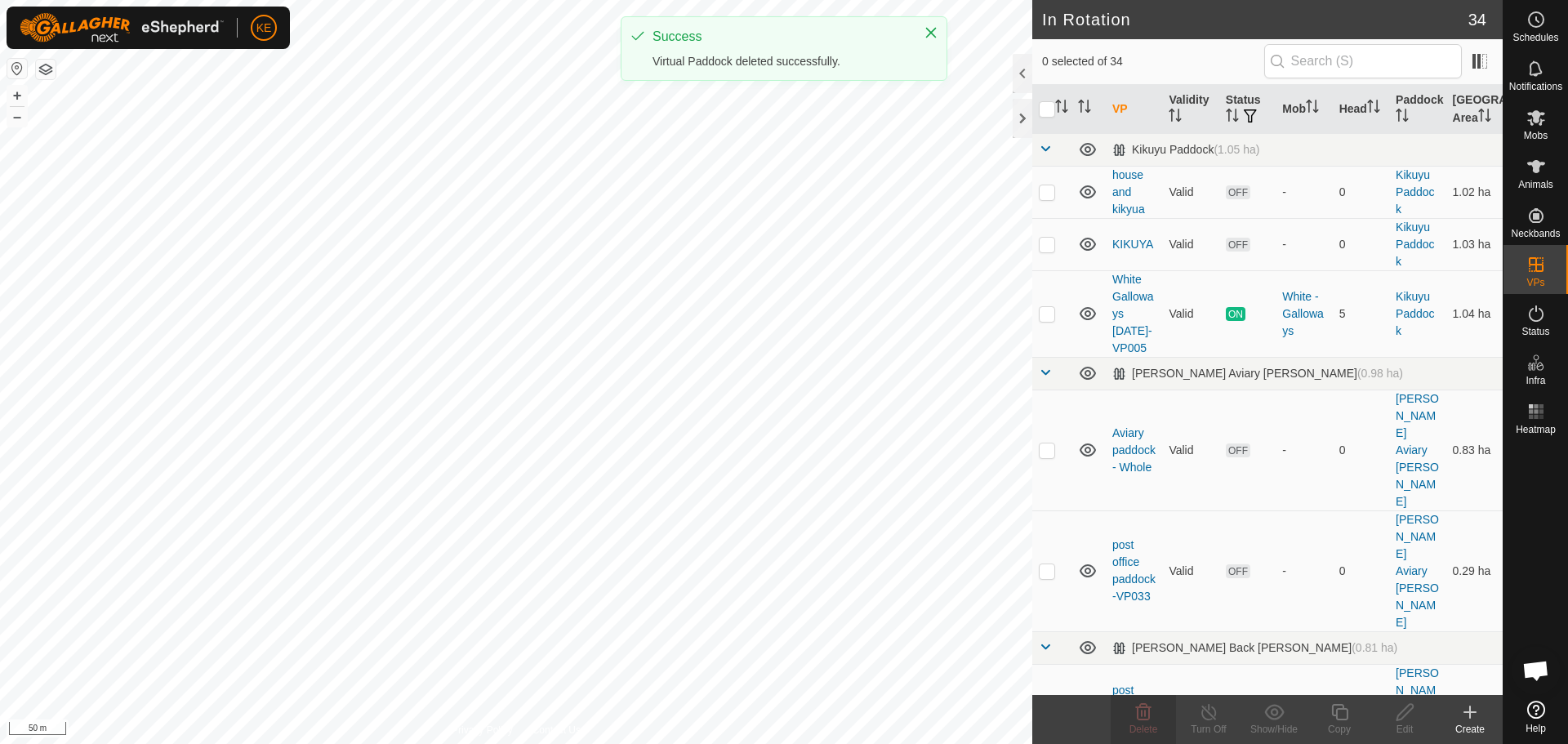
checkbox input "true"
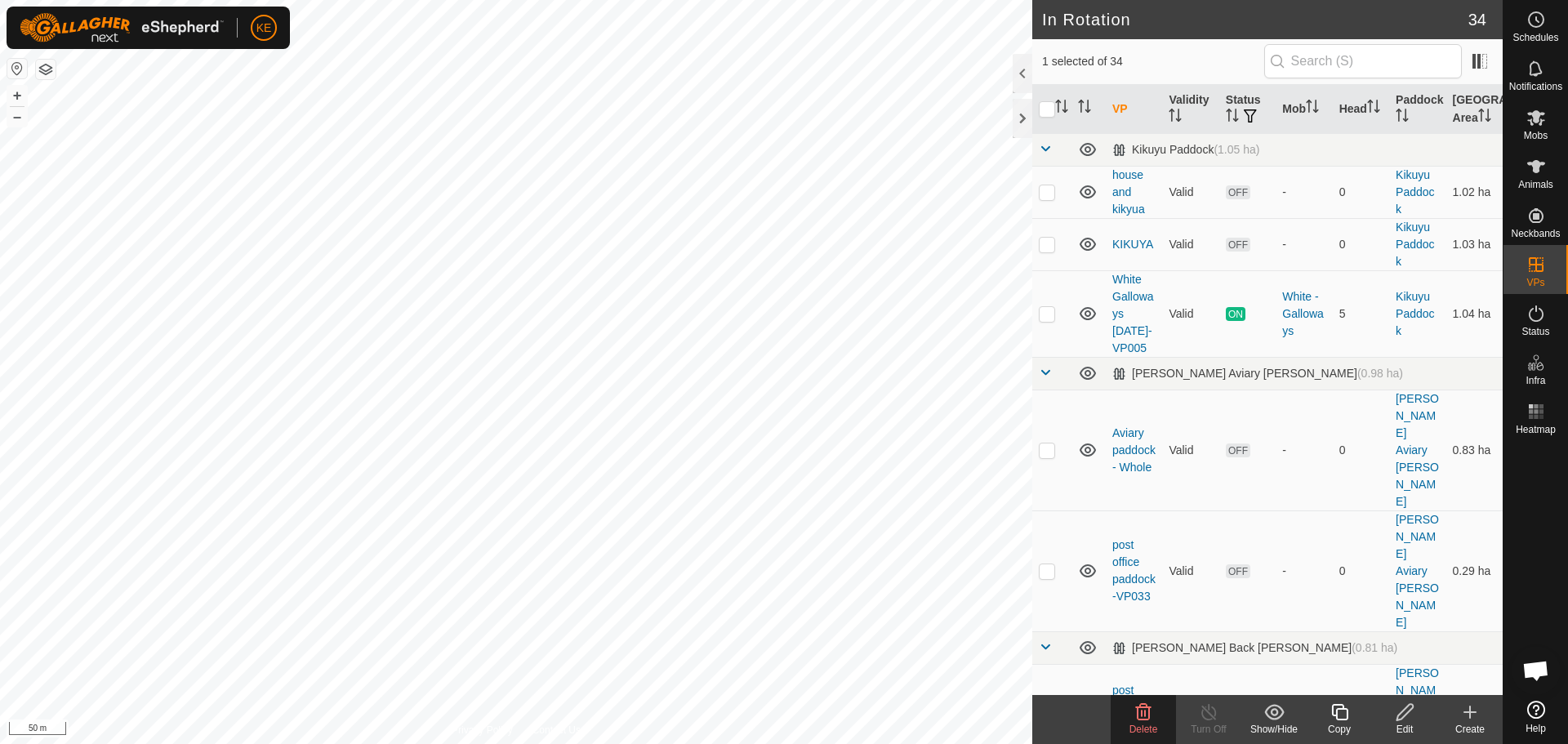
click at [1135, 717] on icon at bounding box center [1143, 712] width 20 height 20
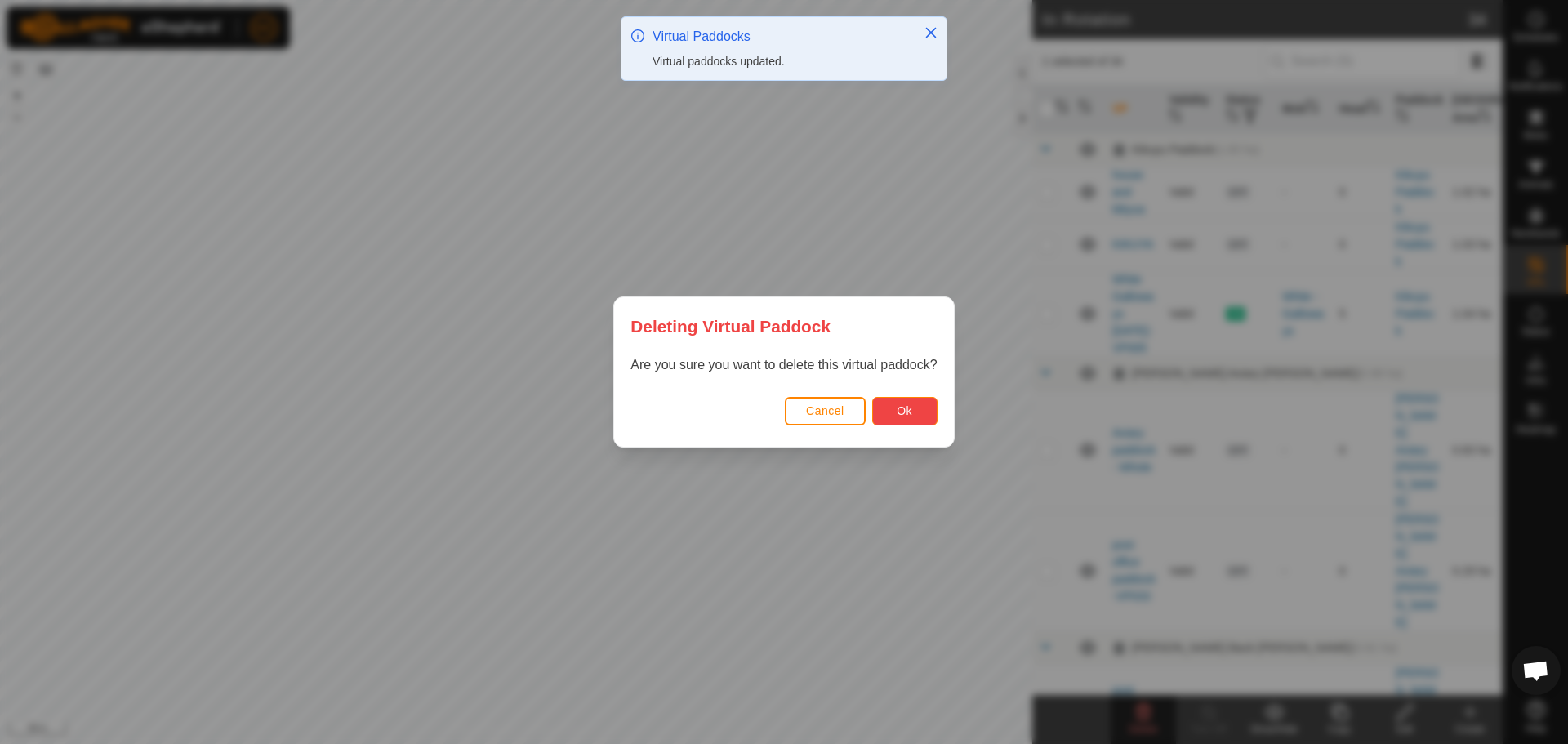
click at [887, 406] on button "Ok" at bounding box center [905, 411] width 65 height 28
checkbox input "false"
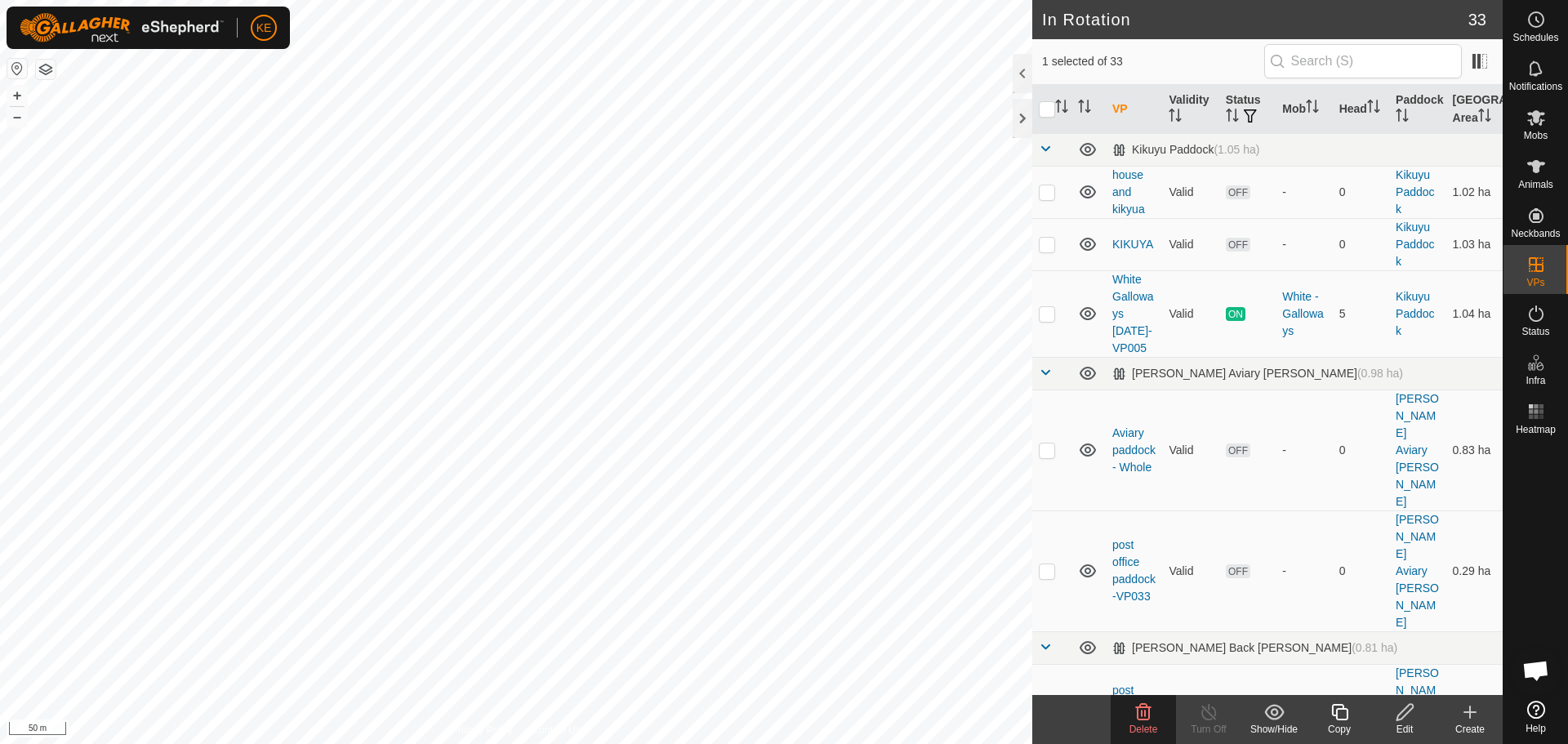
click at [1138, 725] on span "Delete" at bounding box center [1143, 728] width 28 height 11
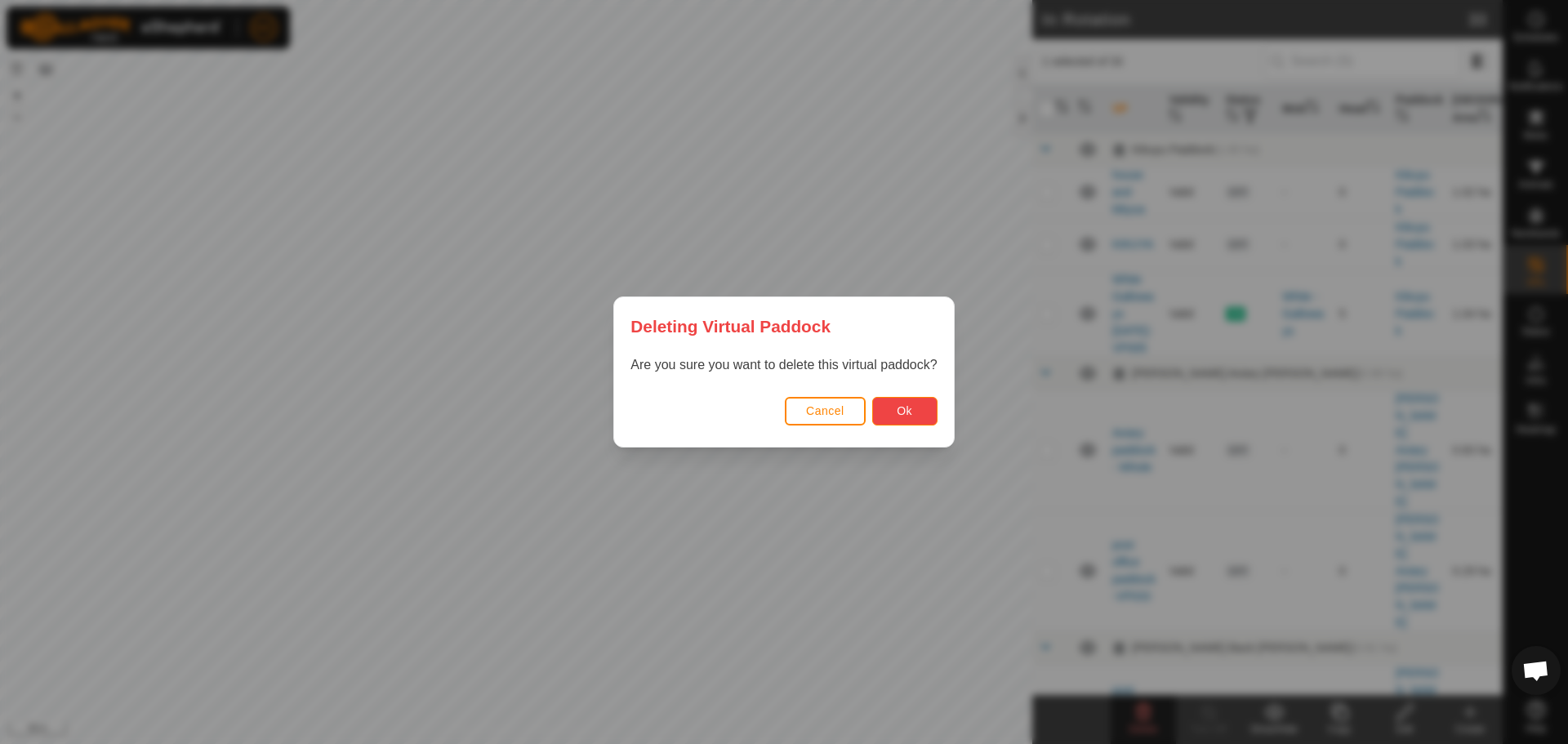
click at [899, 404] on button "Ok" at bounding box center [905, 411] width 65 height 28
checkbox input "false"
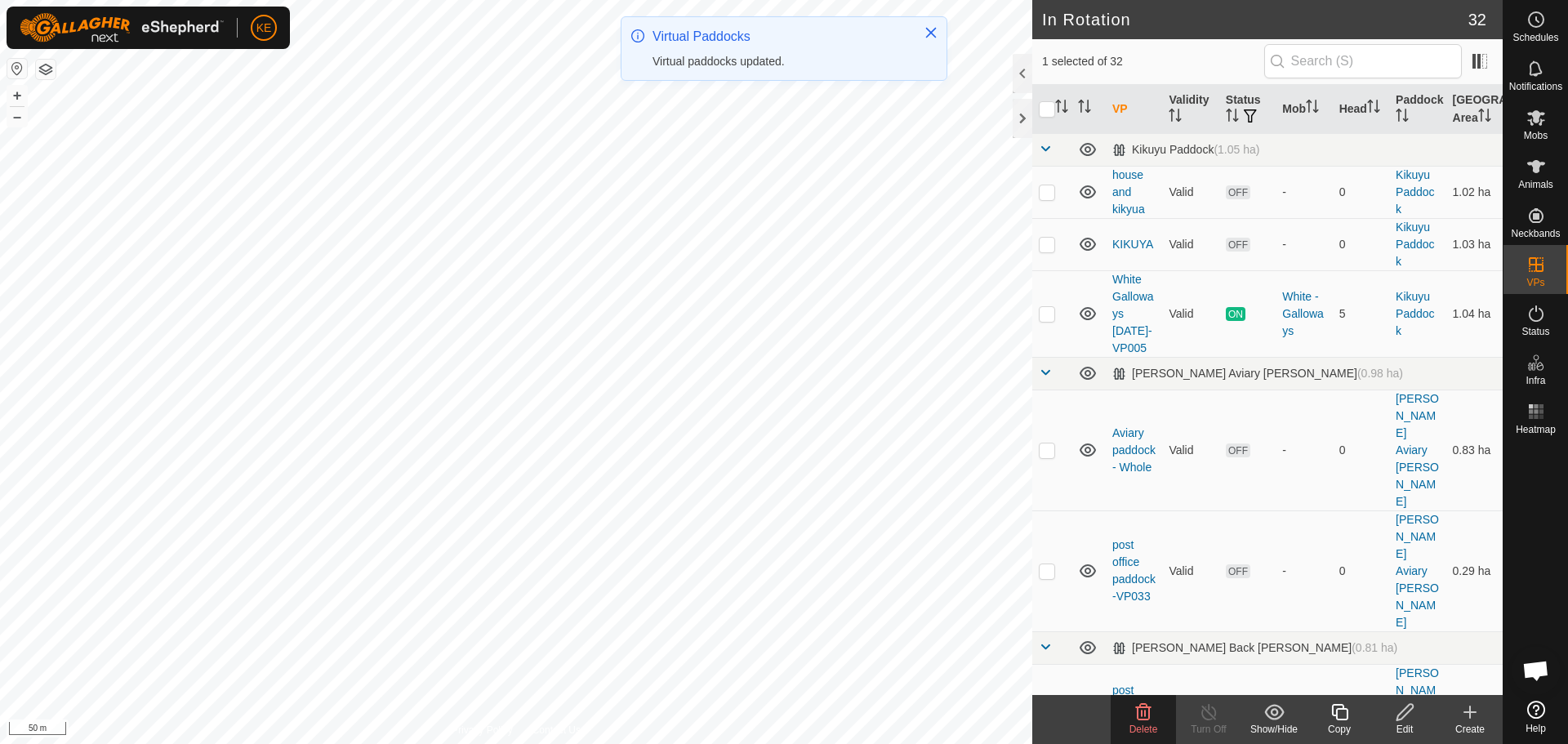
click at [1137, 720] on icon at bounding box center [1143, 712] width 20 height 20
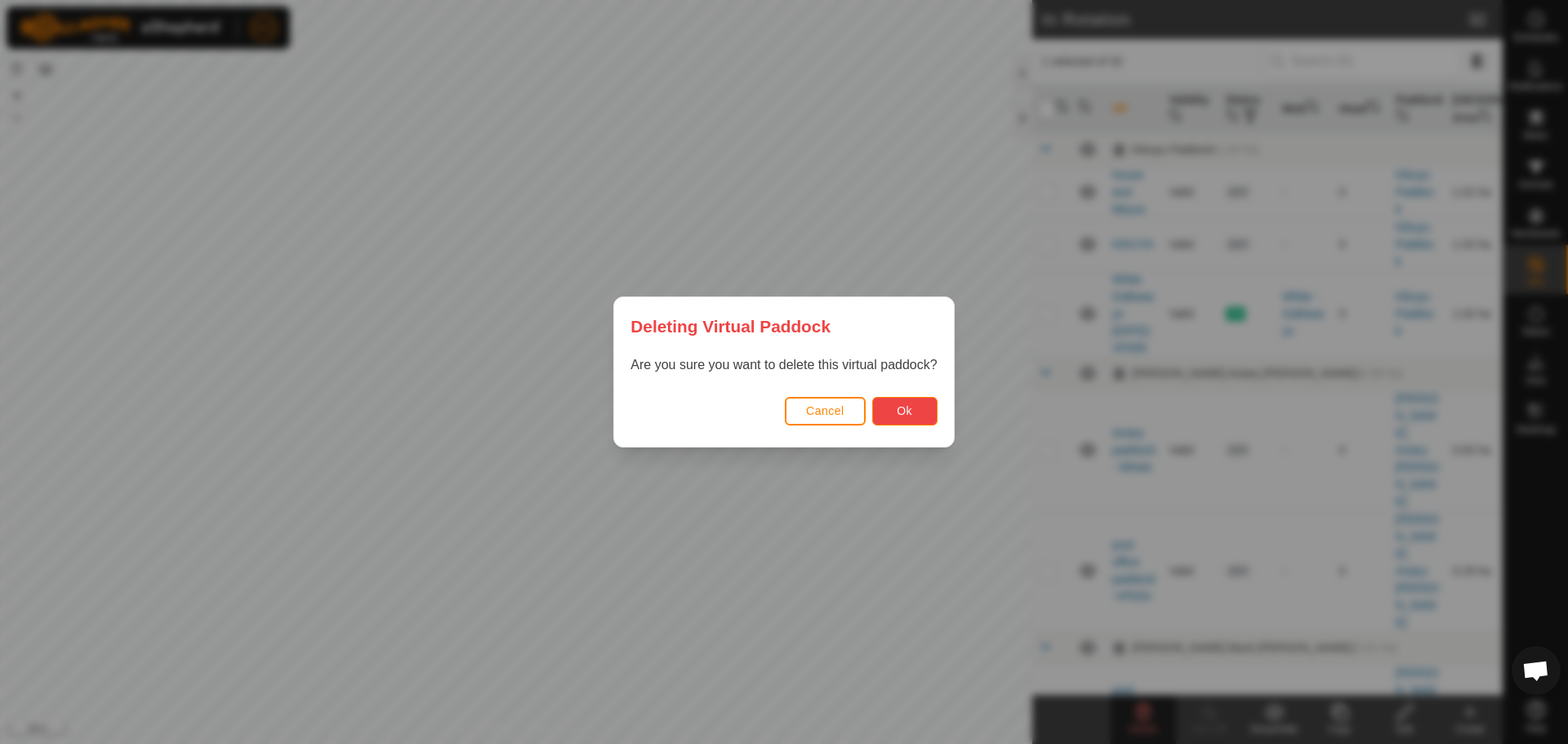
click at [906, 416] on span "Ok" at bounding box center [904, 410] width 15 height 13
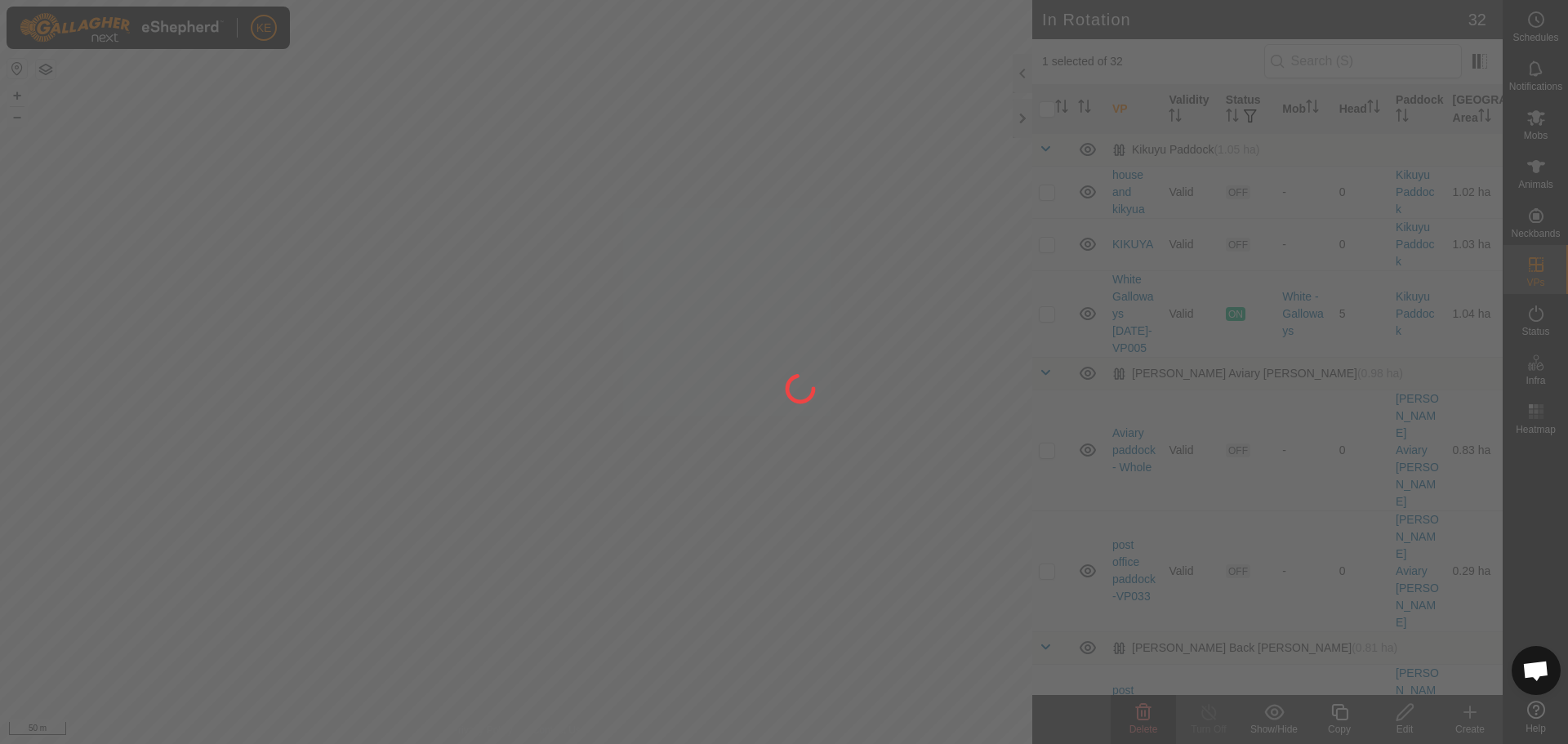
checkbox input "false"
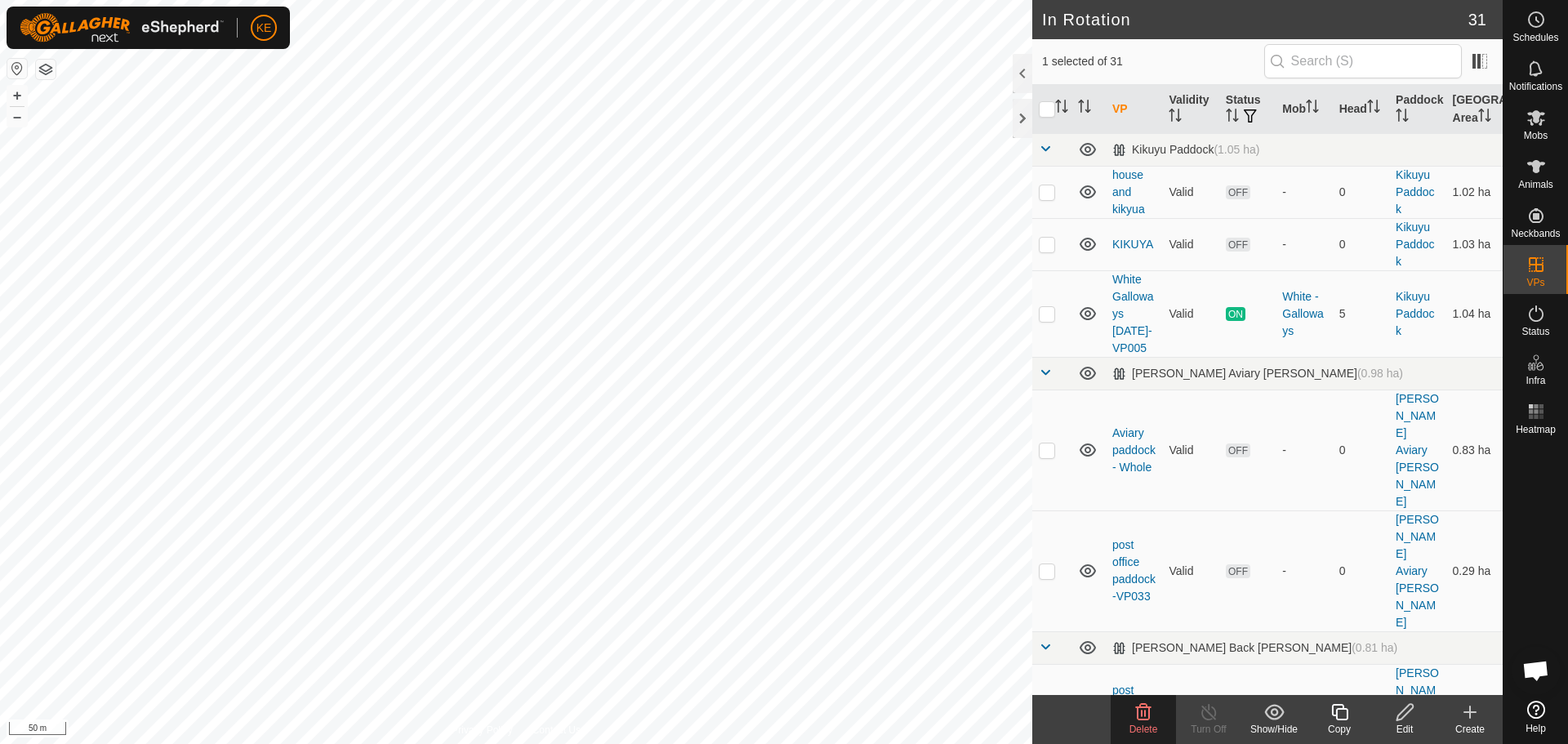
click at [1143, 716] on icon at bounding box center [1143, 711] width 15 height 16
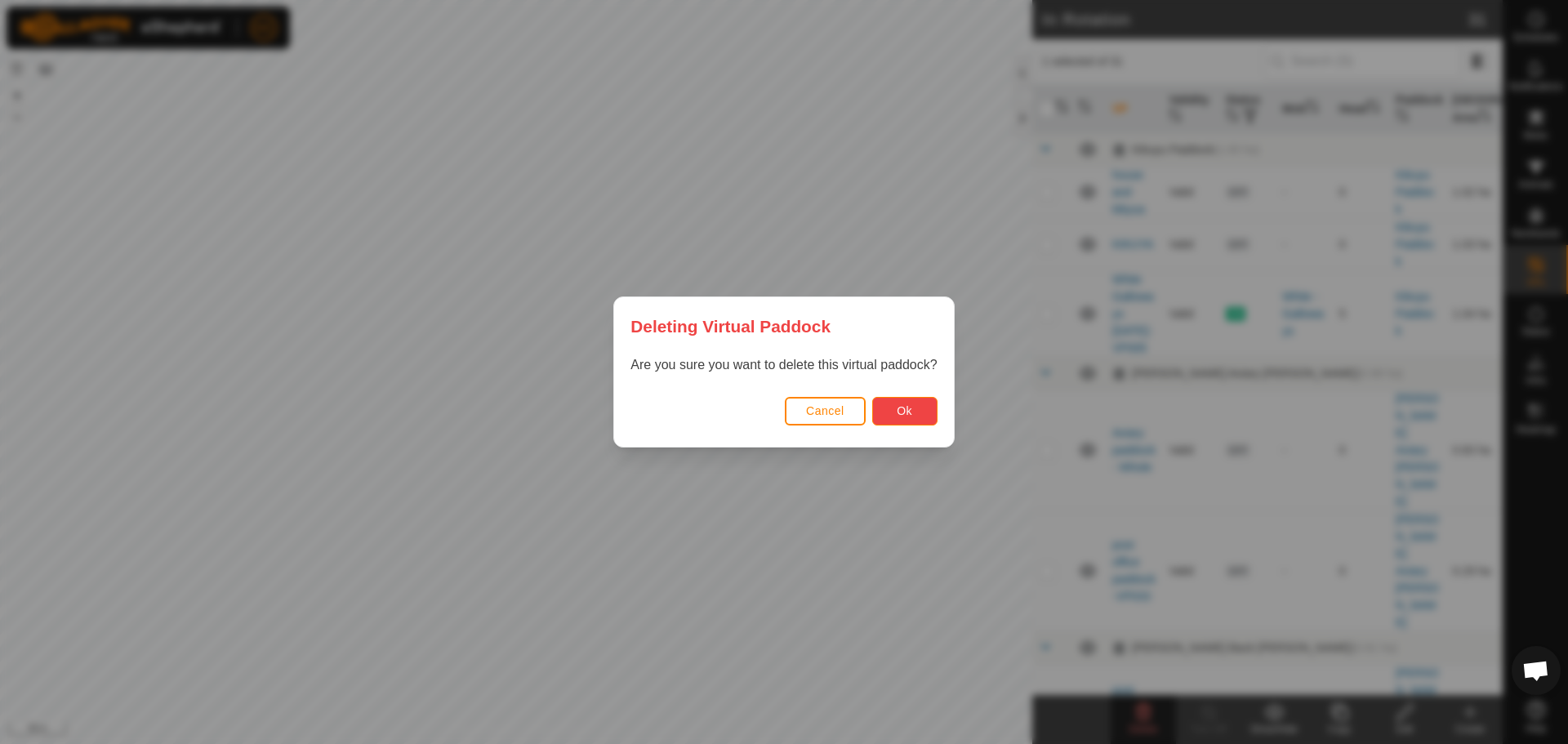
click at [897, 407] on span "Ok" at bounding box center [904, 410] width 15 height 13
checkbox input "false"
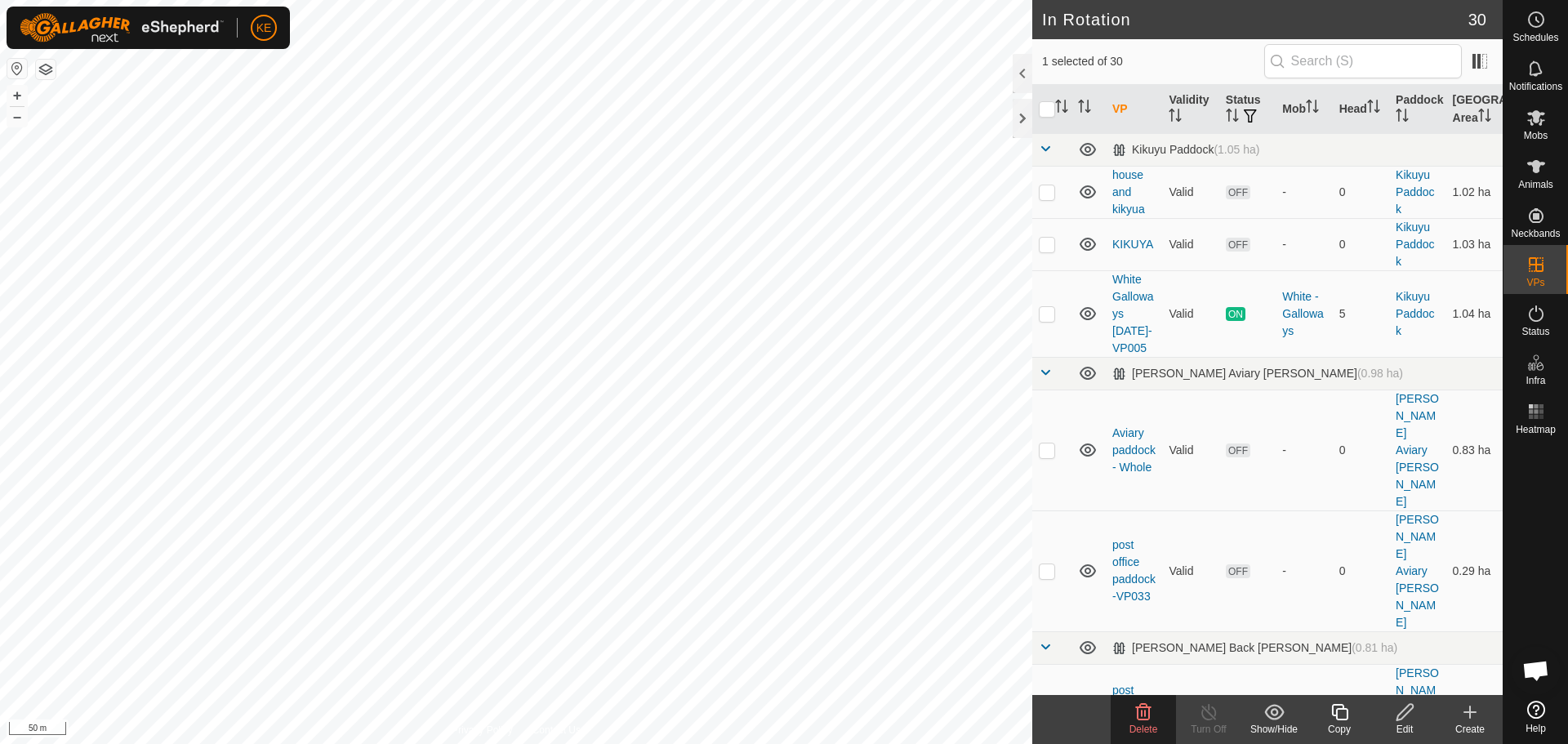
click at [1157, 717] on delete-svg-icon at bounding box center [1143, 712] width 65 height 20
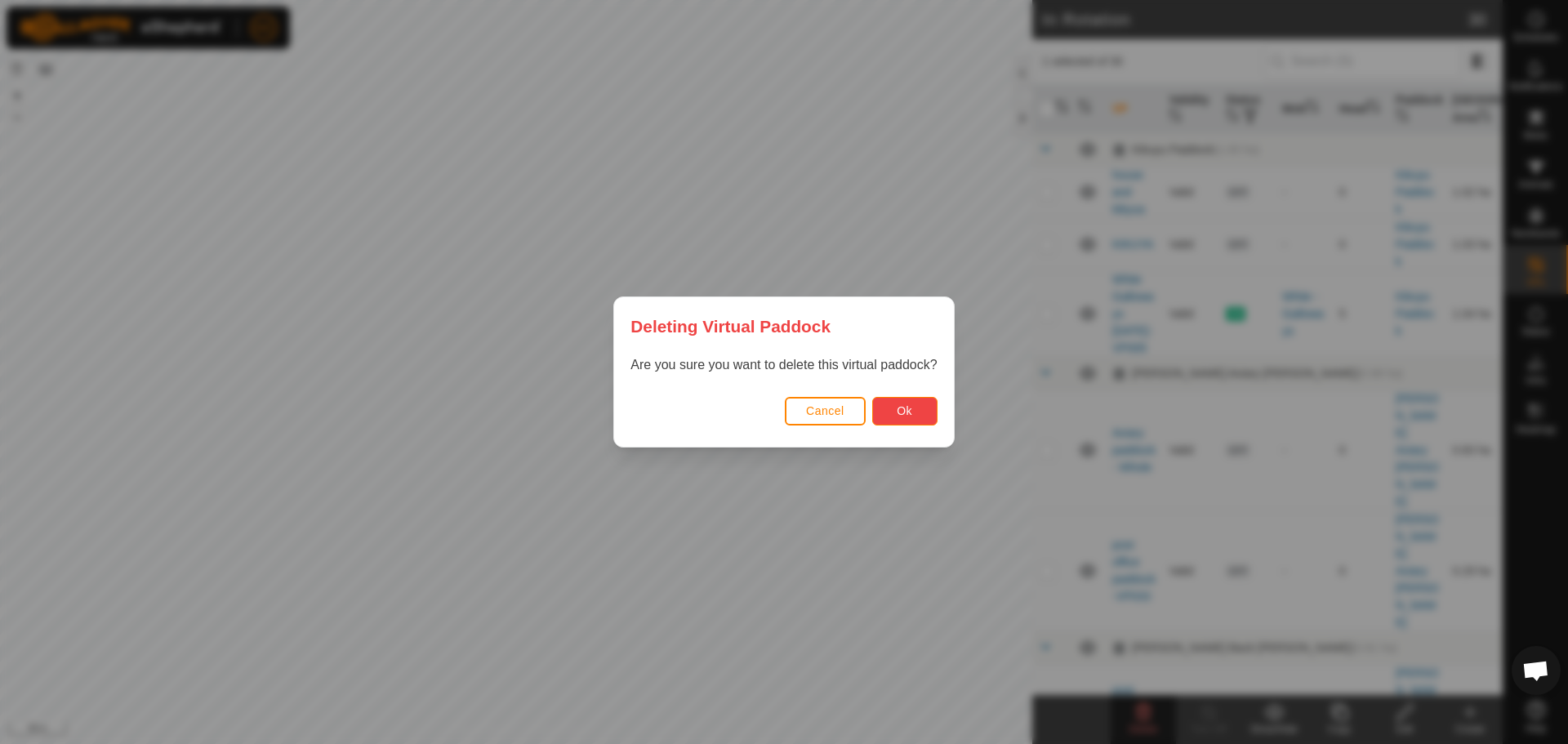
click at [908, 418] on span "Ok" at bounding box center [904, 410] width 15 height 13
checkbox input "false"
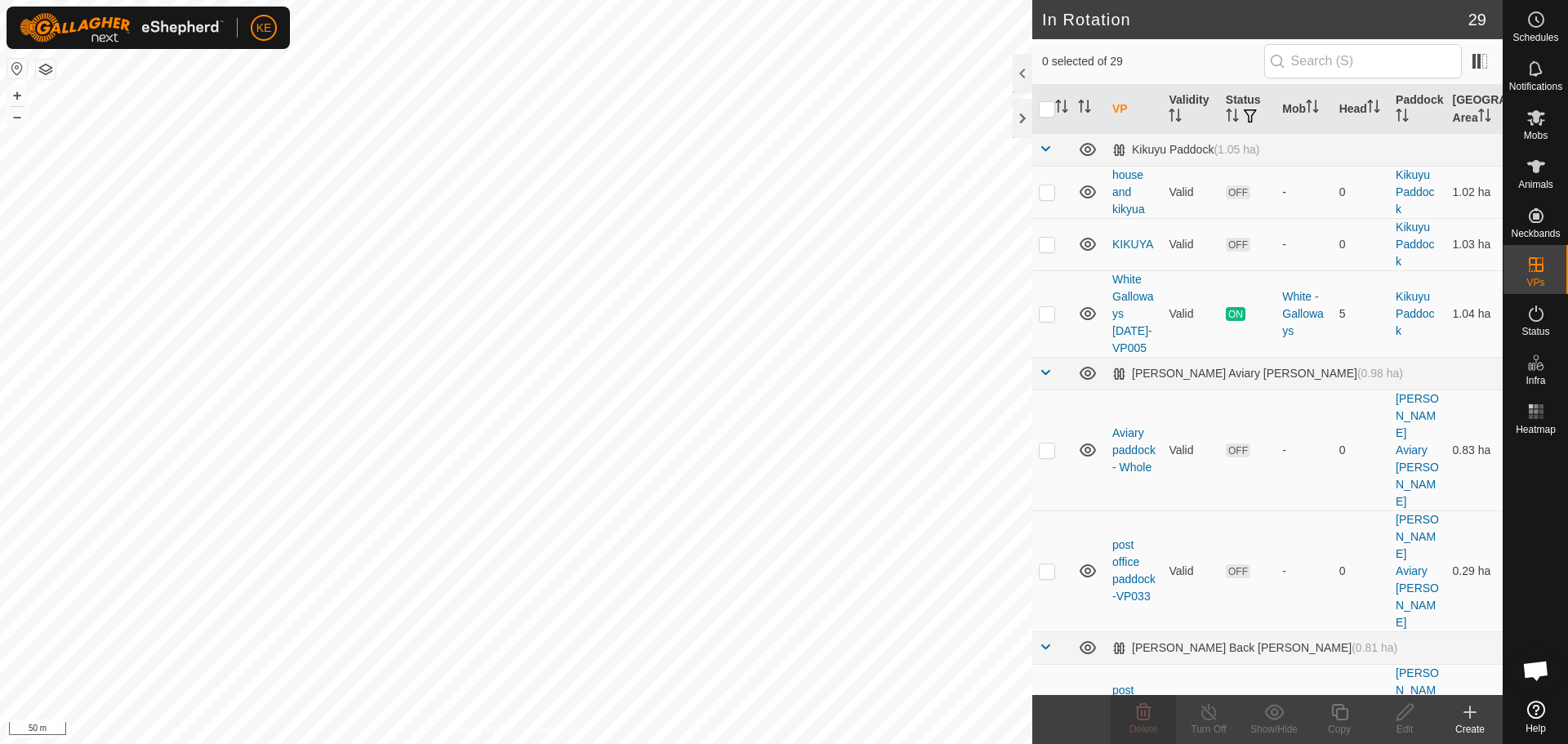
checkbox input "true"
